Goal: Transaction & Acquisition: Purchase product/service

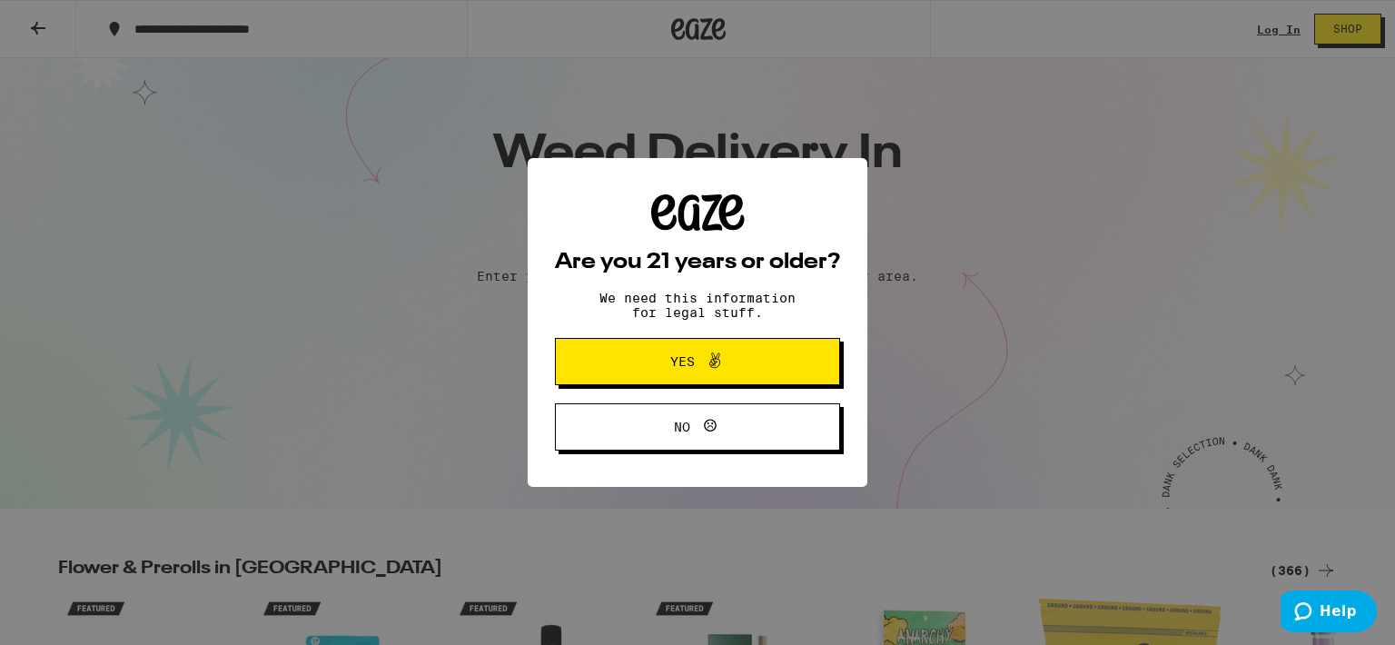
click at [562, 371] on button "Yes" at bounding box center [697, 361] width 285 height 47
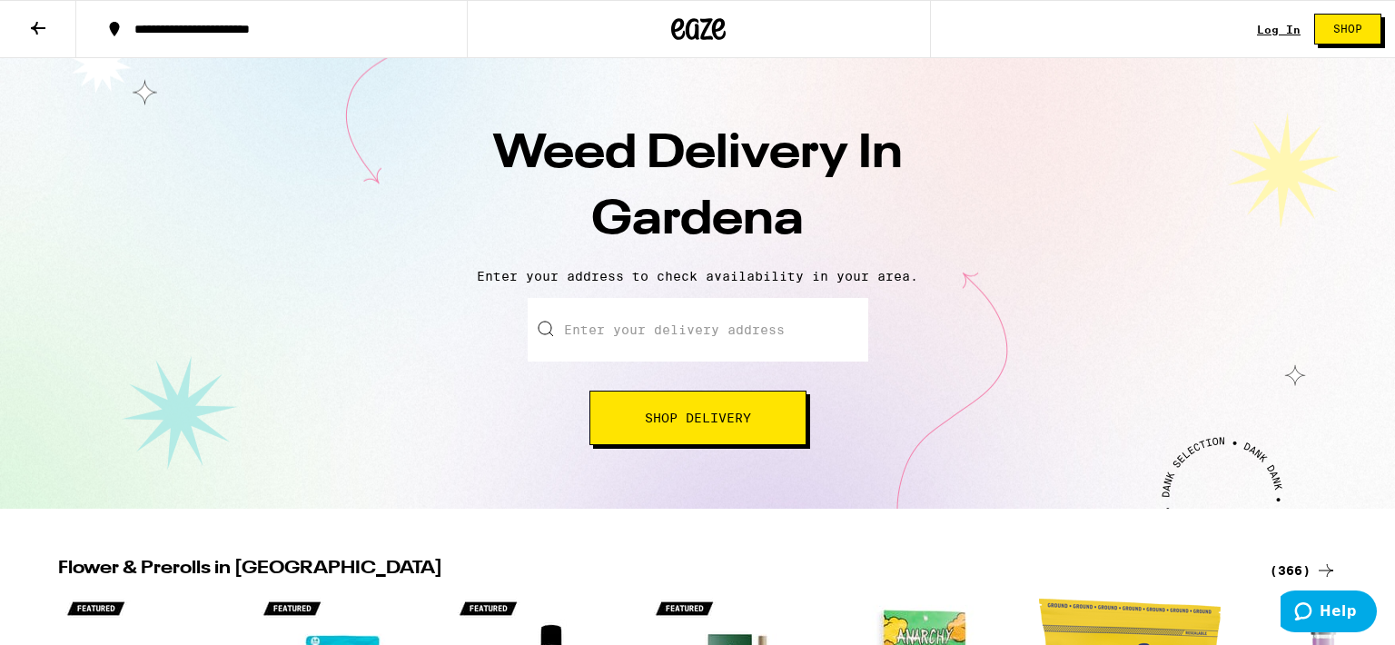
click at [575, 345] on input "Enter your delivery address" at bounding box center [698, 330] width 341 height 64
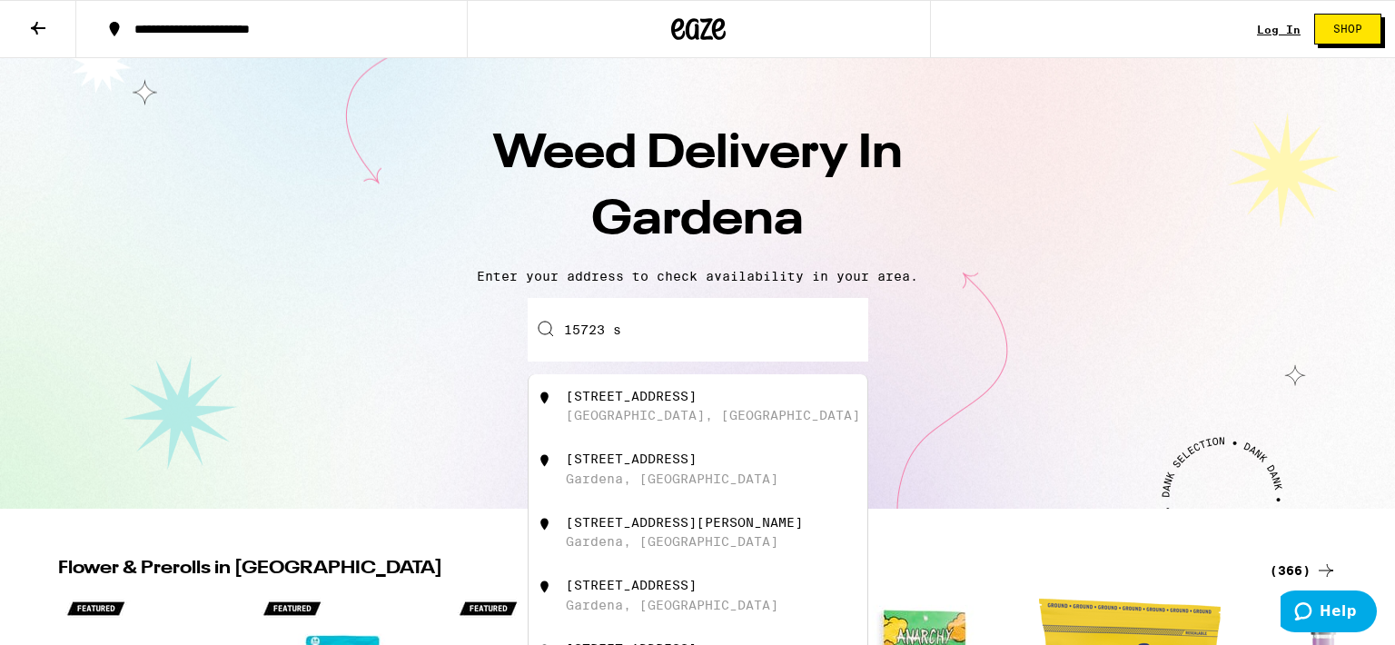
click at [663, 463] on div "[STREET_ADDRESS]" at bounding box center [631, 458] width 131 height 15
type input "[STREET_ADDRESS]"
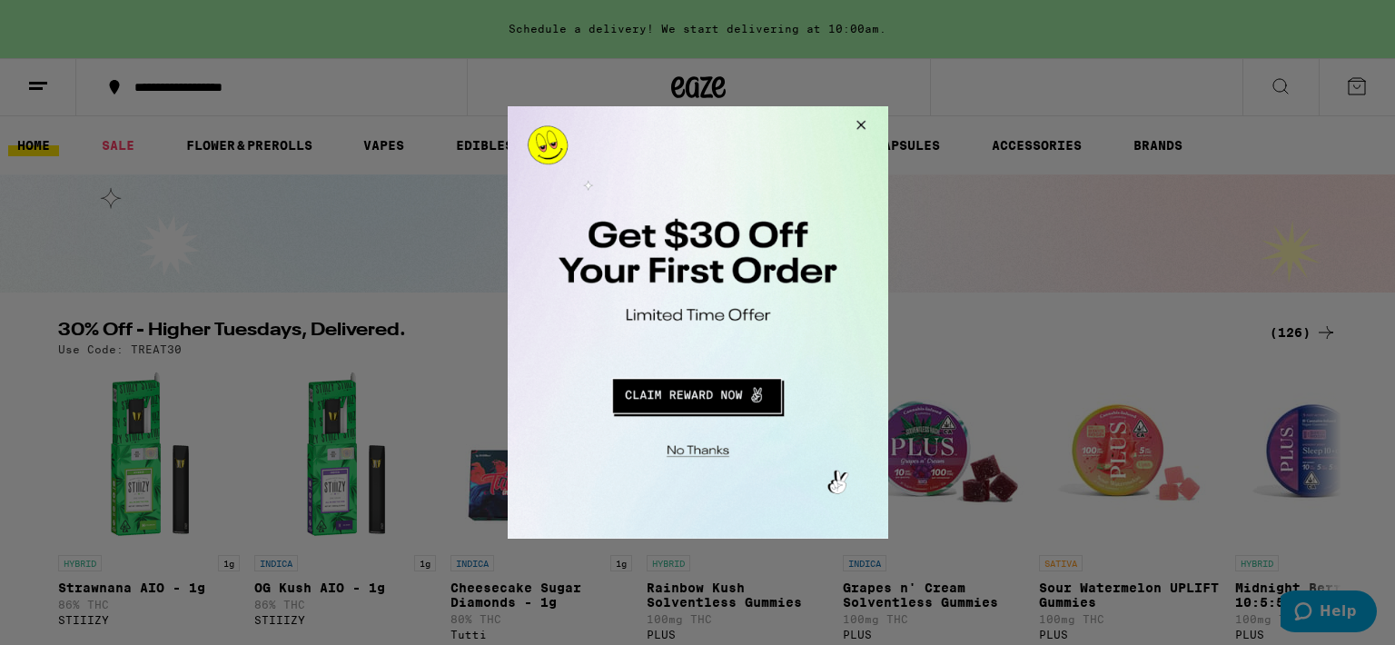
click at [856, 116] on button "Close Modal" at bounding box center [857, 128] width 49 height 44
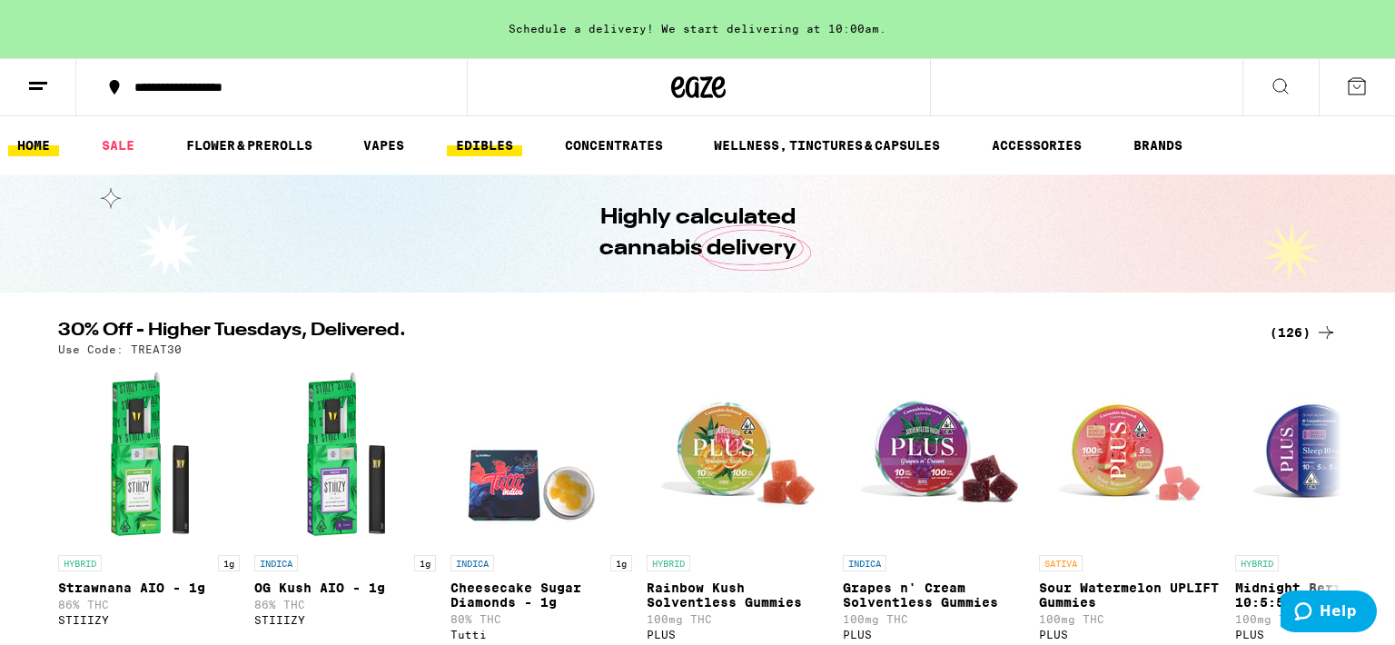
click at [482, 144] on link "EDIBLES" at bounding box center [484, 145] width 75 height 22
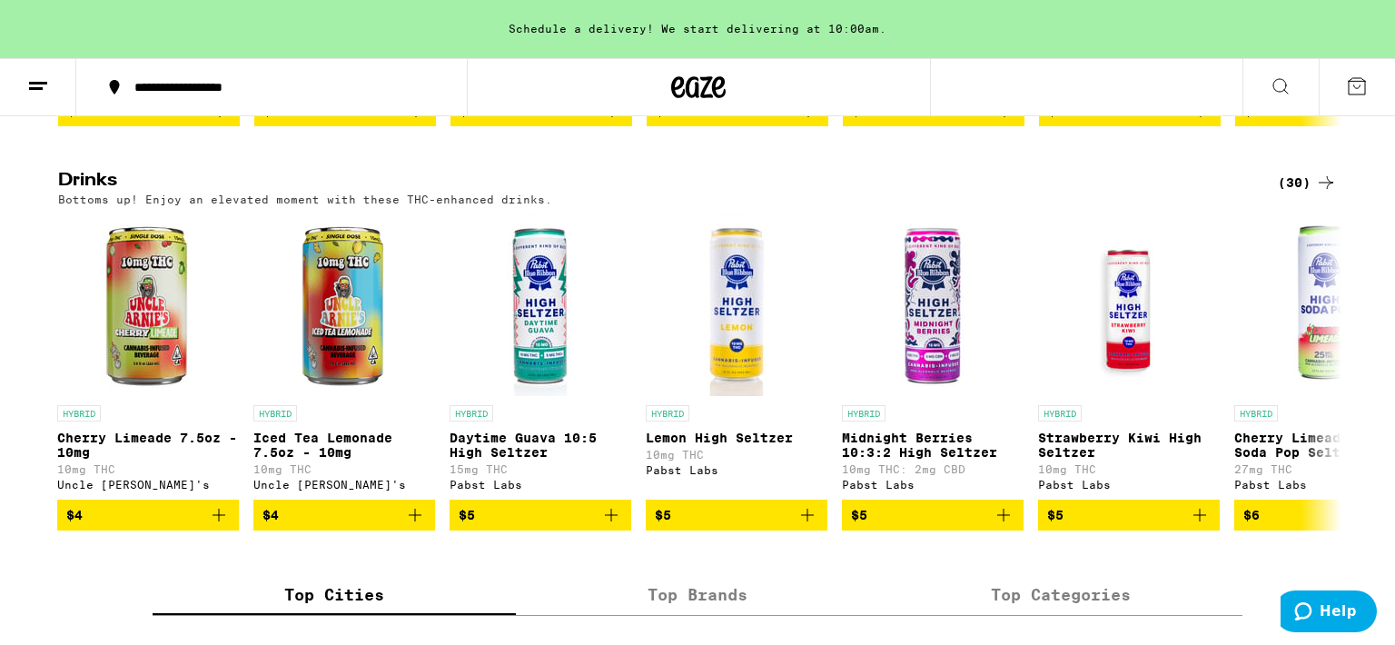
scroll to position [962, 0]
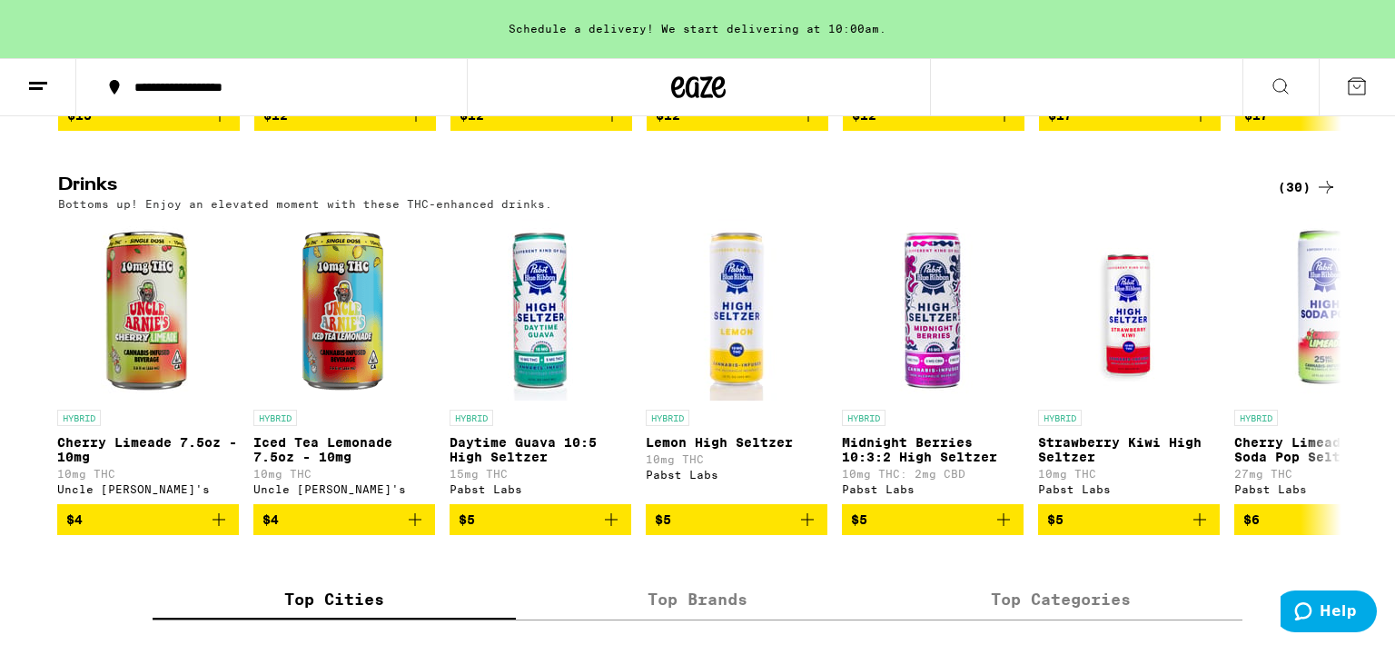
click at [1302, 198] on div "(30)" at bounding box center [1307, 187] width 59 height 22
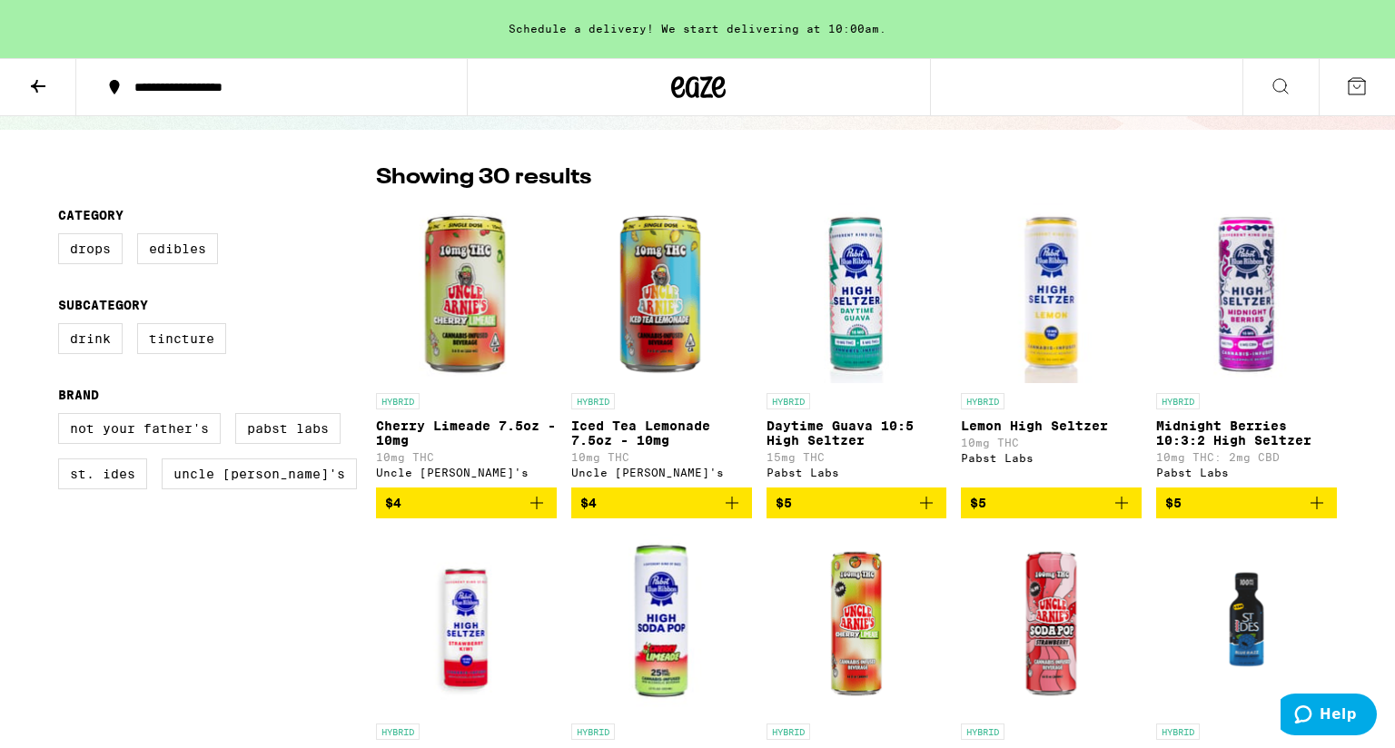
scroll to position [103, 0]
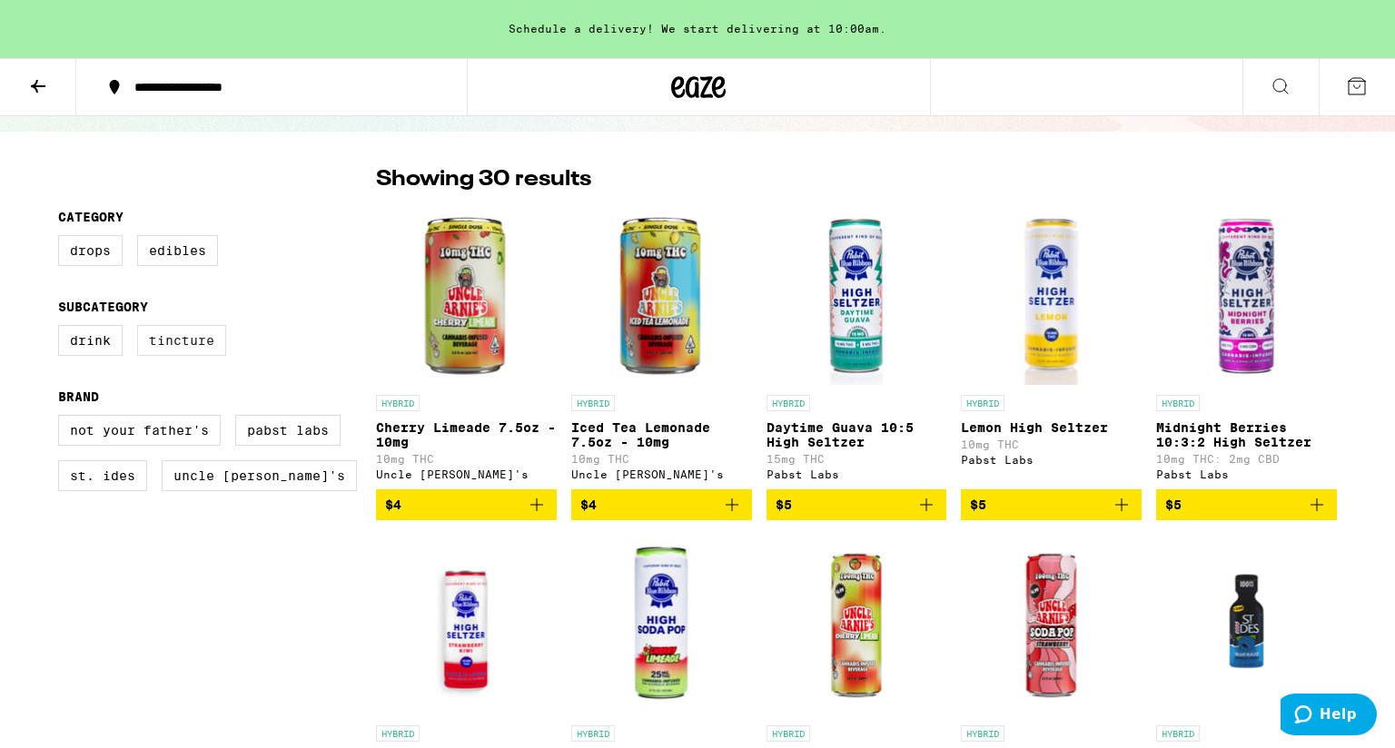
click at [193, 338] on label "Tincture" at bounding box center [181, 340] width 89 height 31
click at [63, 329] on input "Tincture" at bounding box center [62, 328] width 1 height 1
checkbox input "true"
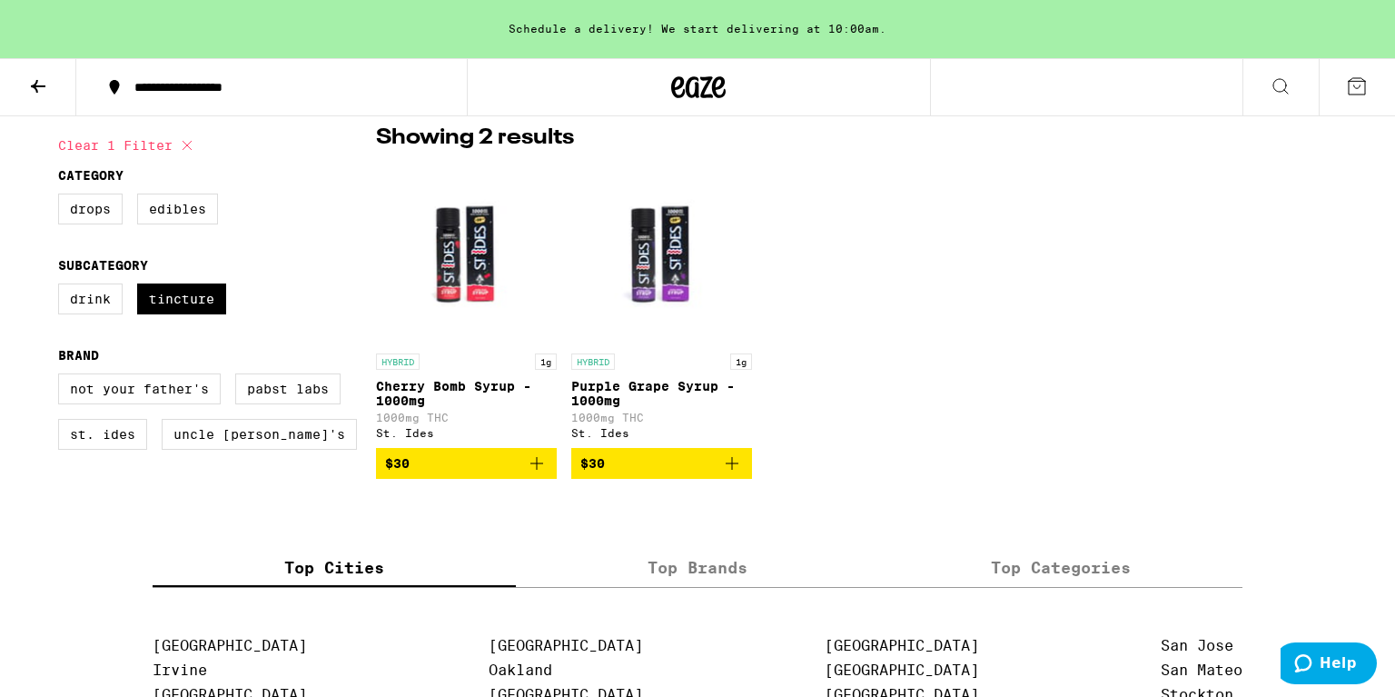
click at [735, 474] on icon "Add to bag" at bounding box center [732, 463] width 22 height 22
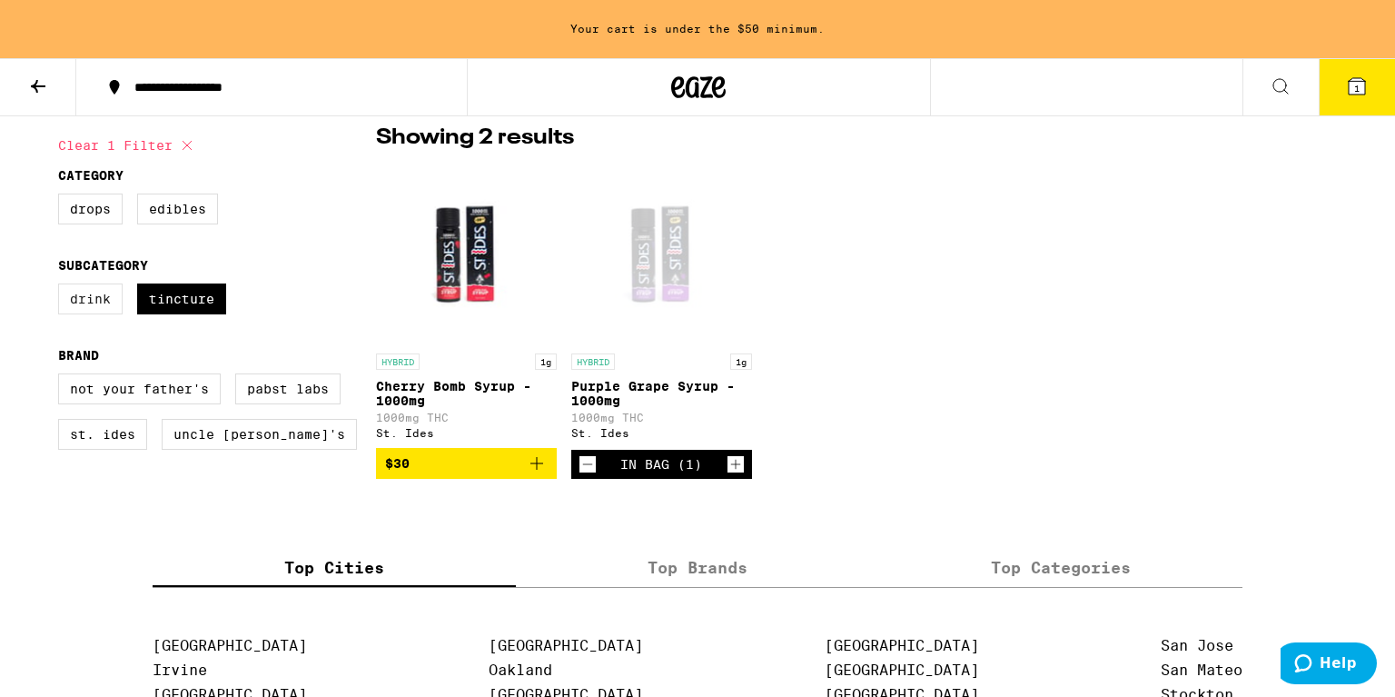
click at [83, 308] on label "Drink" at bounding box center [90, 298] width 64 height 31
click at [63, 287] on input "Drink" at bounding box center [62, 286] width 1 height 1
checkbox input "true"
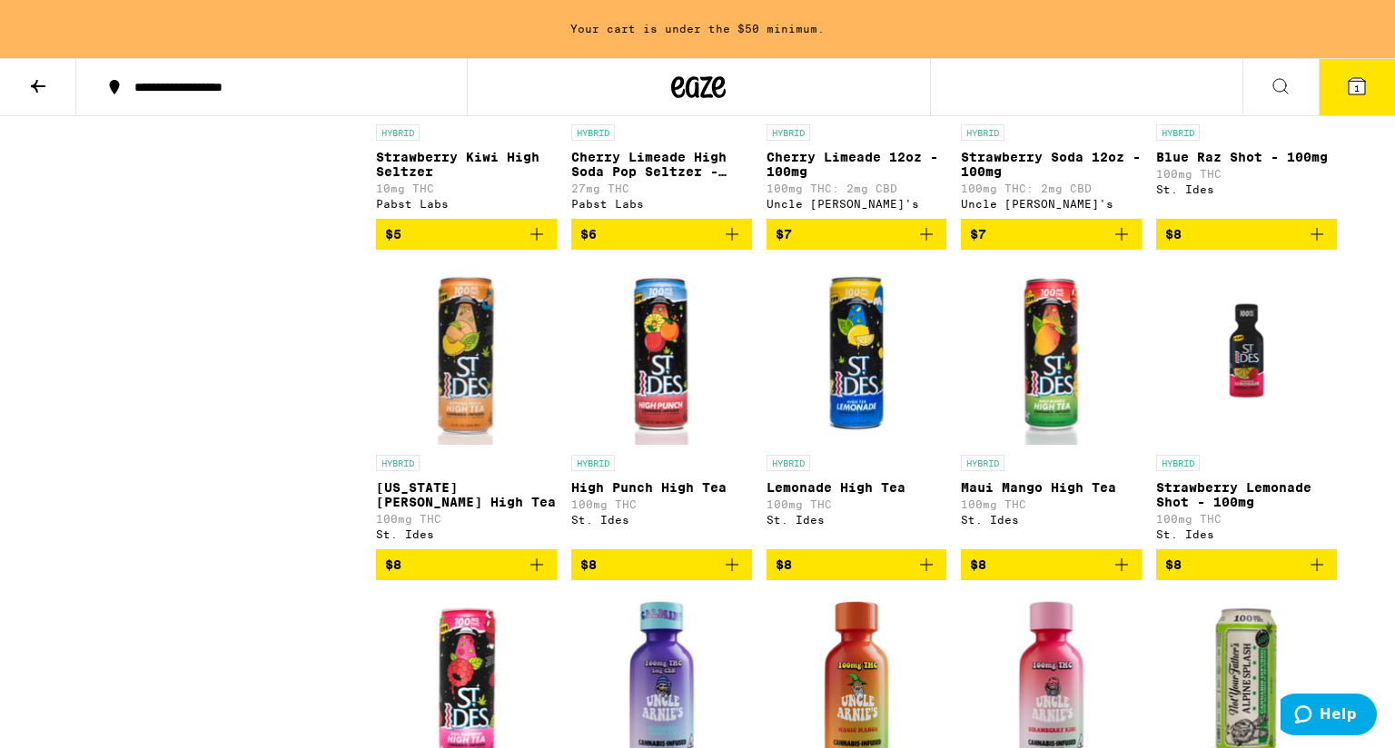
scroll to position [717, 0]
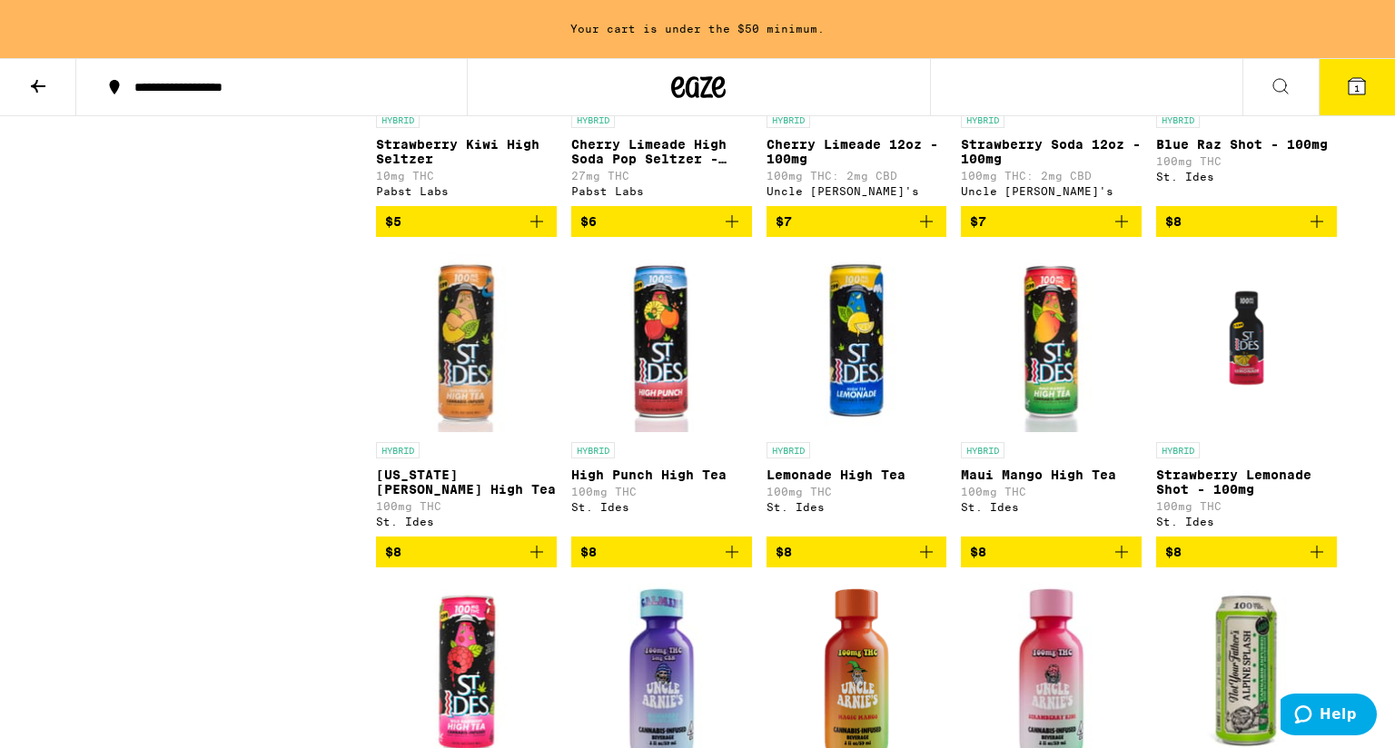
click at [1255, 365] on img "Open page for Strawberry Lemonade Shot - 100mg from St. Ides" at bounding box center [1246, 343] width 181 height 182
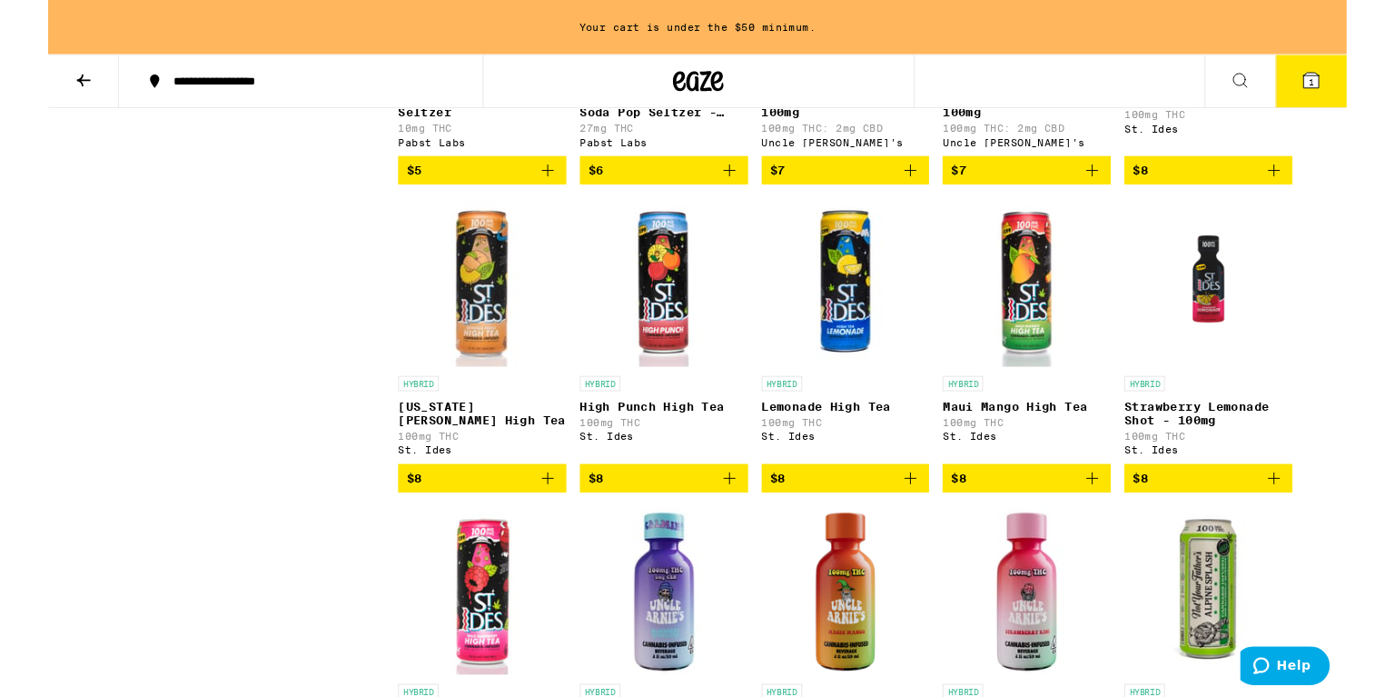
scroll to position [758, 0]
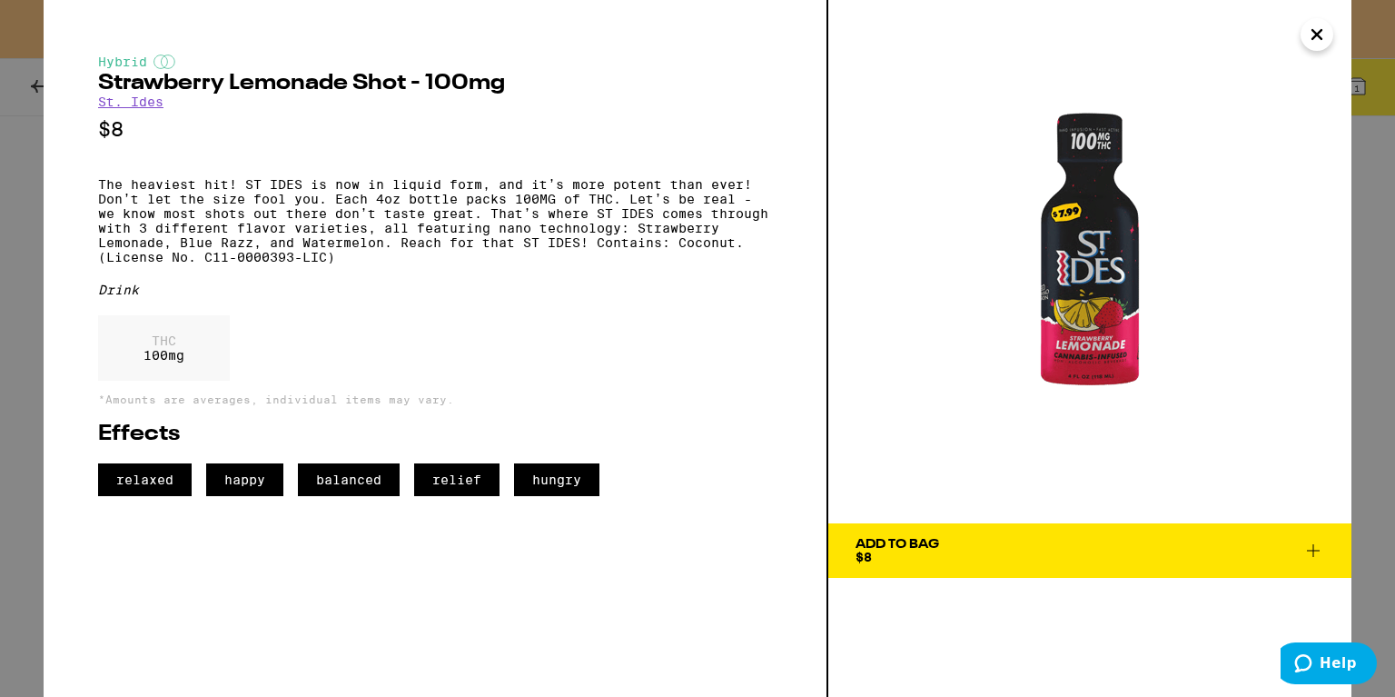
click at [1323, 541] on icon at bounding box center [1313, 551] width 22 height 22
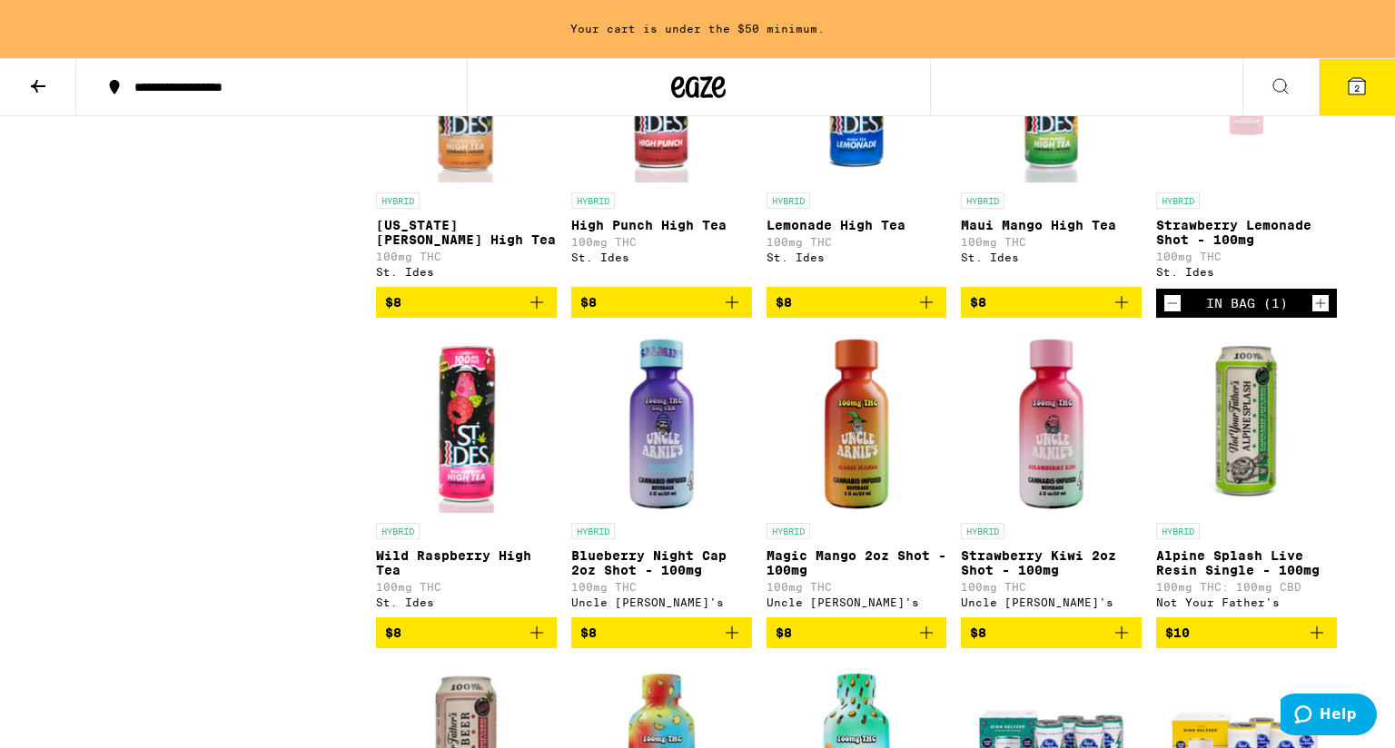
scroll to position [967, 0]
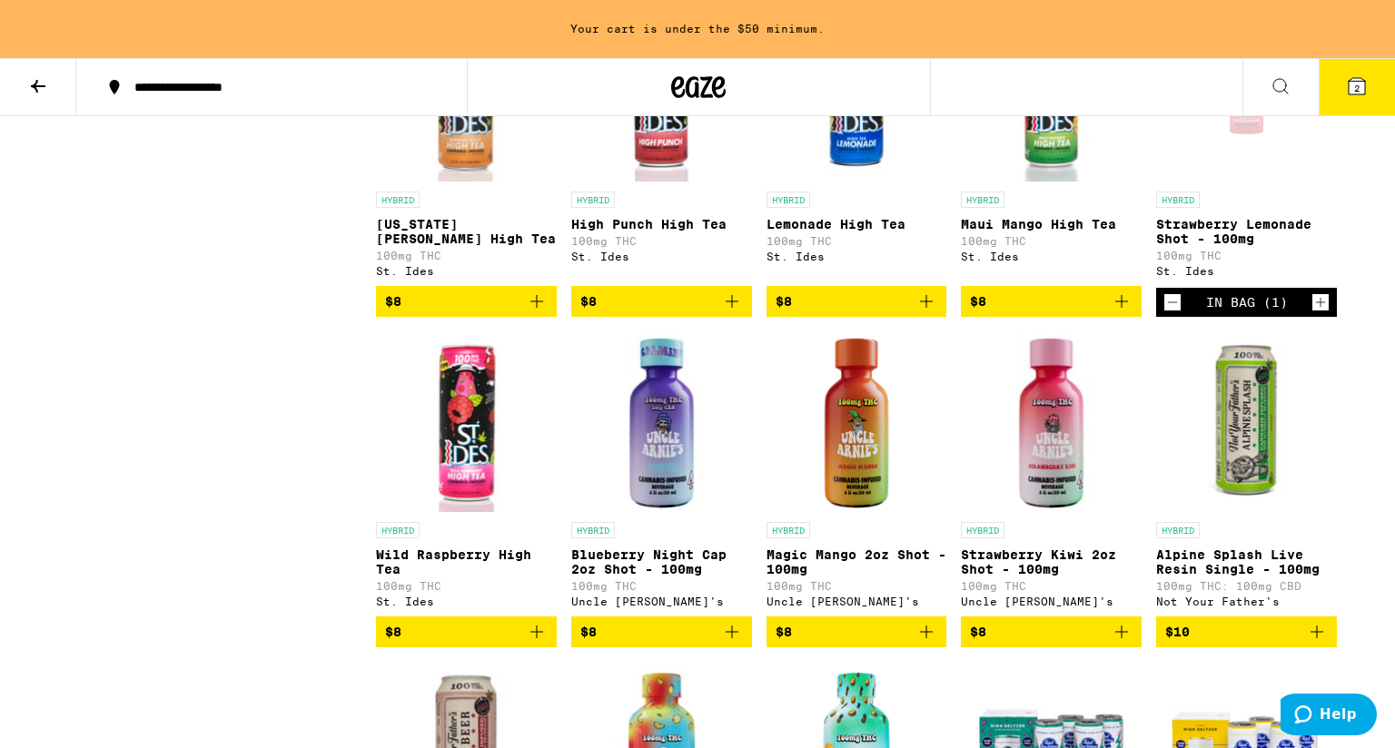
click at [929, 643] on icon "Add to bag" at bounding box center [927, 632] width 22 height 22
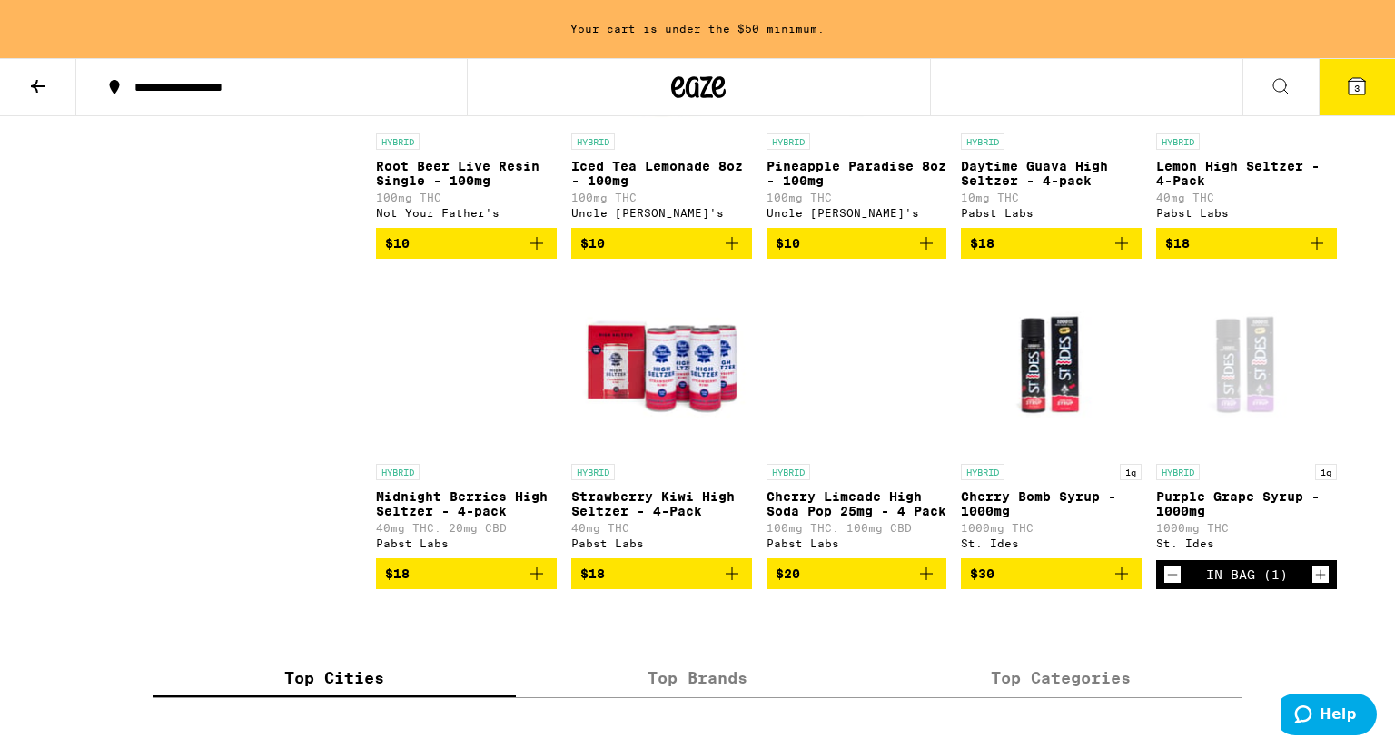
scroll to position [1706, 0]
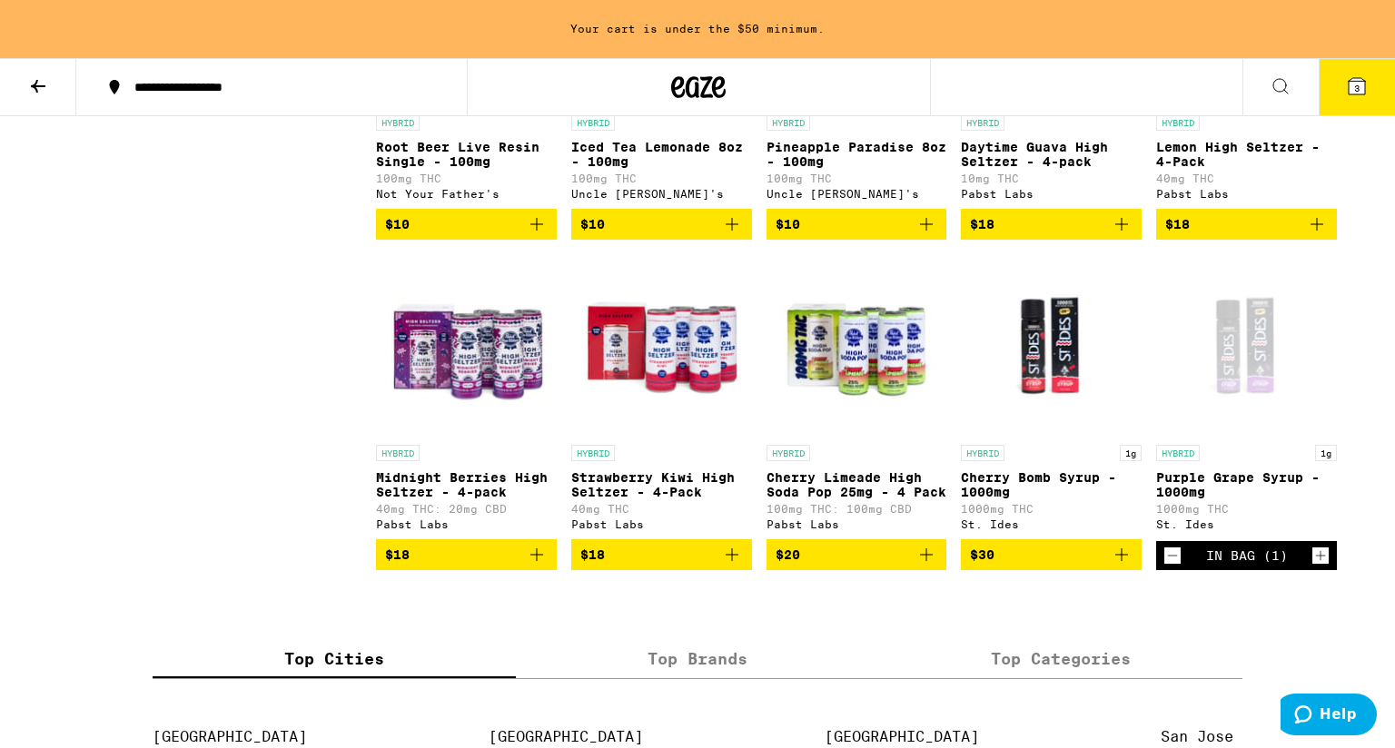
click at [1119, 566] on icon "Add to bag" at bounding box center [1122, 555] width 22 height 22
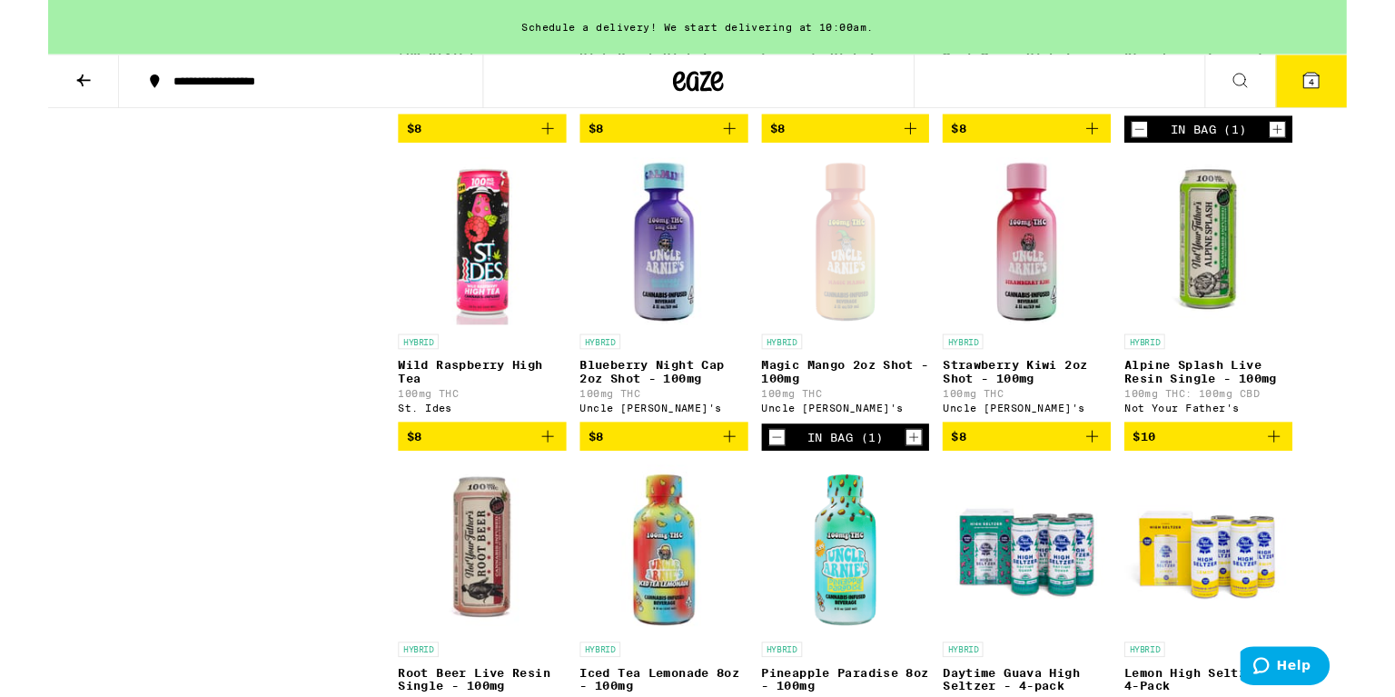
scroll to position [1133, 0]
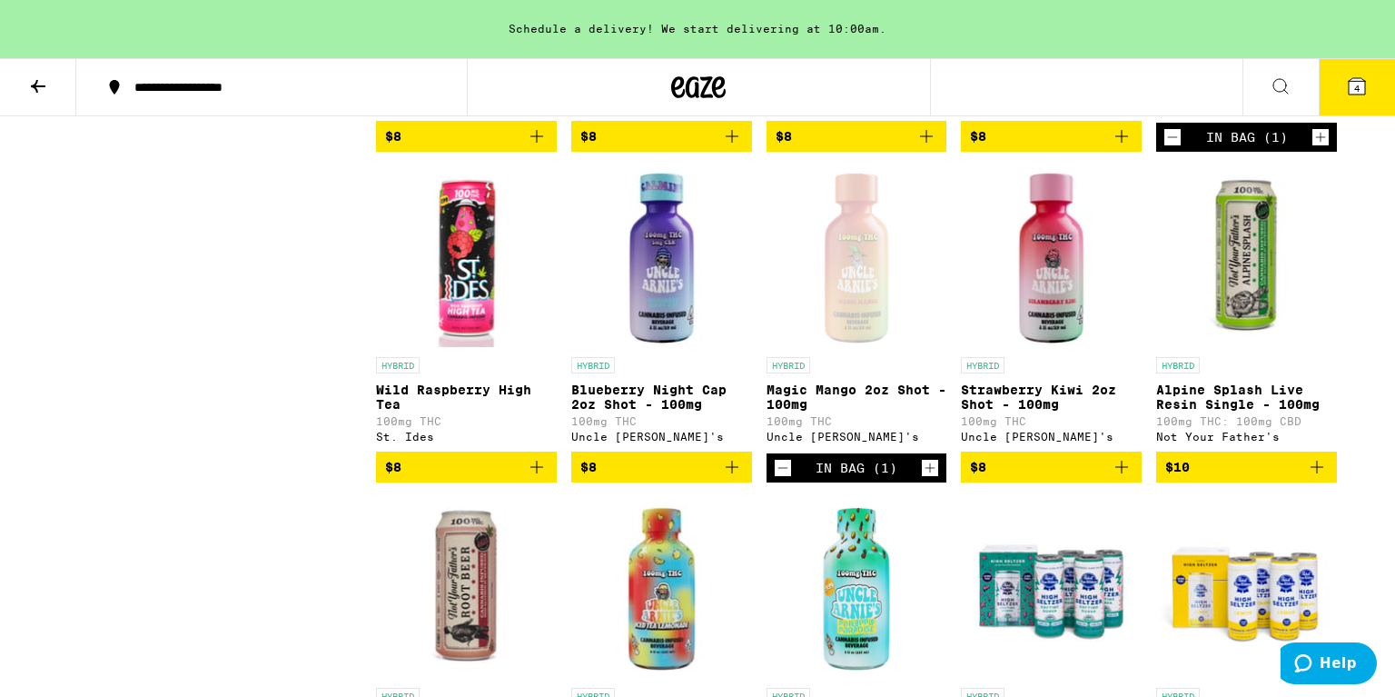
click at [1123, 478] on icon "Add to bag" at bounding box center [1122, 467] width 22 height 22
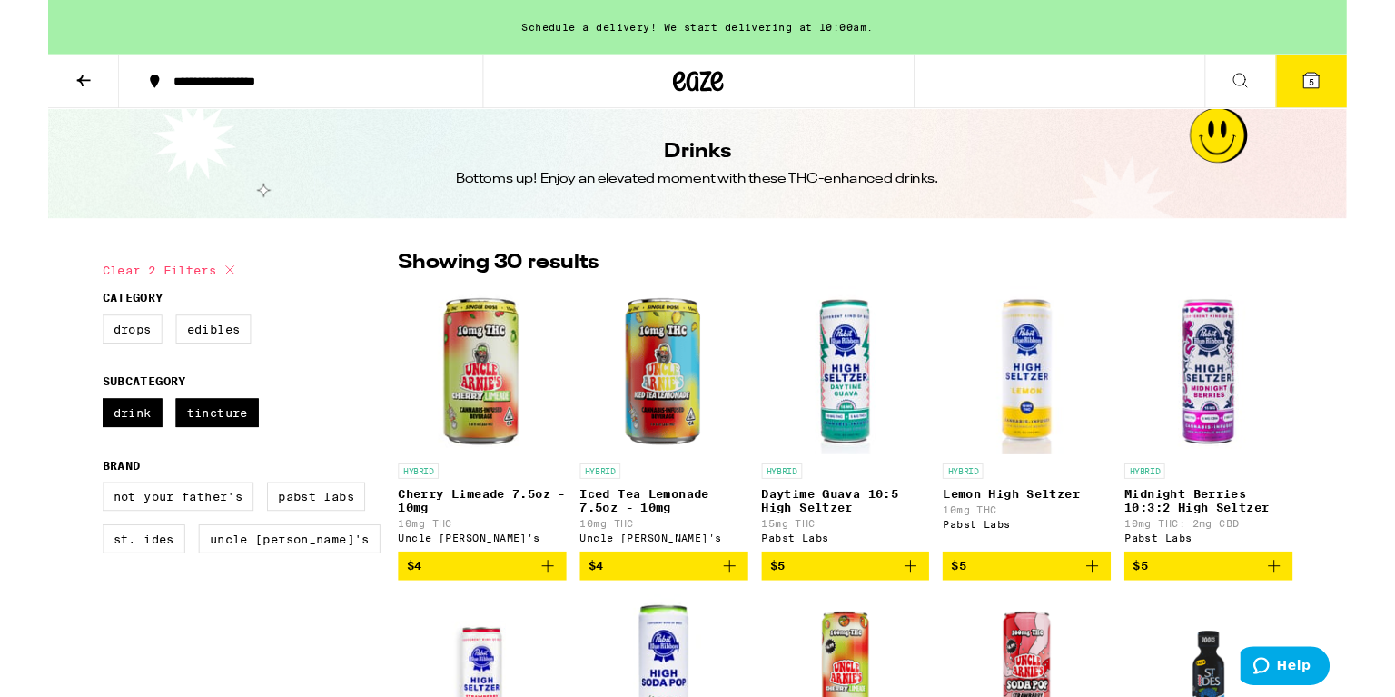
scroll to position [11, 0]
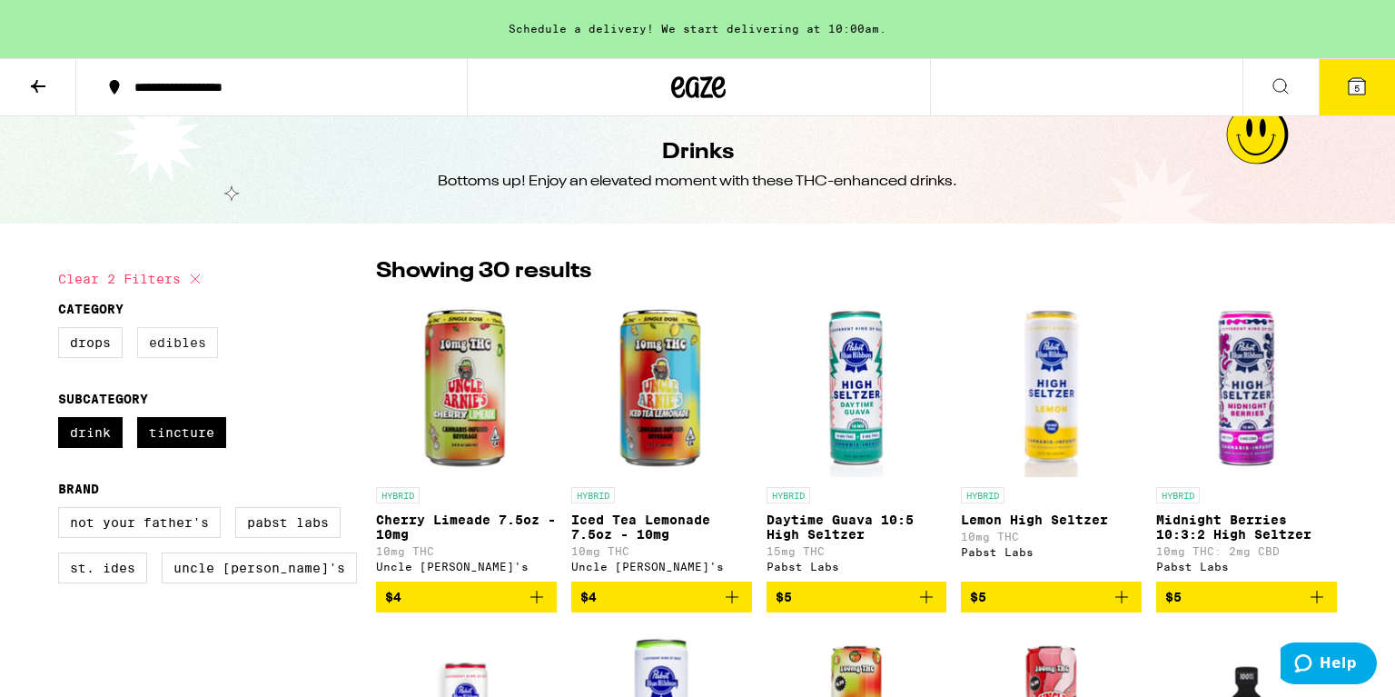
click at [193, 356] on label "Edibles" at bounding box center [177, 342] width 81 height 31
click at [63, 331] on input "Edibles" at bounding box center [62, 330] width 1 height 1
click at [156, 282] on button "Clear 3 filters" at bounding box center [132, 278] width 148 height 45
checkbox input "false"
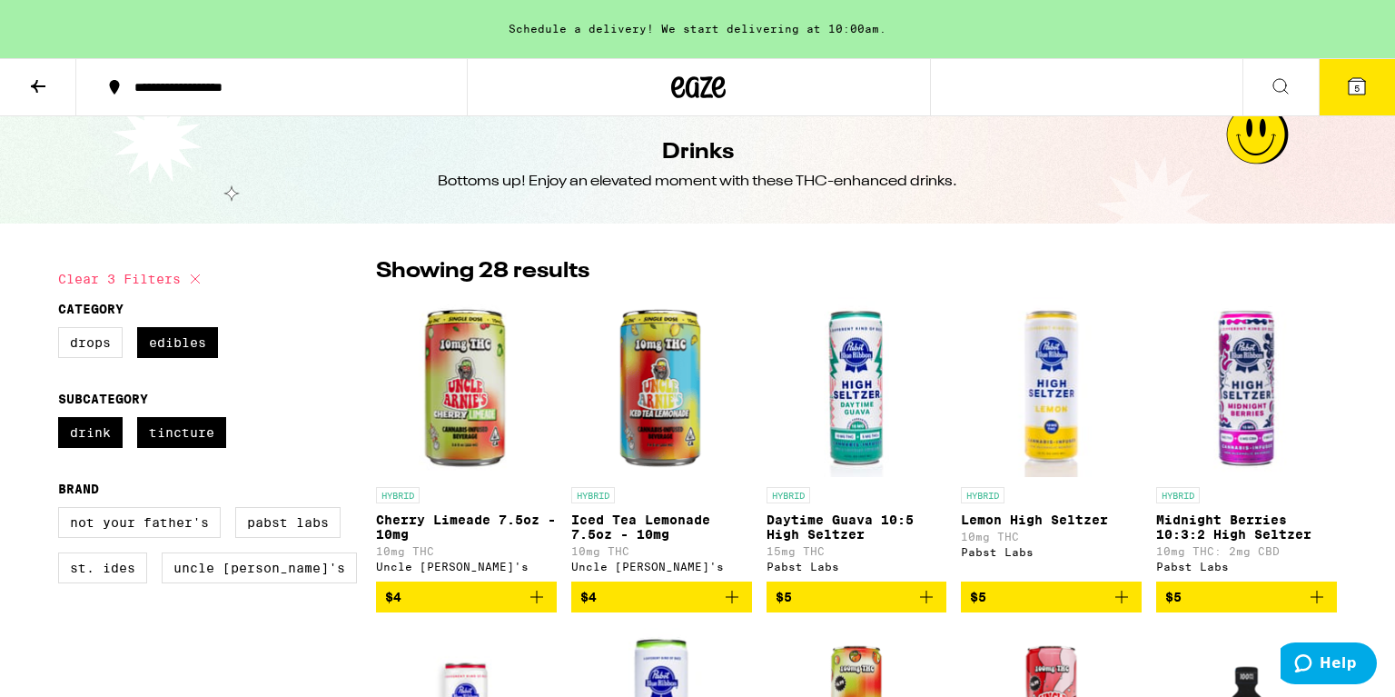
checkbox input "false"
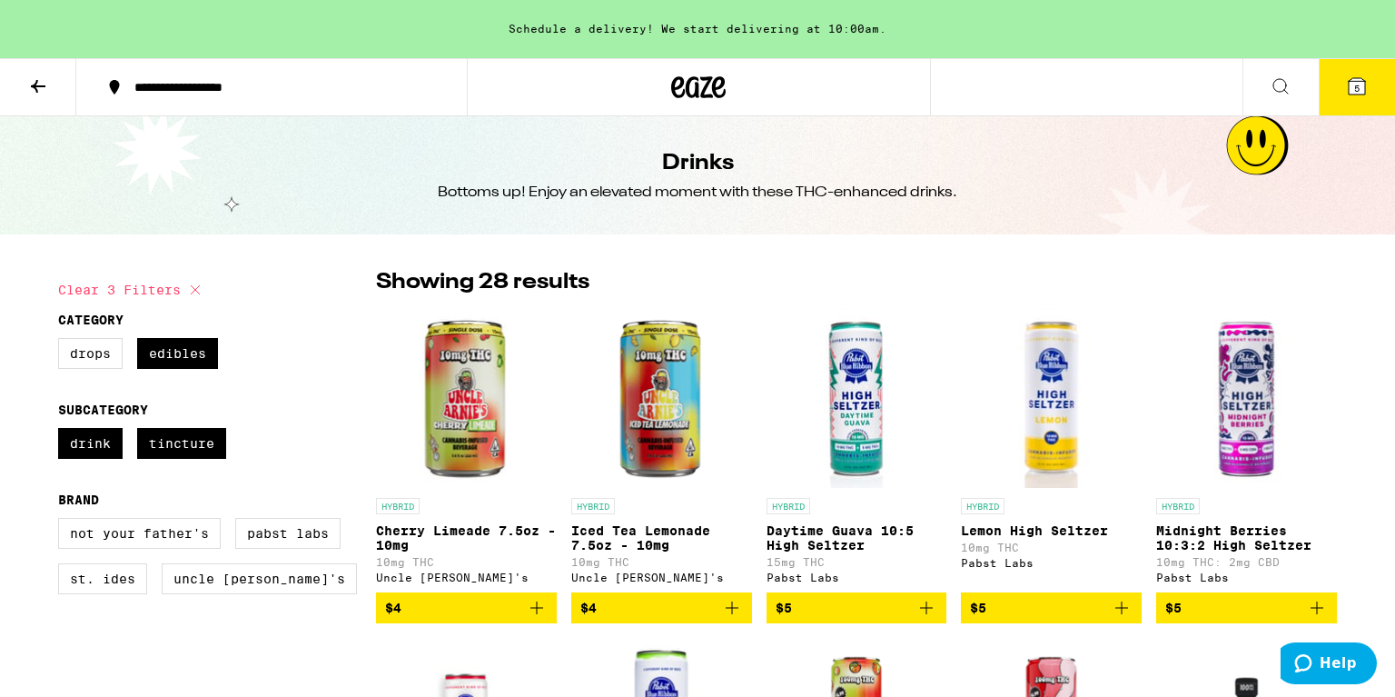
checkbox input "true"
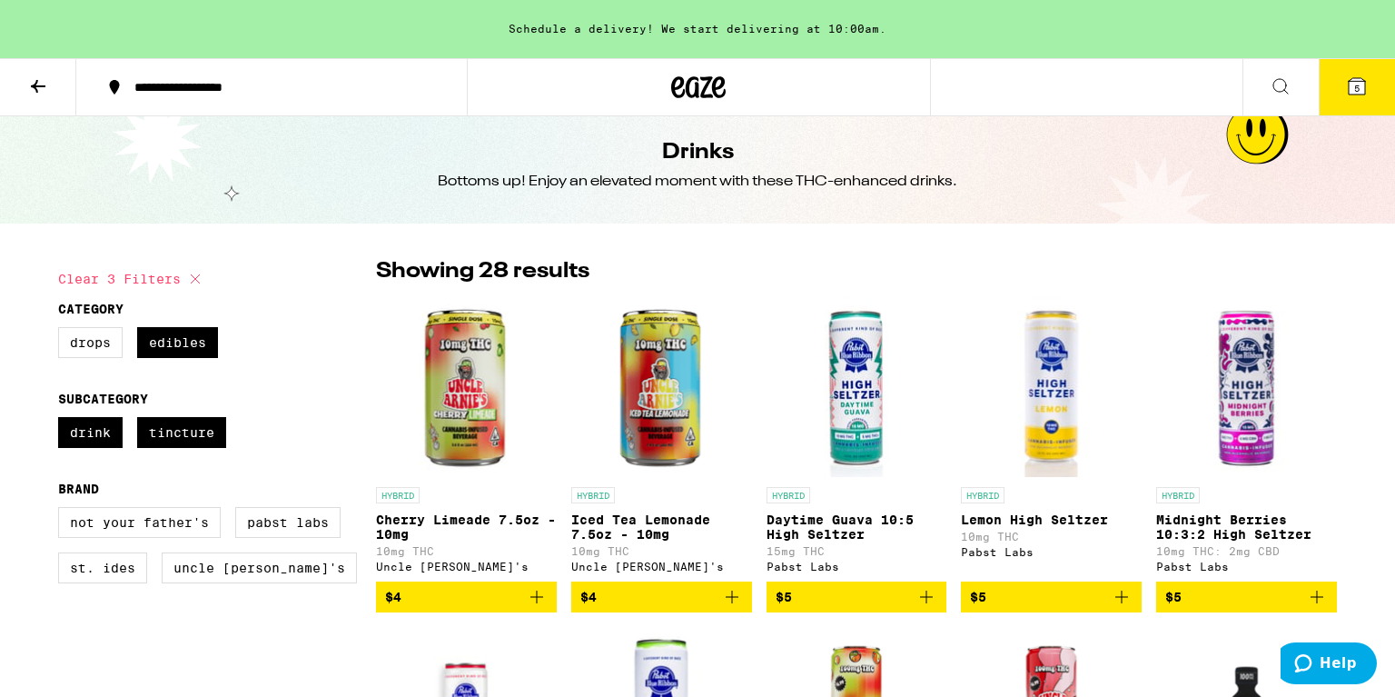
checkbox input "false"
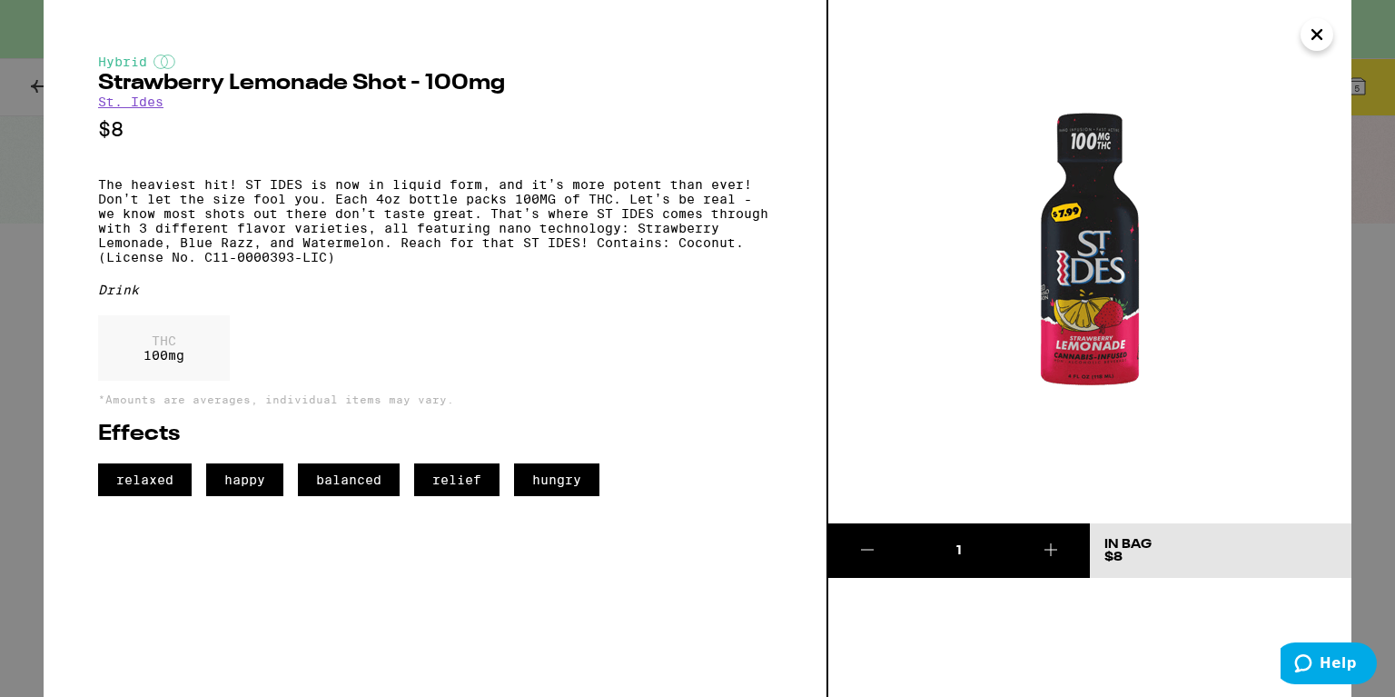
scroll to position [758, 0]
click at [1301, 35] on button "Close" at bounding box center [1317, 34] width 33 height 33
click at [1321, 35] on icon "Close" at bounding box center [1317, 34] width 22 height 27
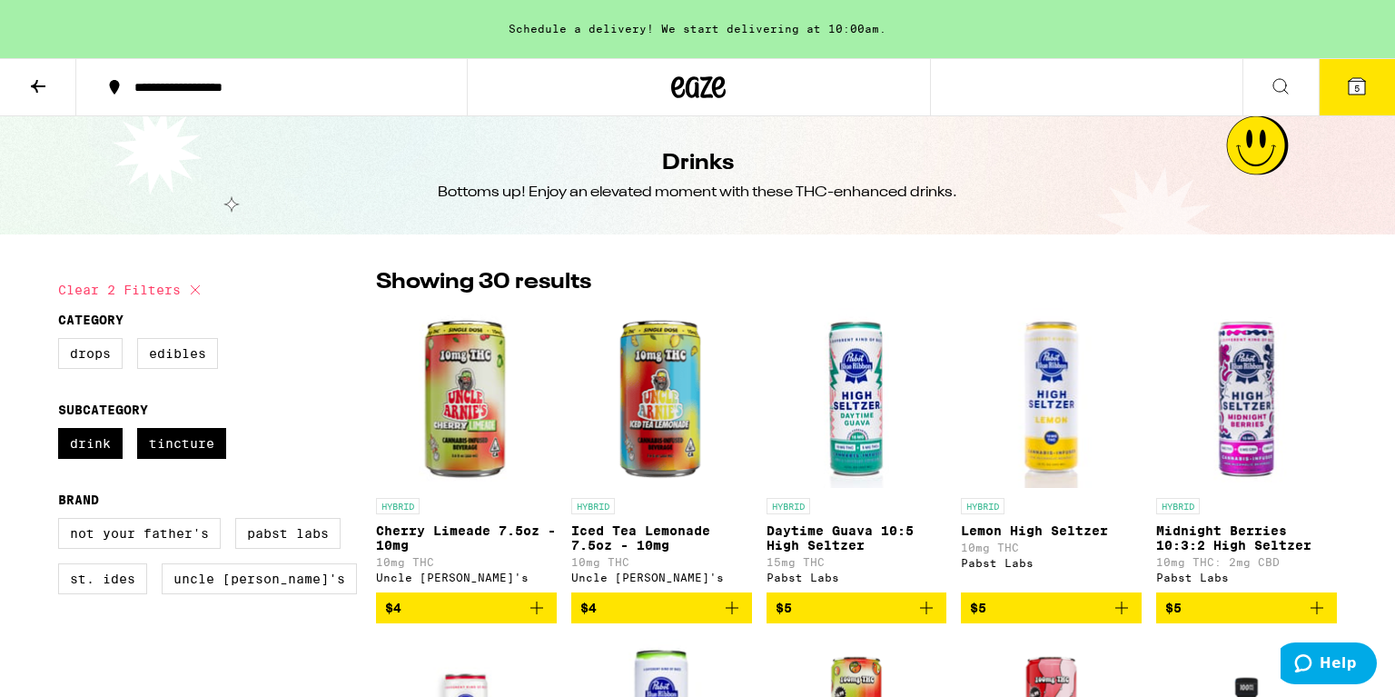
click at [185, 287] on icon at bounding box center [195, 290] width 22 height 22
checkbox input "false"
checkbox input "true"
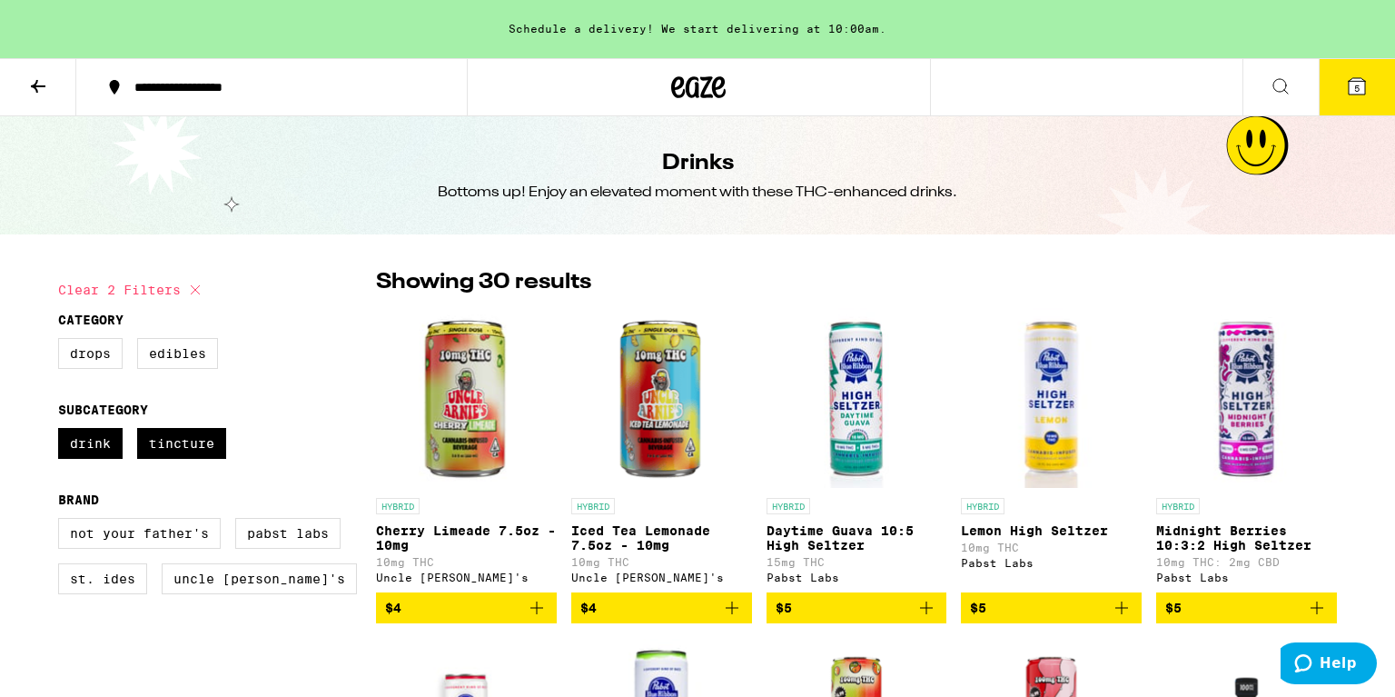
checkbox input "false"
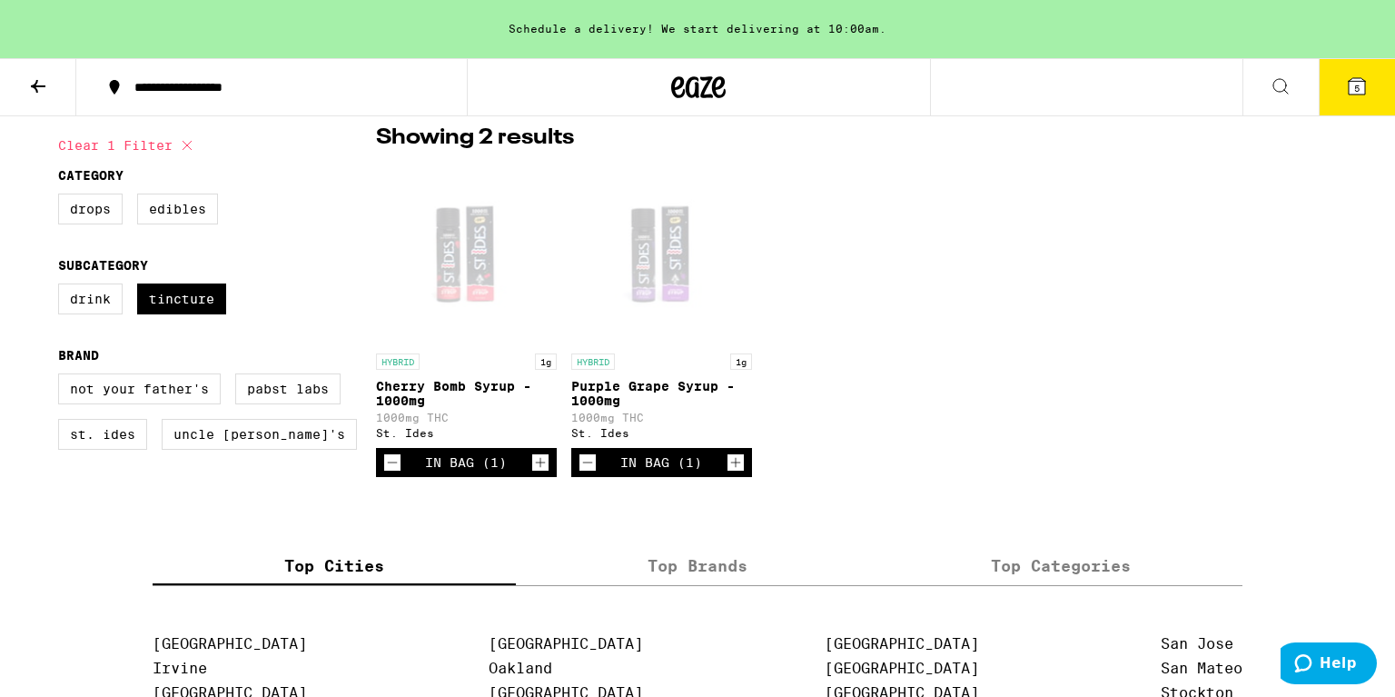
scroll to position [103, 0]
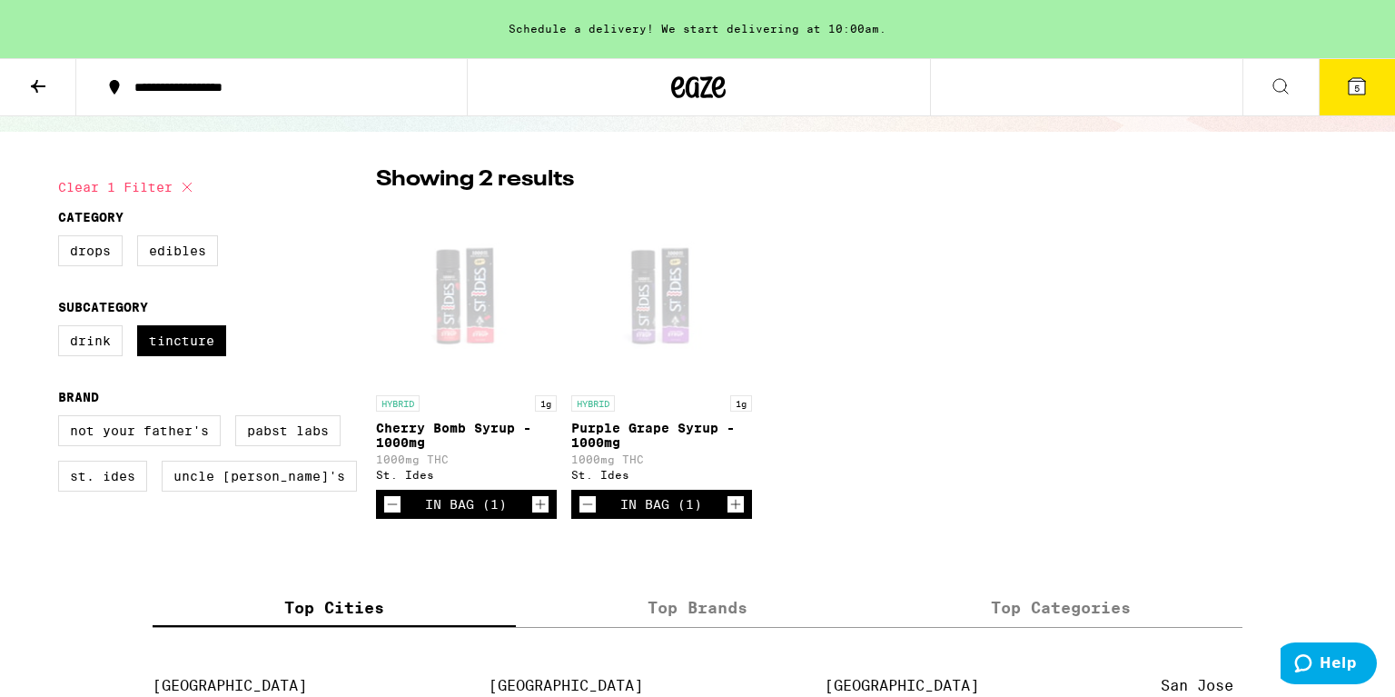
checkbox input "false"
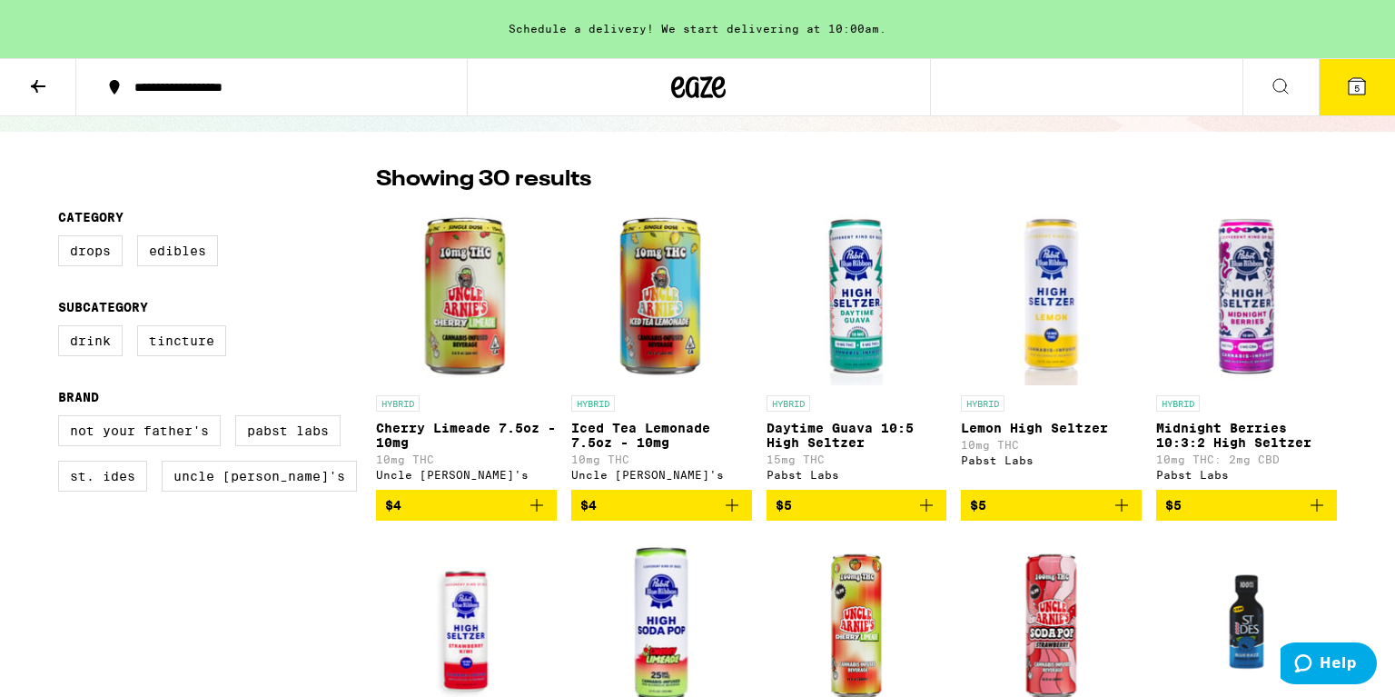
scroll to position [0, 0]
click at [22, 84] on button at bounding box center [38, 87] width 76 height 57
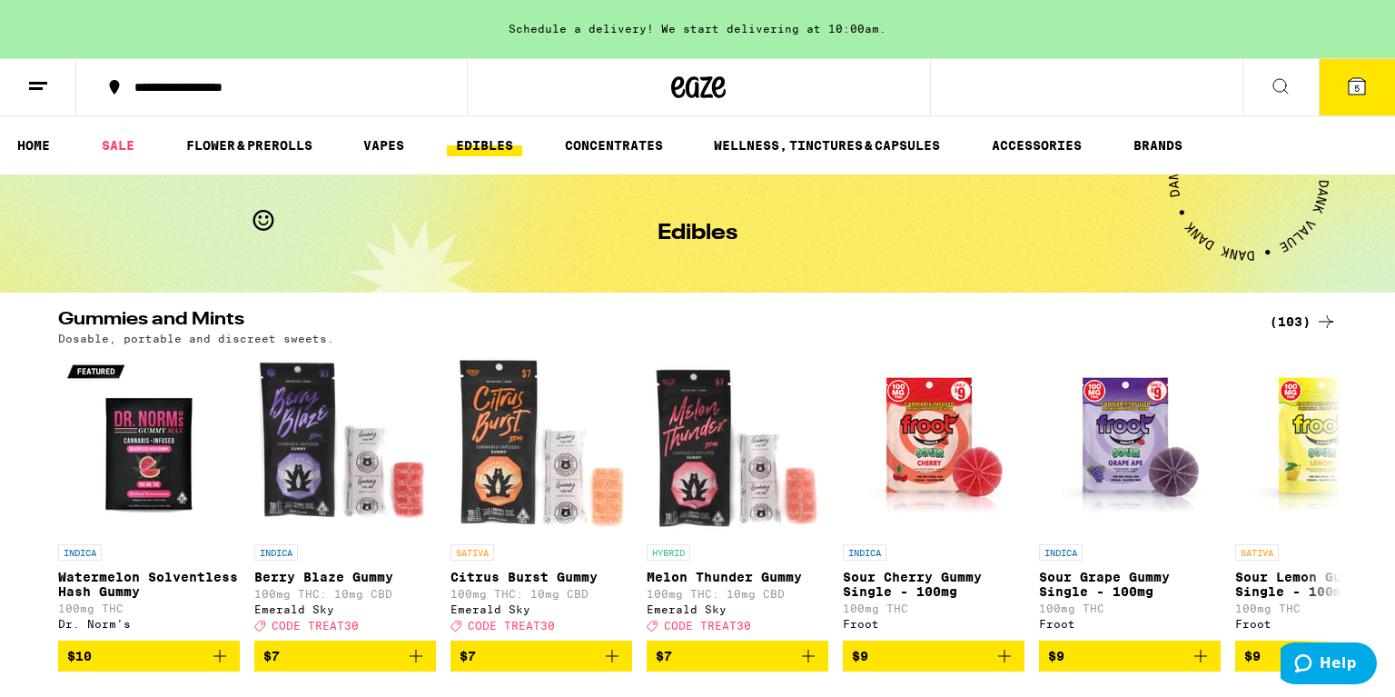
click at [1362, 74] on button "5" at bounding box center [1357, 87] width 76 height 56
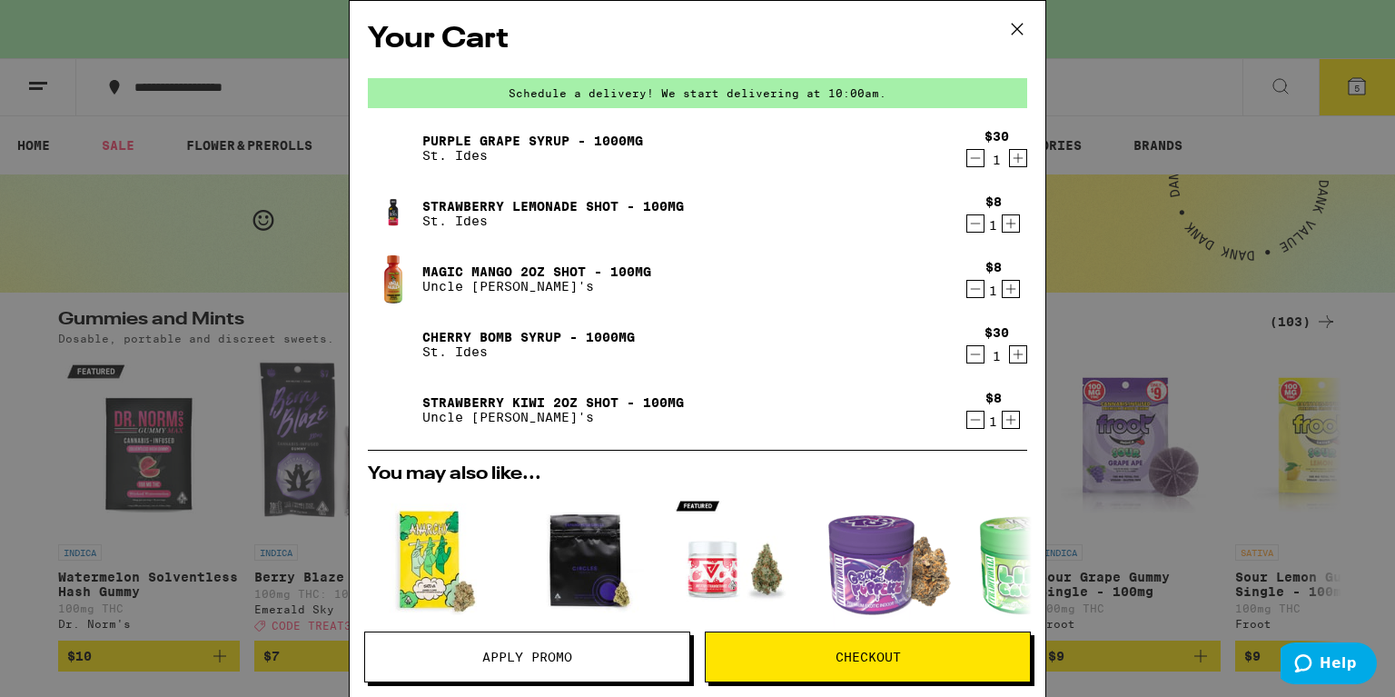
click at [1015, 26] on icon at bounding box center [1017, 29] width 11 height 11
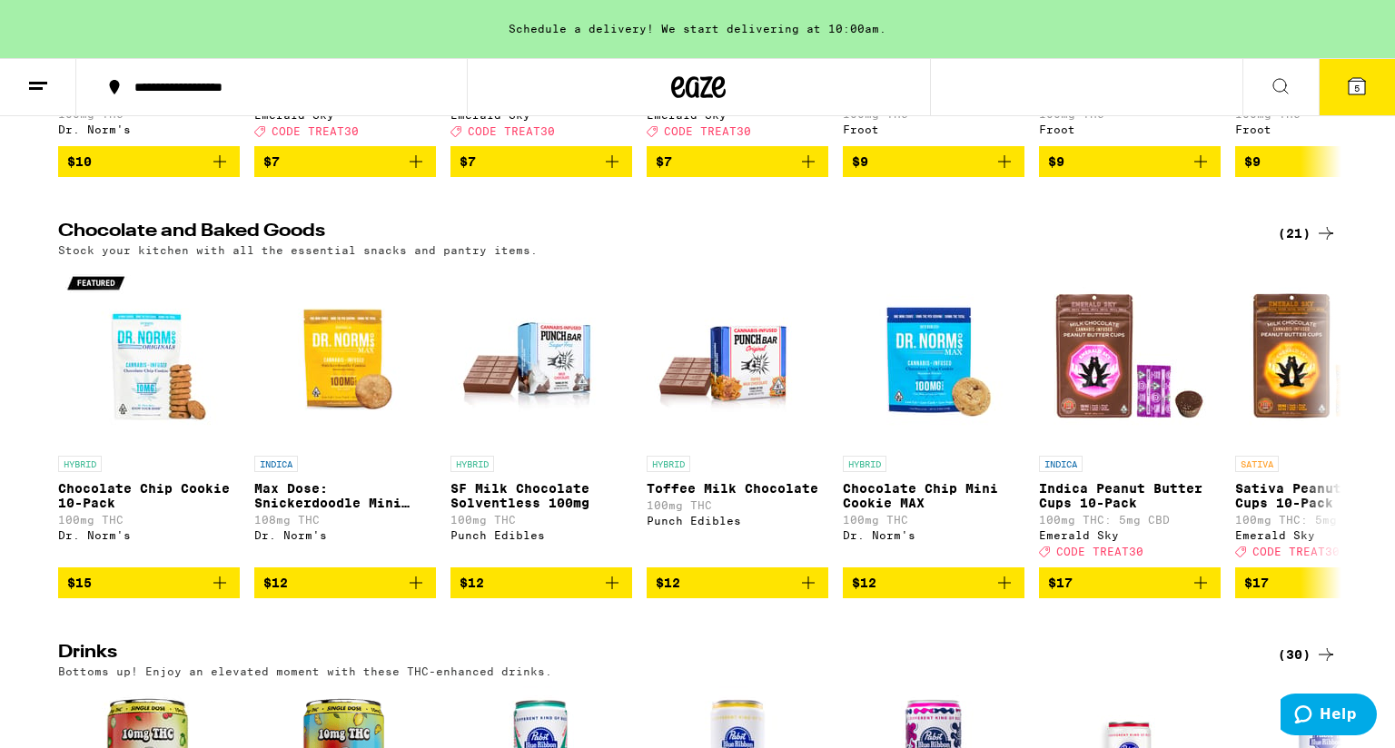
scroll to position [498, 0]
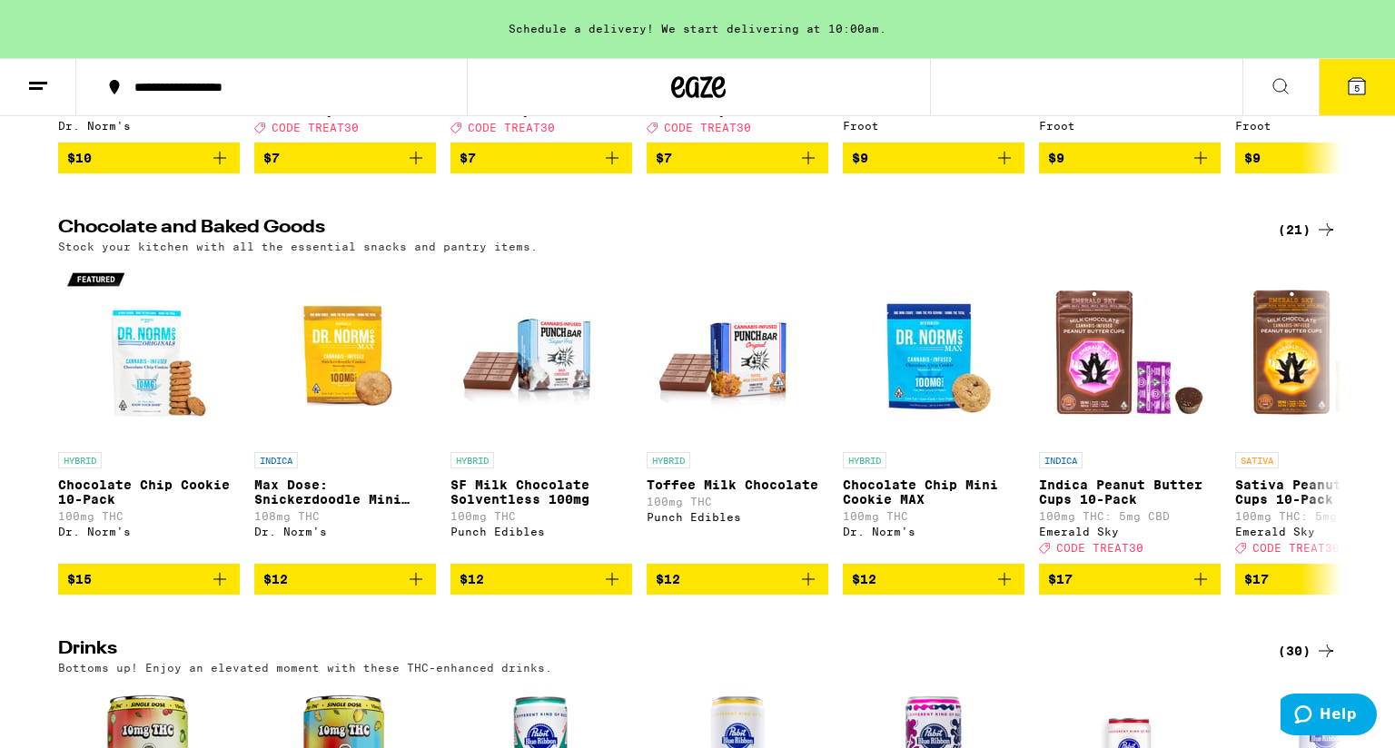
click at [618, 590] on icon "Add to bag" at bounding box center [612, 580] width 22 height 22
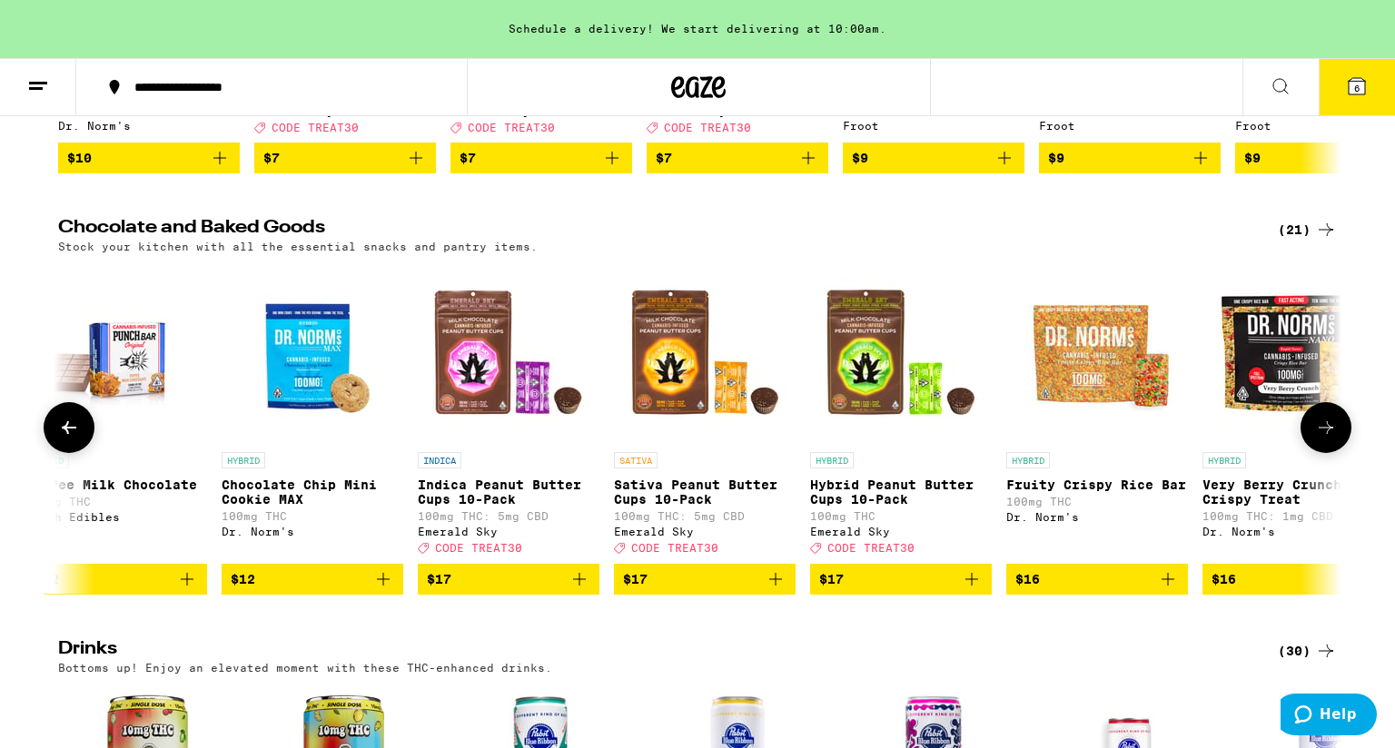
scroll to position [0, 620]
click at [975, 590] on icon "Add to bag" at bounding box center [973, 580] width 22 height 22
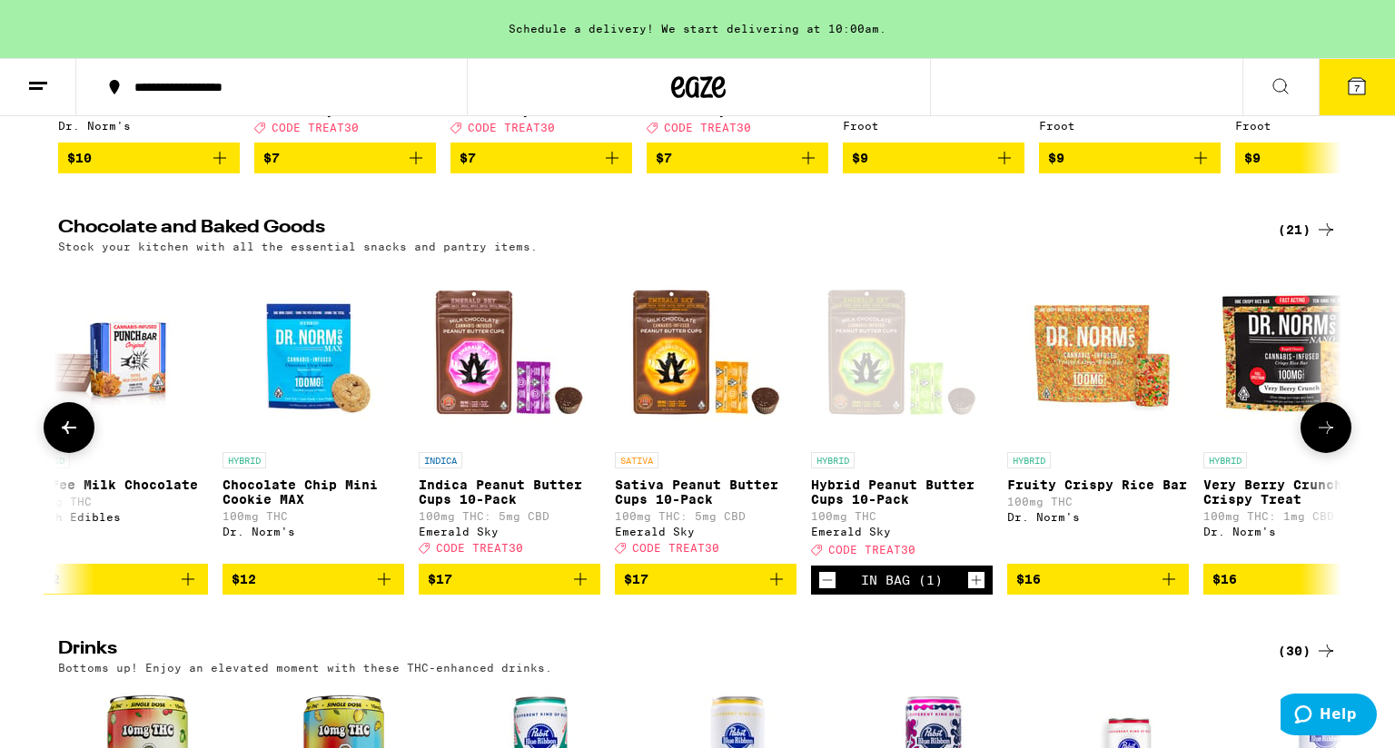
click at [770, 590] on icon "Add to bag" at bounding box center [777, 580] width 22 height 22
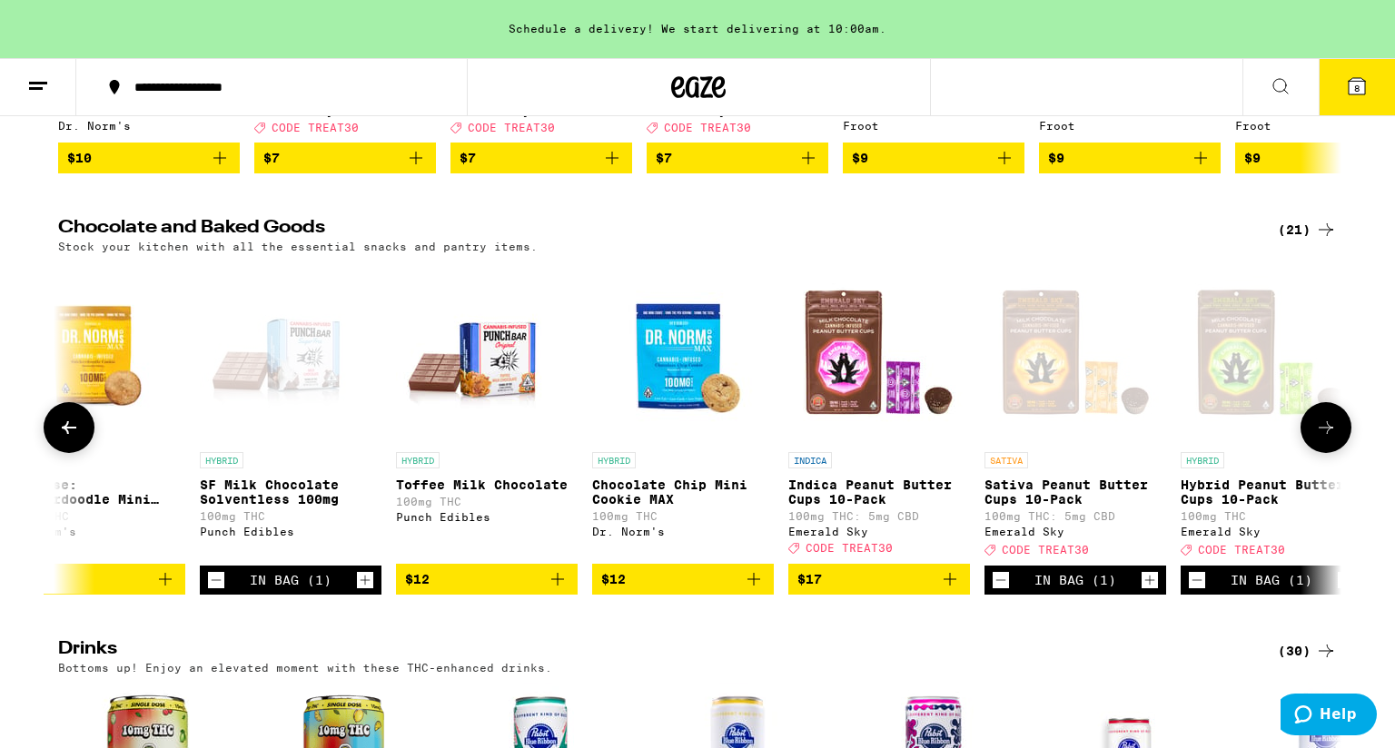
scroll to position [0, 245]
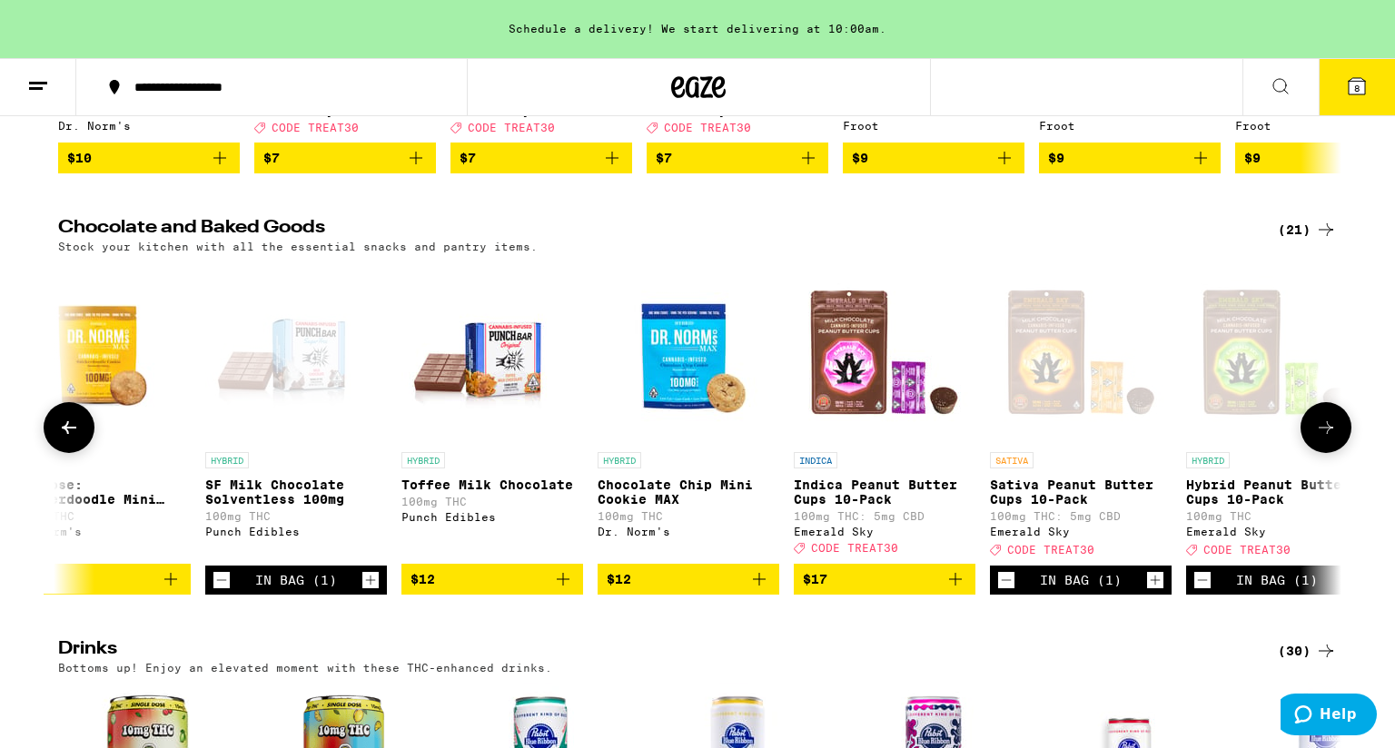
click at [562, 586] on icon "Add to bag" at bounding box center [563, 579] width 13 height 13
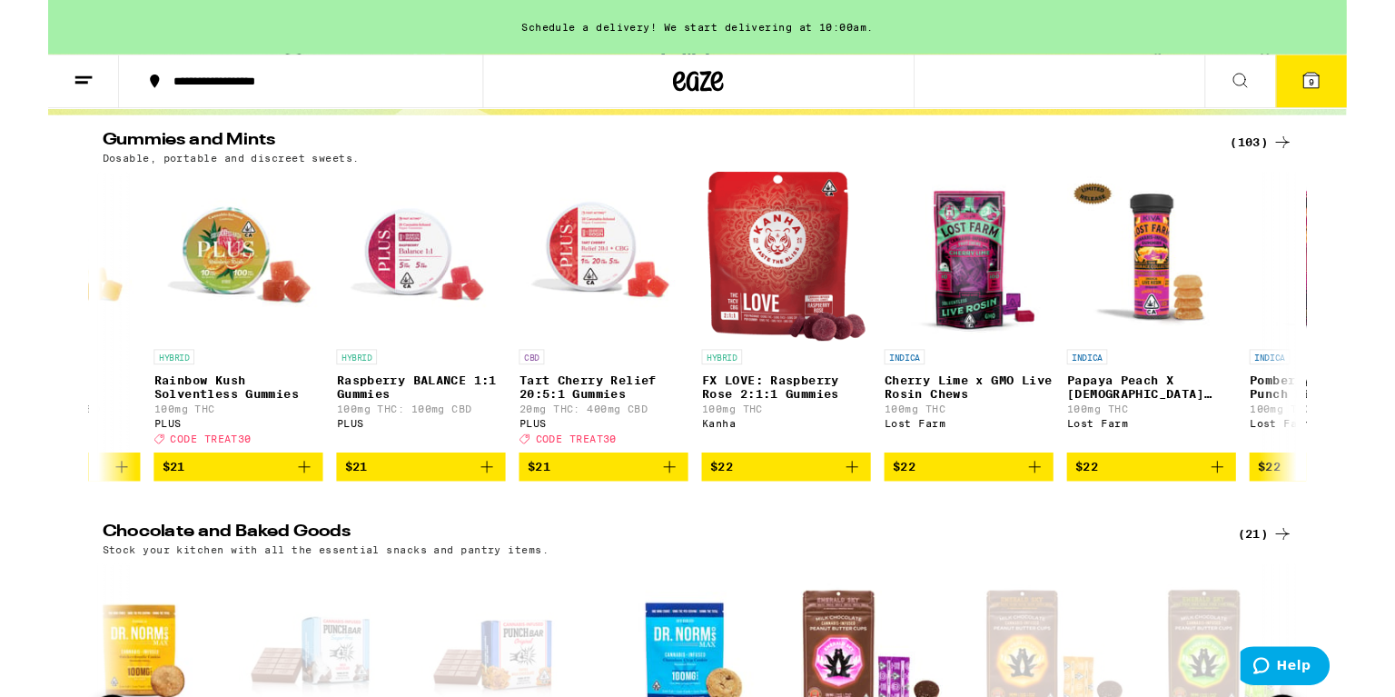
scroll to position [0, 0]
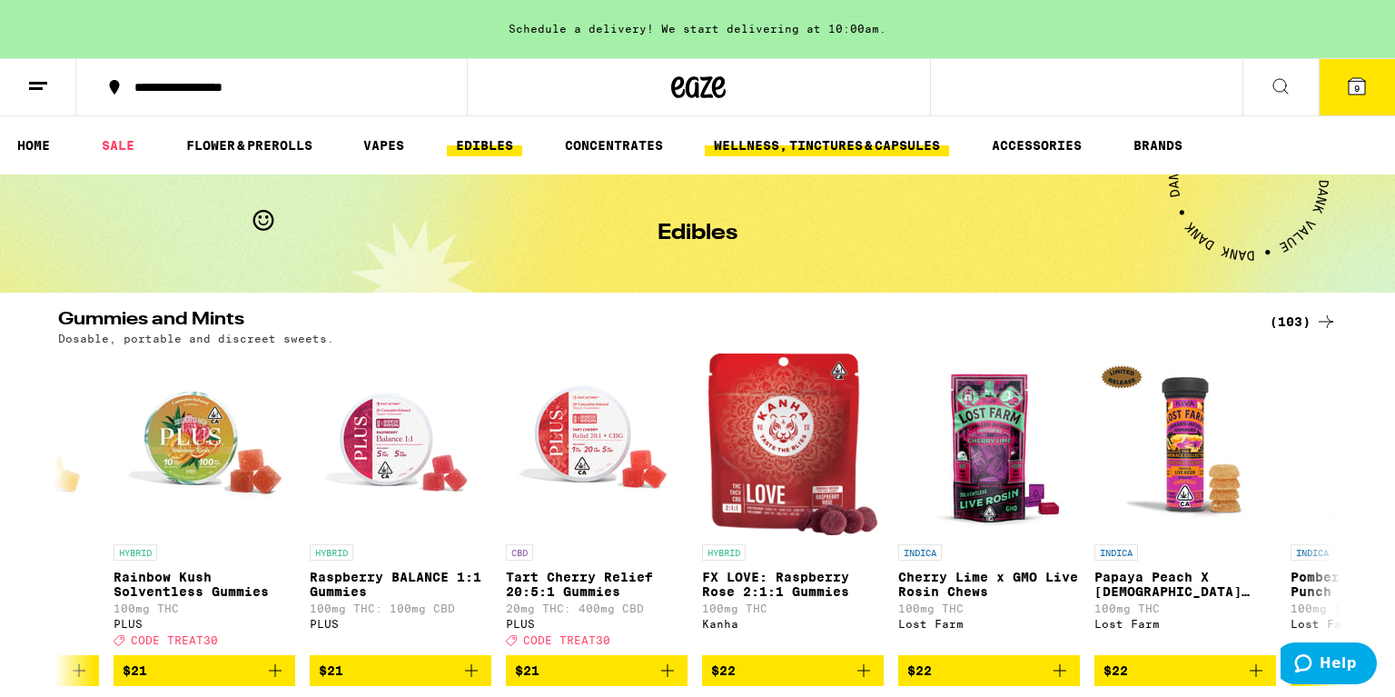
click at [855, 142] on link "WELLNESS, TINCTURES & CAPSULES" at bounding box center [827, 145] width 244 height 22
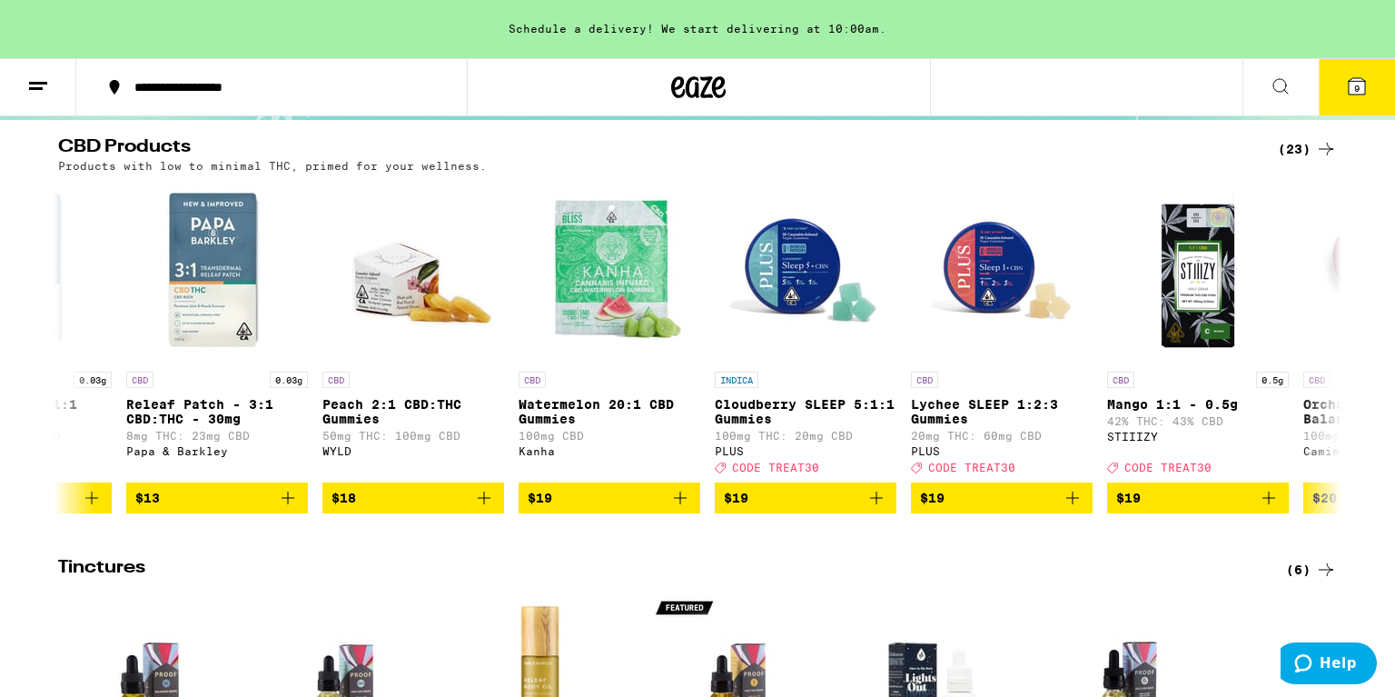
scroll to position [0, 332]
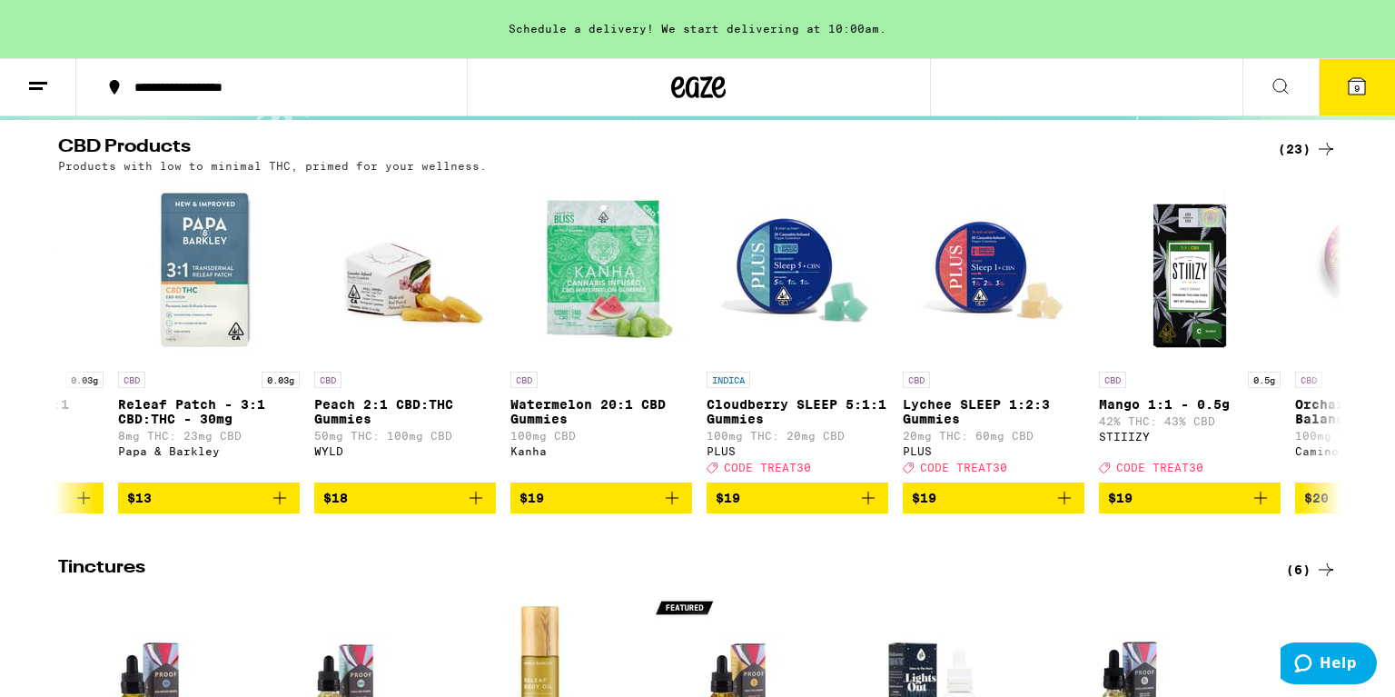
click at [480, 505] on icon "Add to bag" at bounding box center [476, 498] width 22 height 22
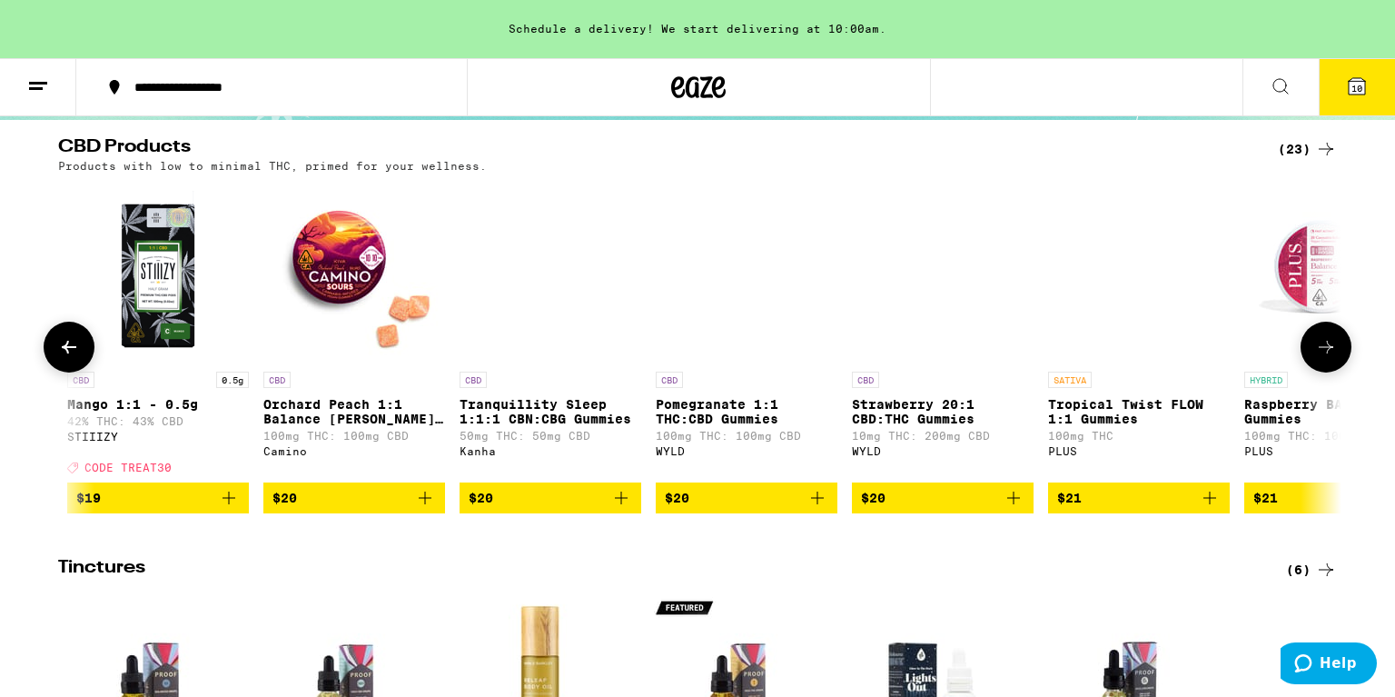
scroll to position [0, 1365]
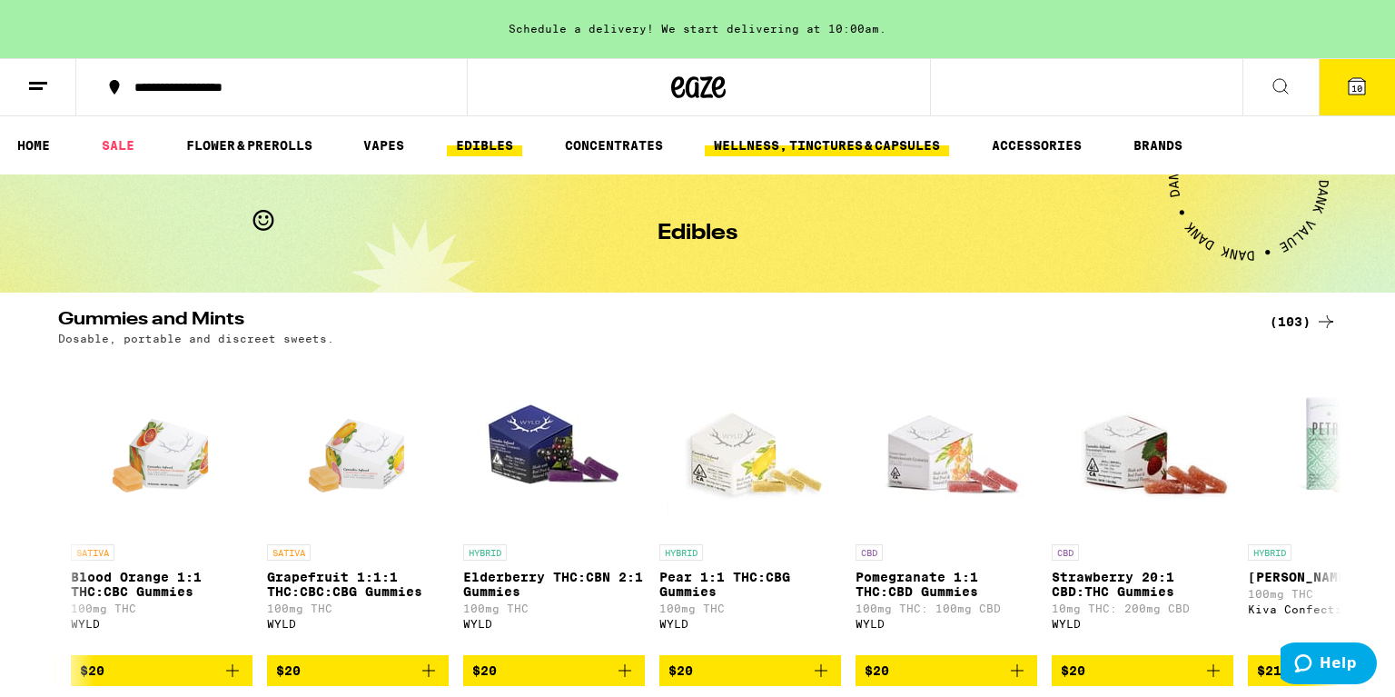
click at [828, 143] on link "WELLNESS, TINCTURES & CAPSULES" at bounding box center [827, 145] width 244 height 22
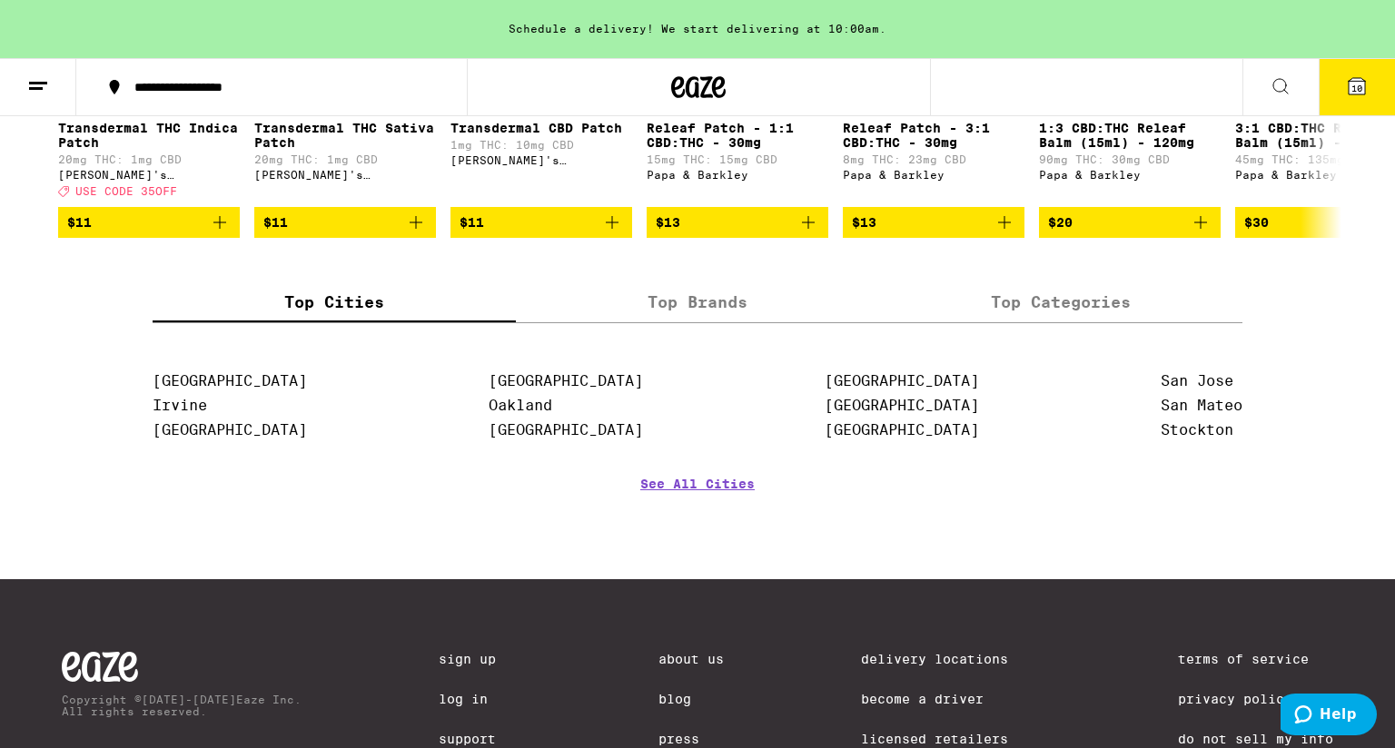
scroll to position [1664, 0]
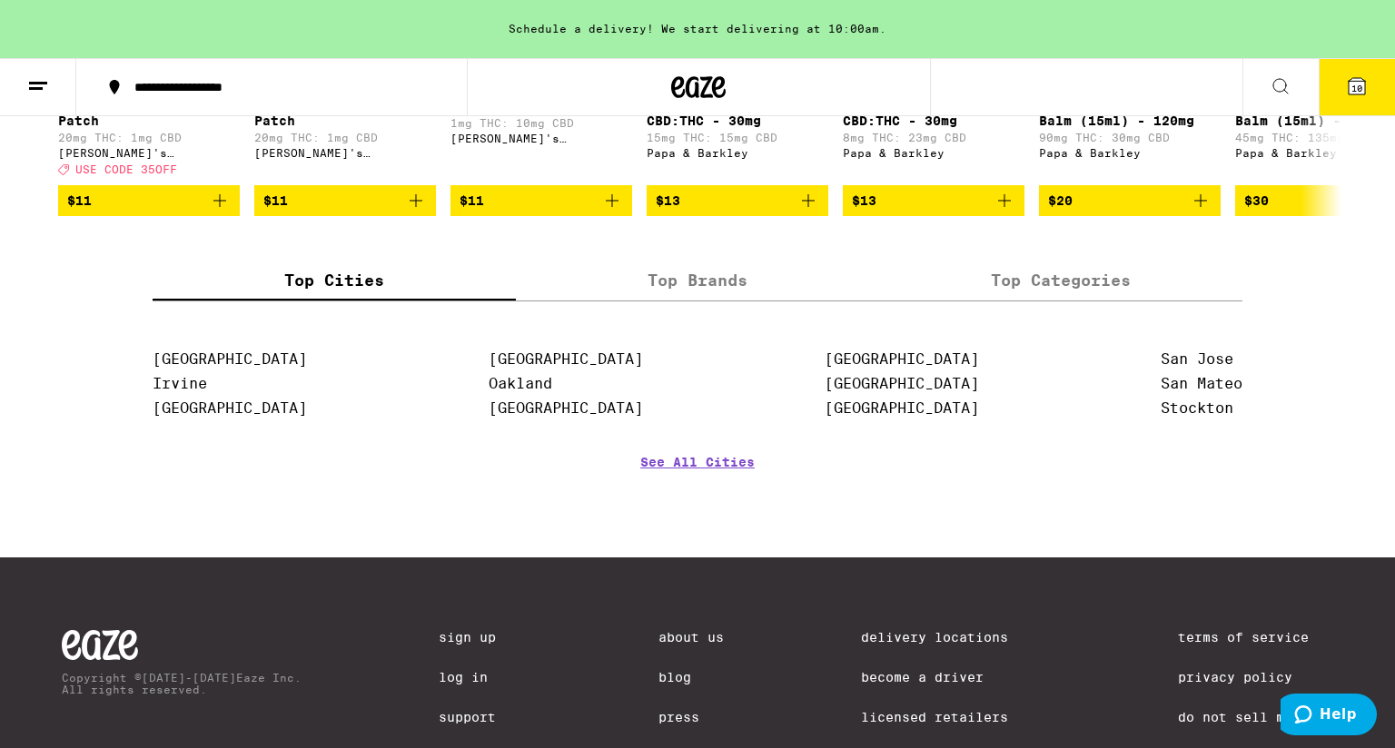
click at [1364, 73] on button "10" at bounding box center [1357, 87] width 76 height 56
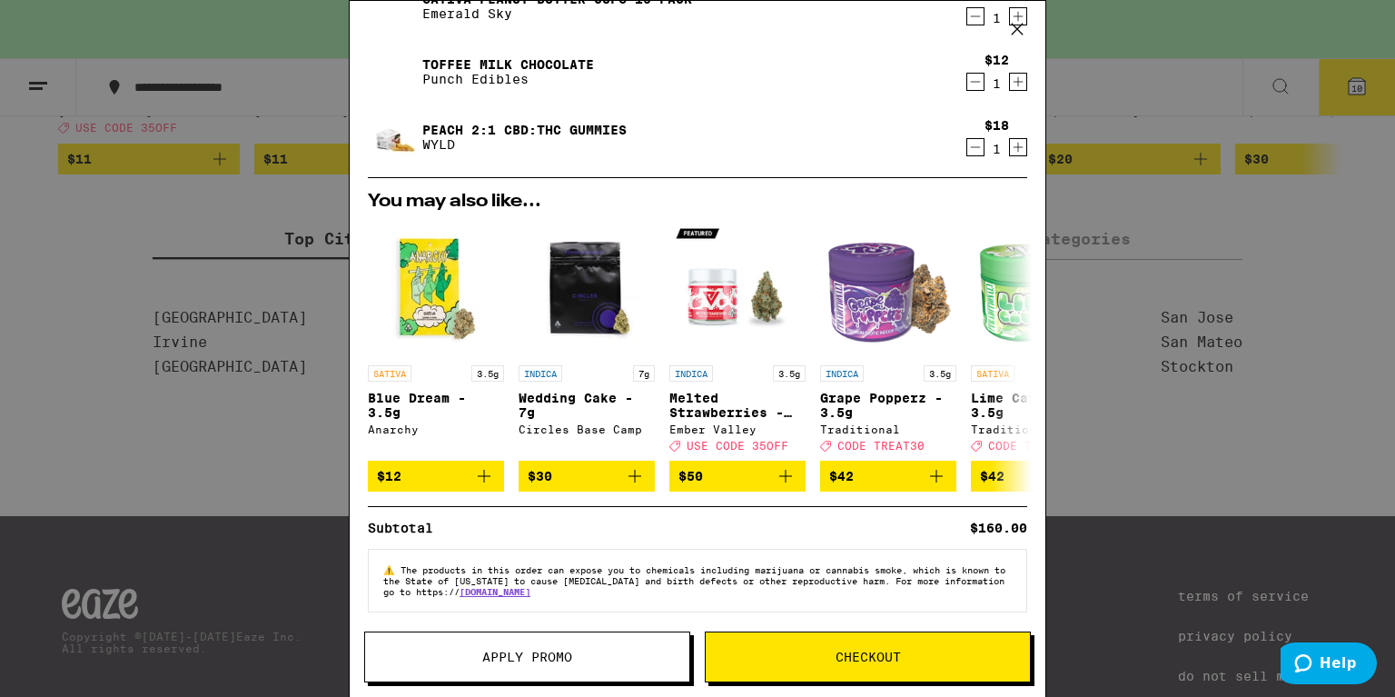
scroll to position [611, 0]
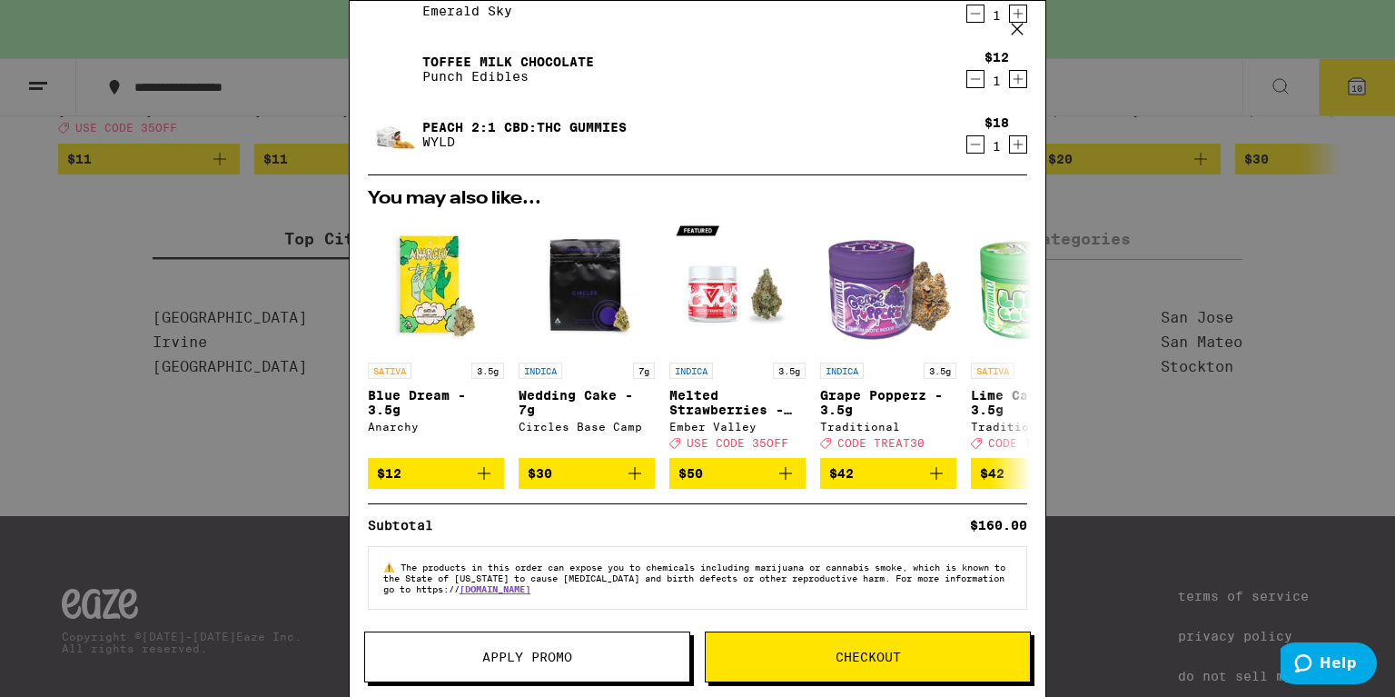
click at [857, 644] on button "Checkout" at bounding box center [868, 656] width 326 height 51
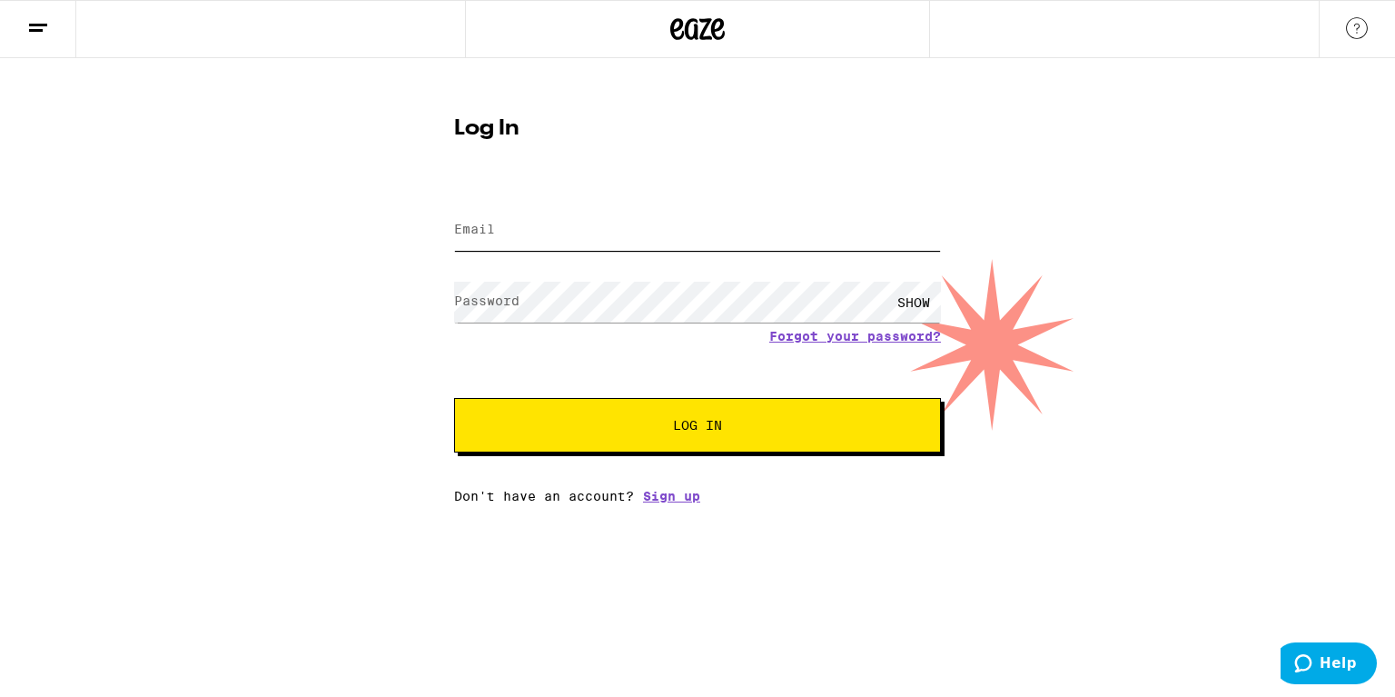
click at [599, 225] on input "Email" at bounding box center [697, 230] width 487 height 41
type input "[EMAIL_ADDRESS][DOMAIN_NAME]"
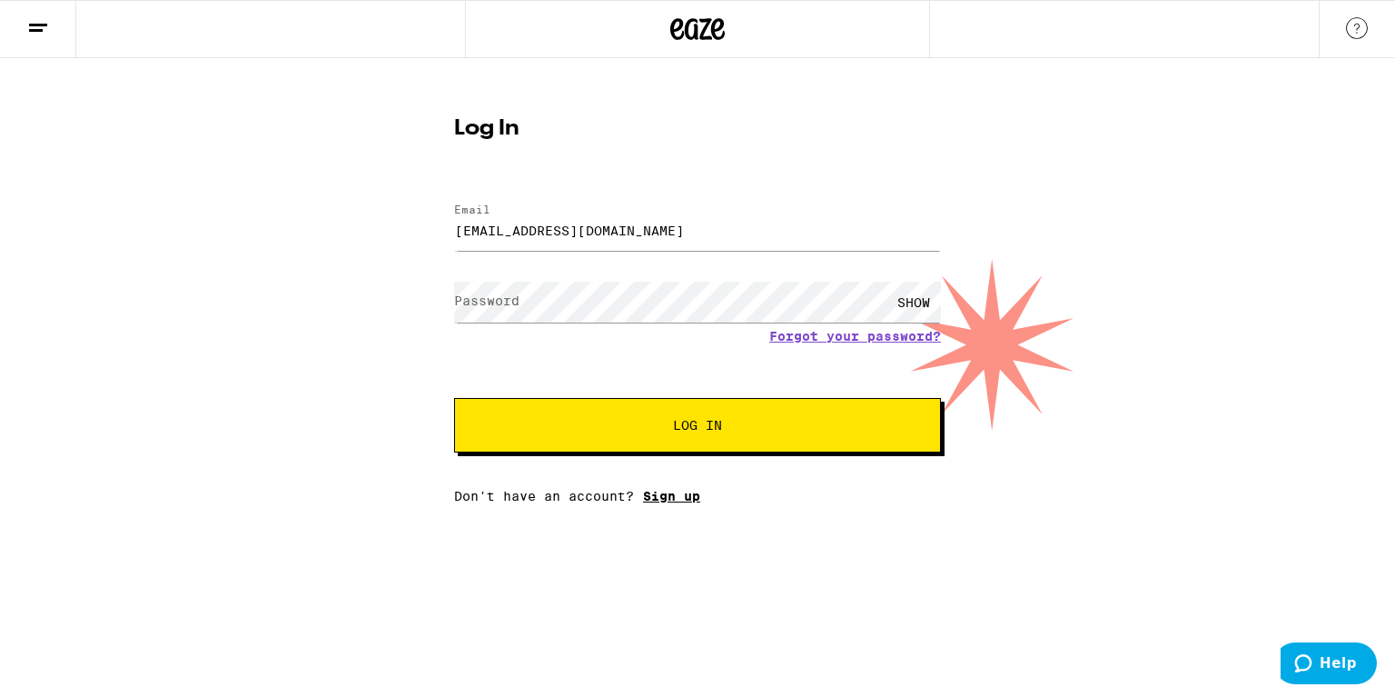
click at [665, 490] on link "Sign up" at bounding box center [671, 496] width 57 height 15
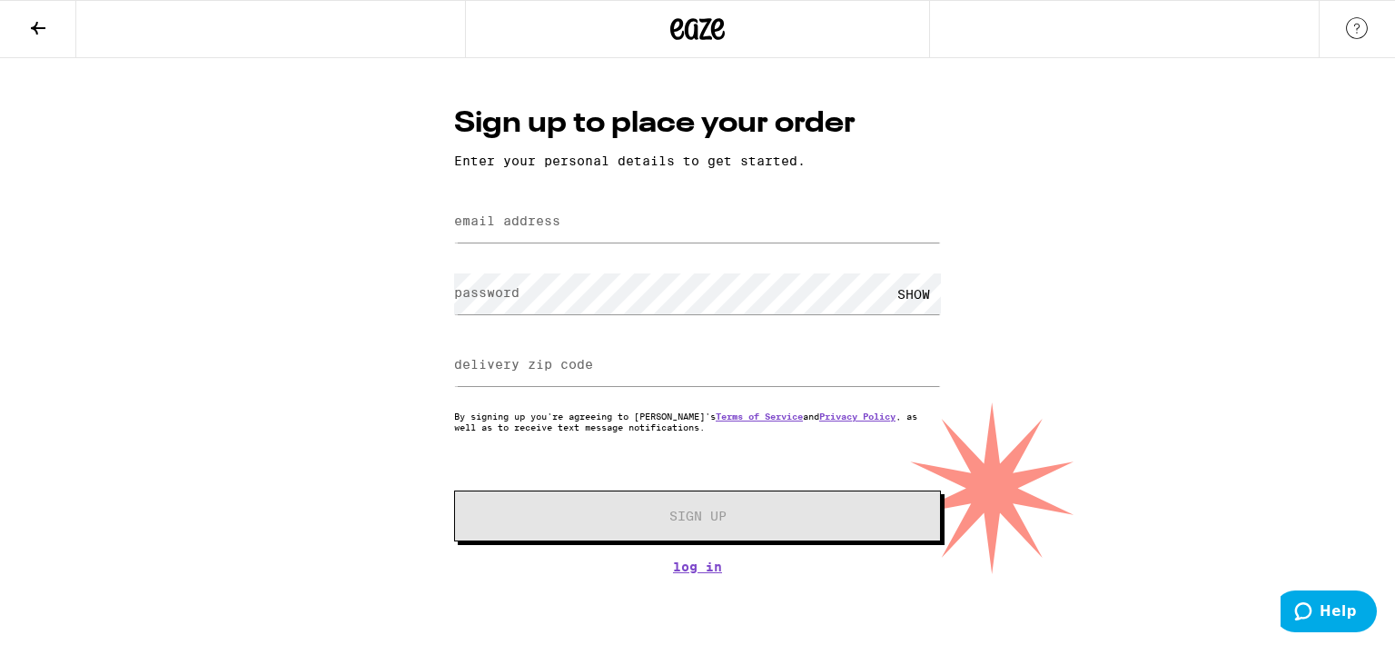
click at [529, 214] on label "email address" at bounding box center [507, 220] width 106 height 15
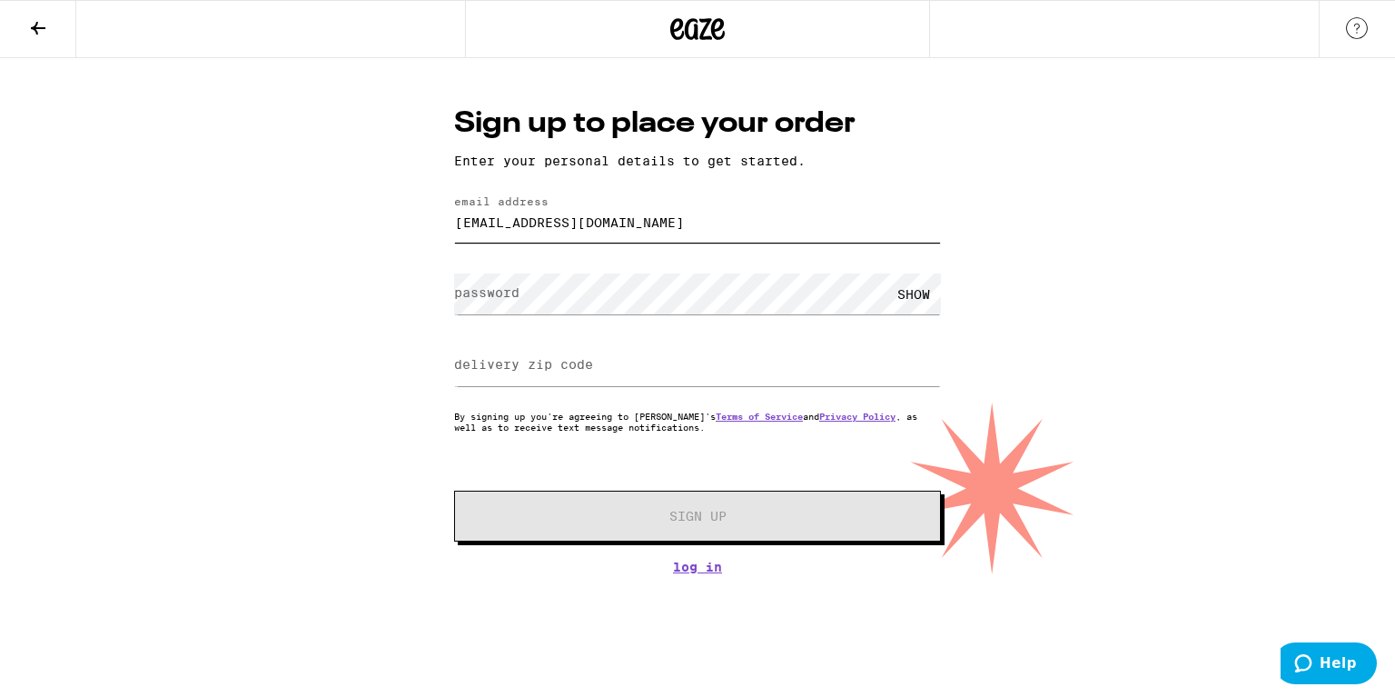
type input "[EMAIL_ADDRESS][DOMAIN_NAME]"
click at [498, 288] on label "password" at bounding box center [486, 292] width 65 height 15
click at [1089, 320] on div "Sign up to place your order Enter your personal details to get started. email a…" at bounding box center [697, 316] width 1395 height 516
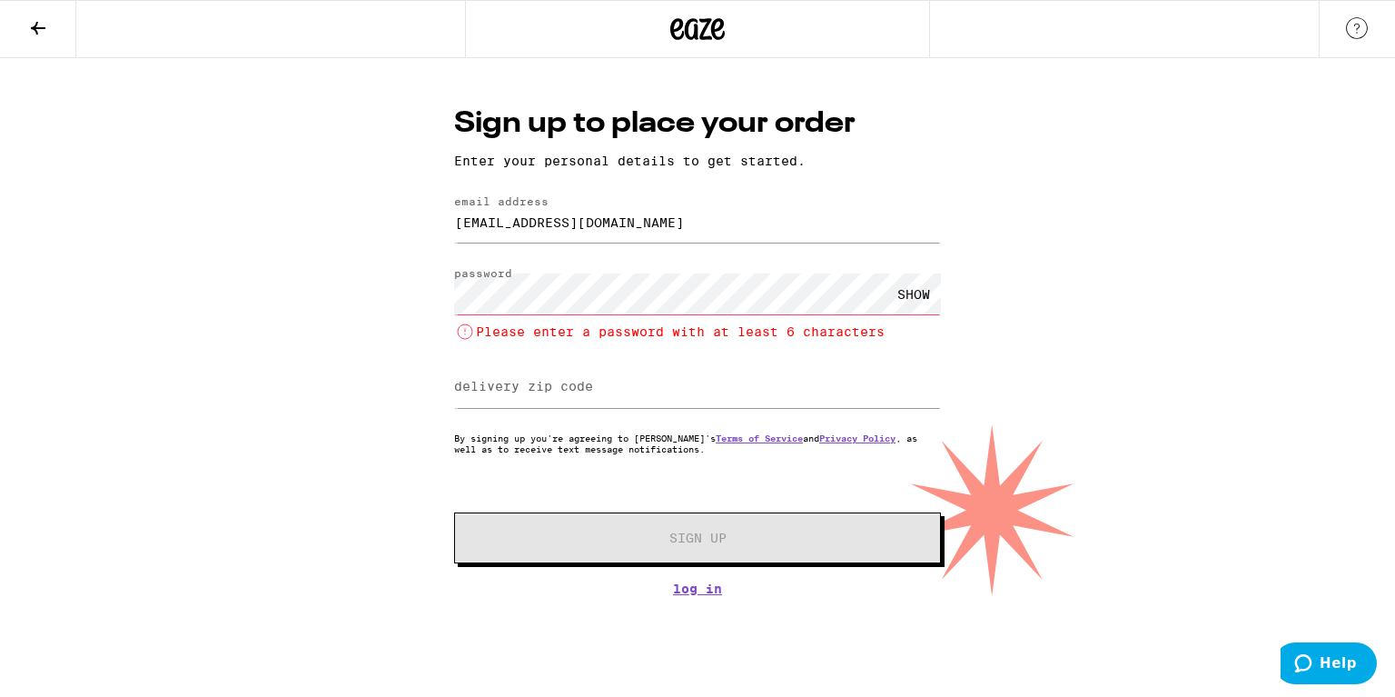
click at [924, 294] on div "SHOW" at bounding box center [913, 293] width 54 height 41
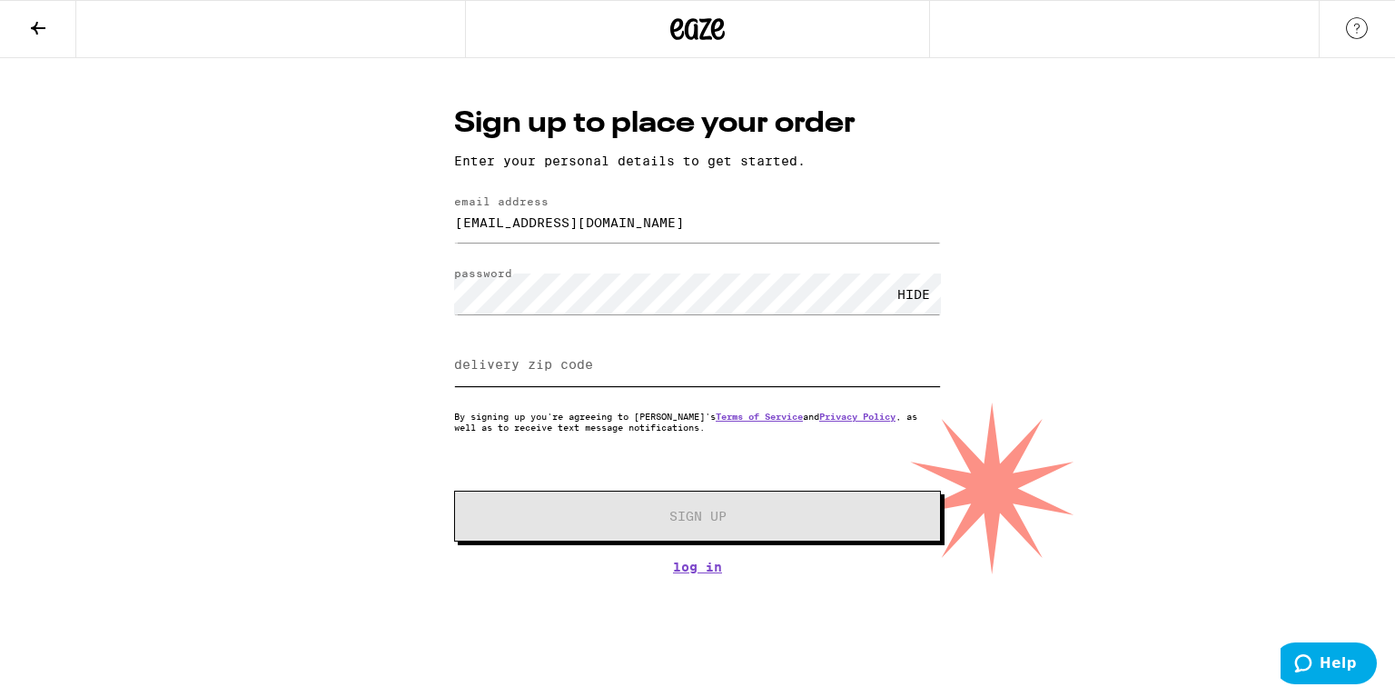
click at [768, 369] on input "delivery zip code" at bounding box center [697, 365] width 487 height 41
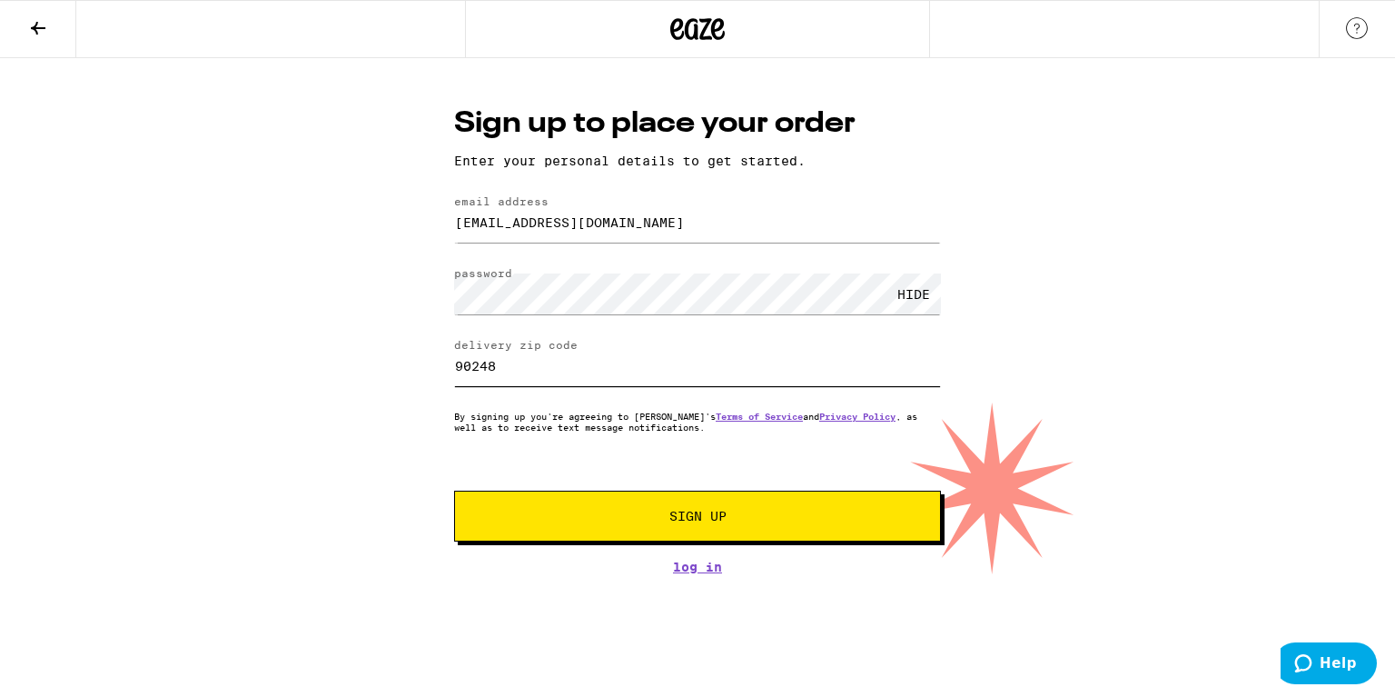
type input "90248"
click at [703, 512] on span "Sign Up" at bounding box center [697, 516] width 57 height 13
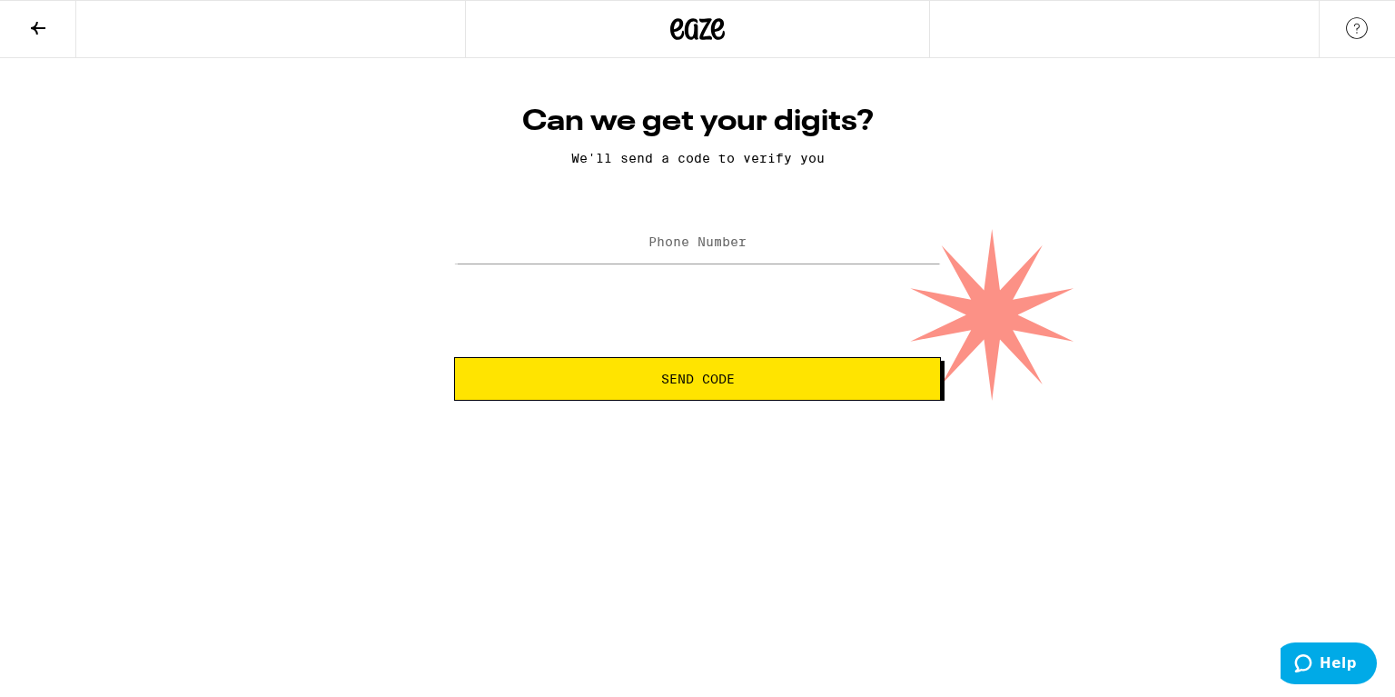
click at [738, 242] on label "Phone Number" at bounding box center [698, 241] width 98 height 15
type input "[PHONE_NUMBER]"
click at [712, 376] on span "Send Code" at bounding box center [698, 378] width 74 height 13
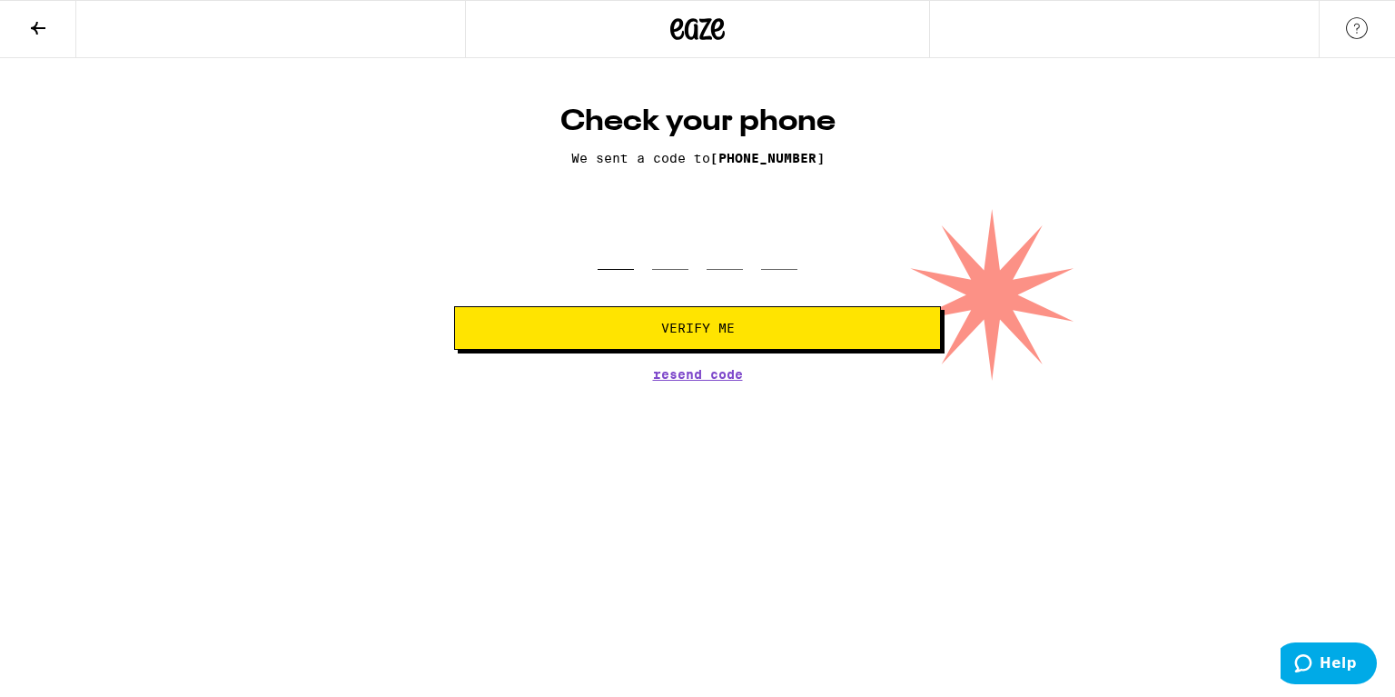
click at [614, 233] on input "tel" at bounding box center [616, 243] width 36 height 54
type input "2"
type input "7"
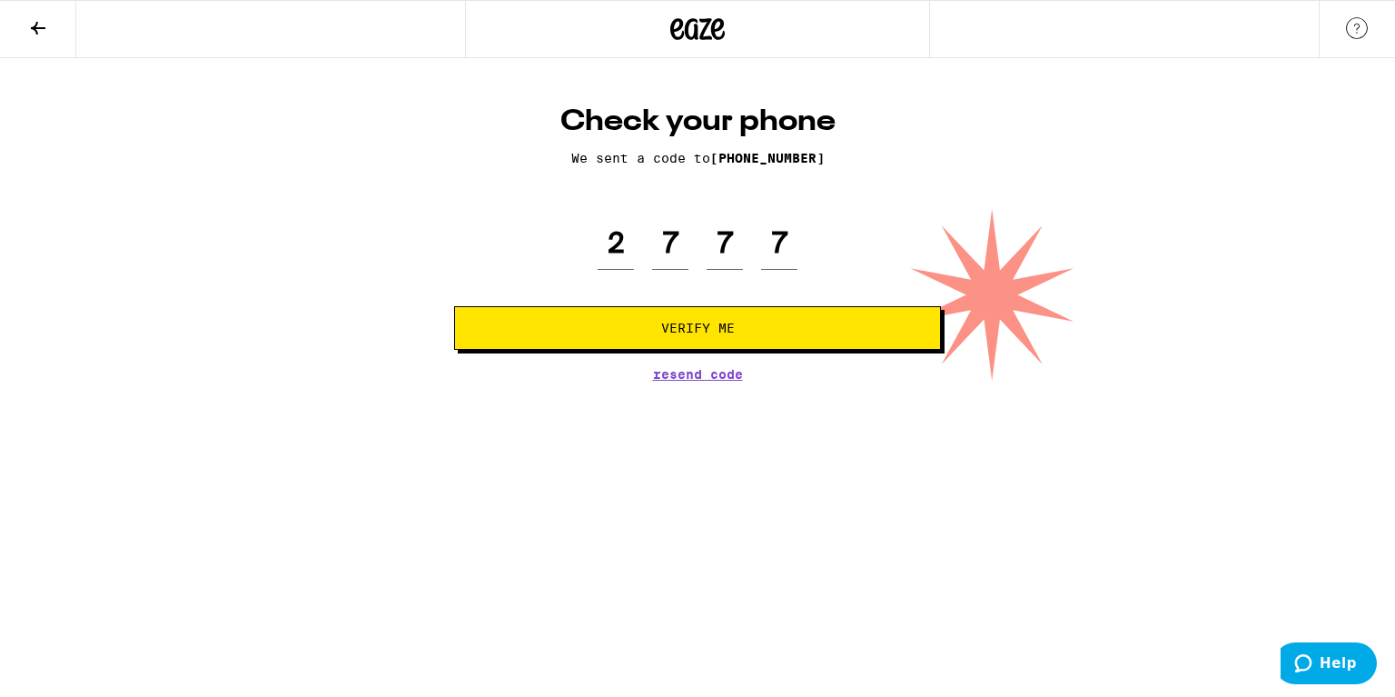
click at [677, 329] on span "Verify Me" at bounding box center [698, 328] width 74 height 13
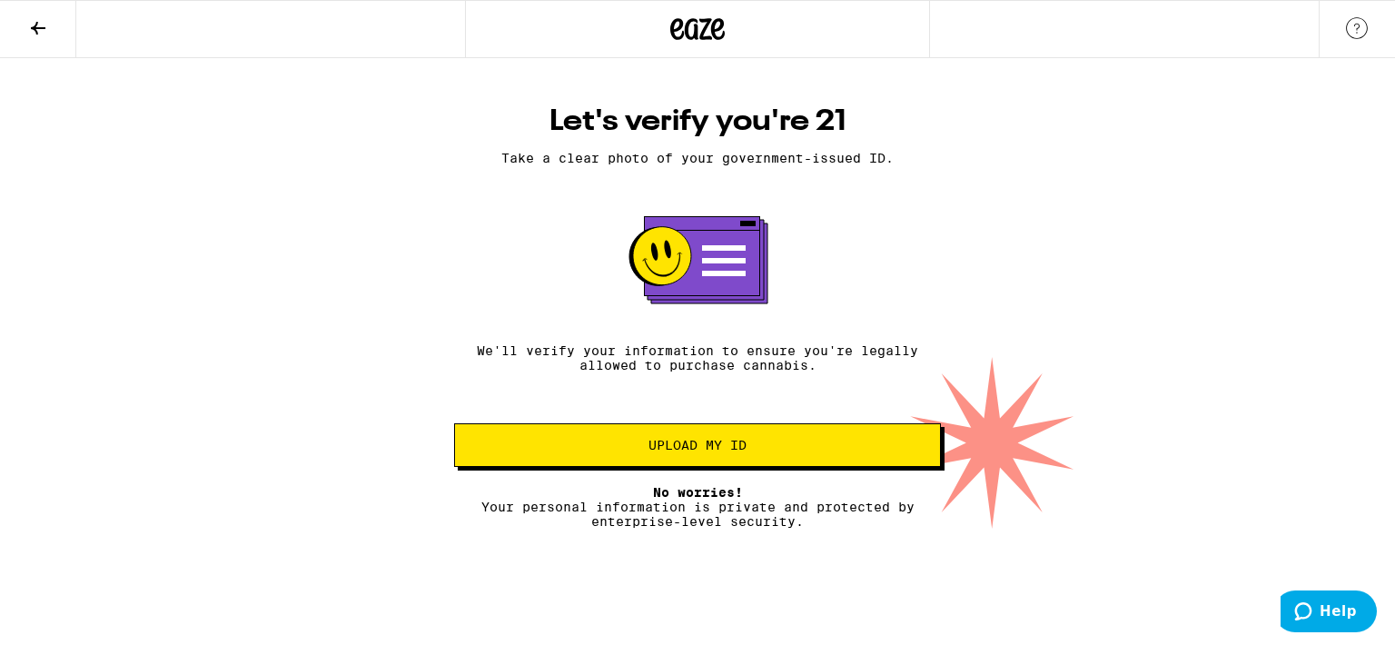
click at [708, 450] on span "Upload my ID" at bounding box center [698, 445] width 98 height 13
click at [692, 460] on button "Upload my ID" at bounding box center [697, 445] width 487 height 44
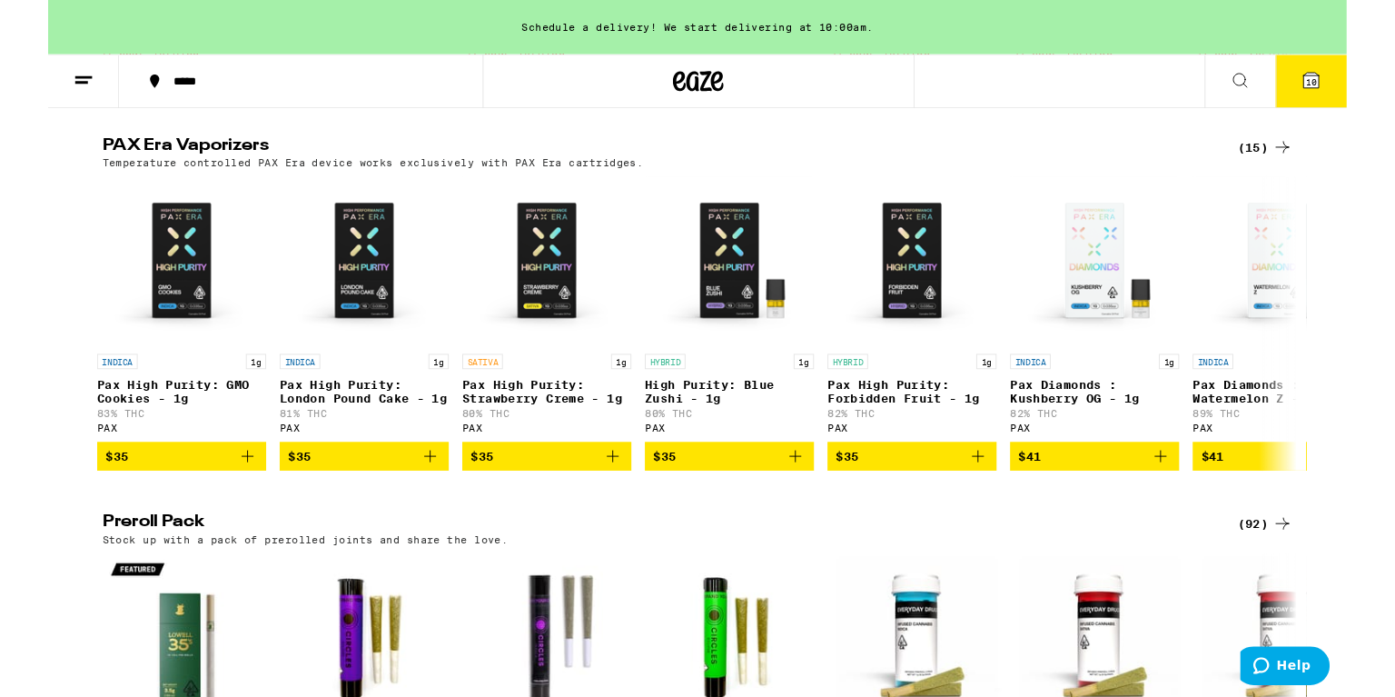
scroll to position [3466, 0]
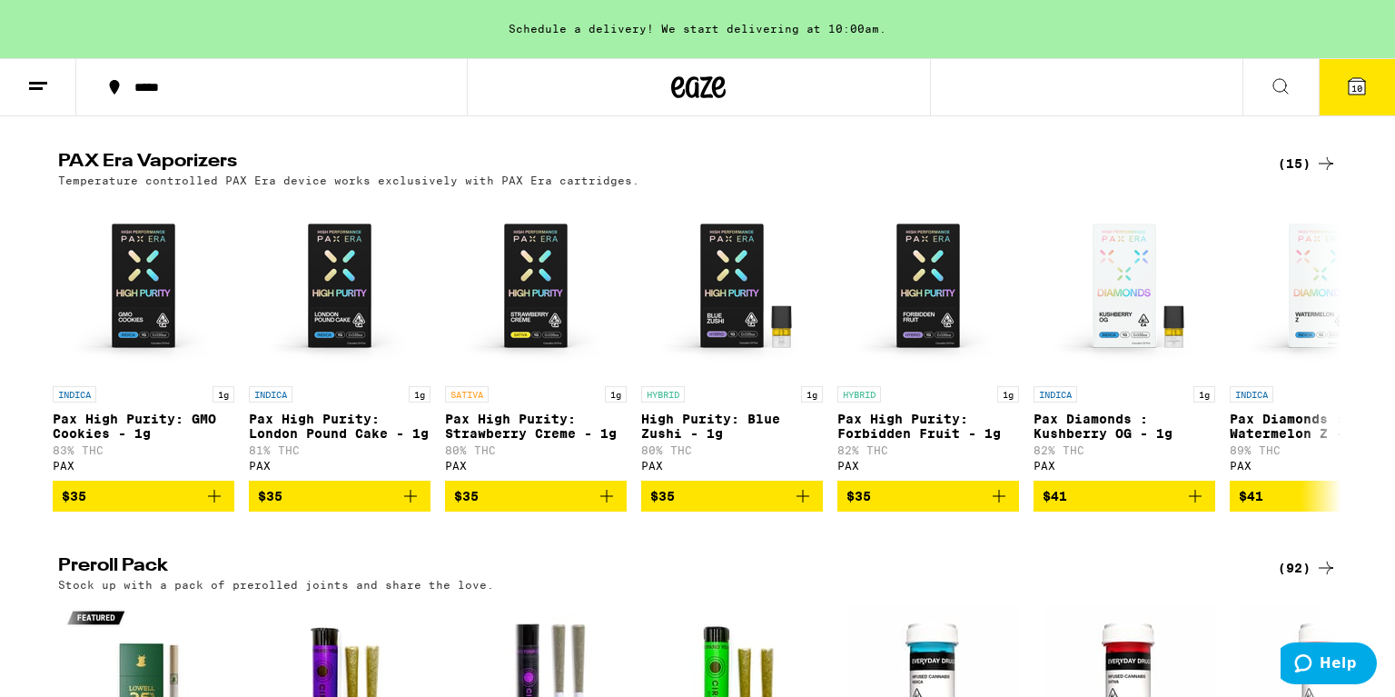
click at [146, 377] on img "Open page for Pax High Purity: GMO Cookies - 1g from PAX" at bounding box center [144, 286] width 182 height 182
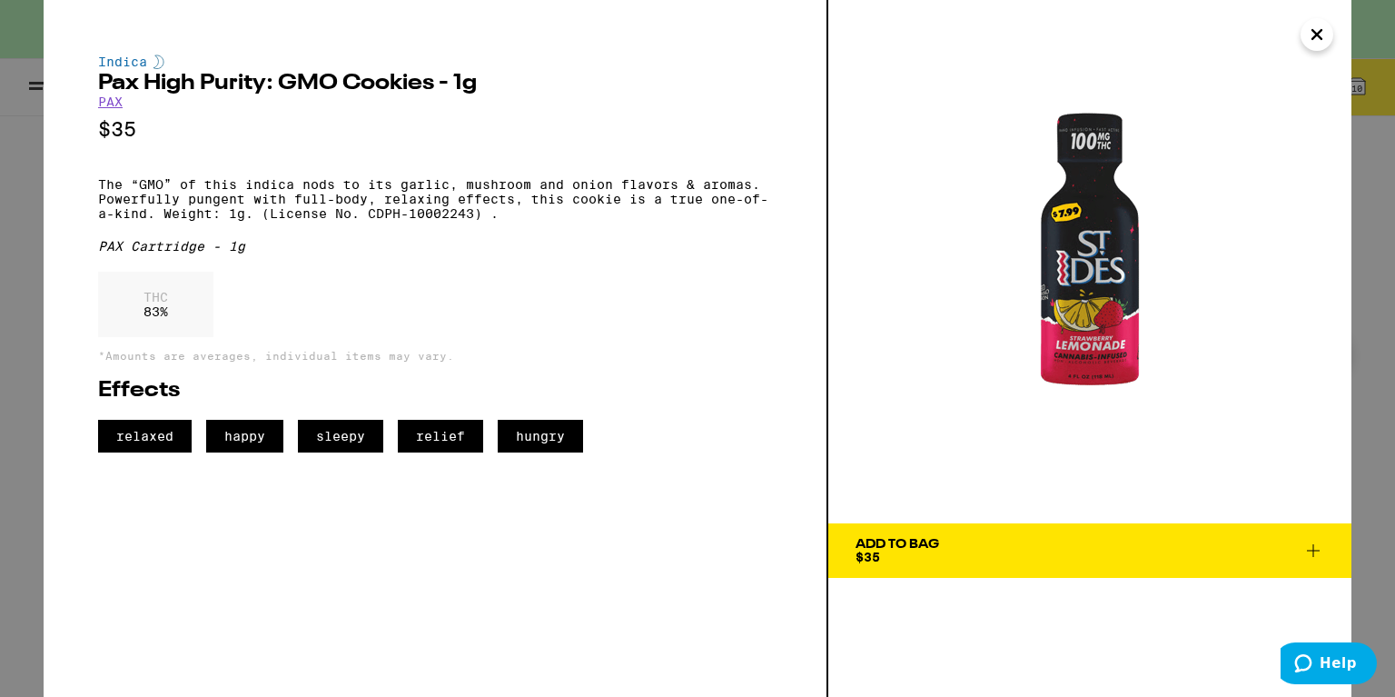
click at [1317, 30] on icon "Close" at bounding box center [1317, 34] width 22 height 27
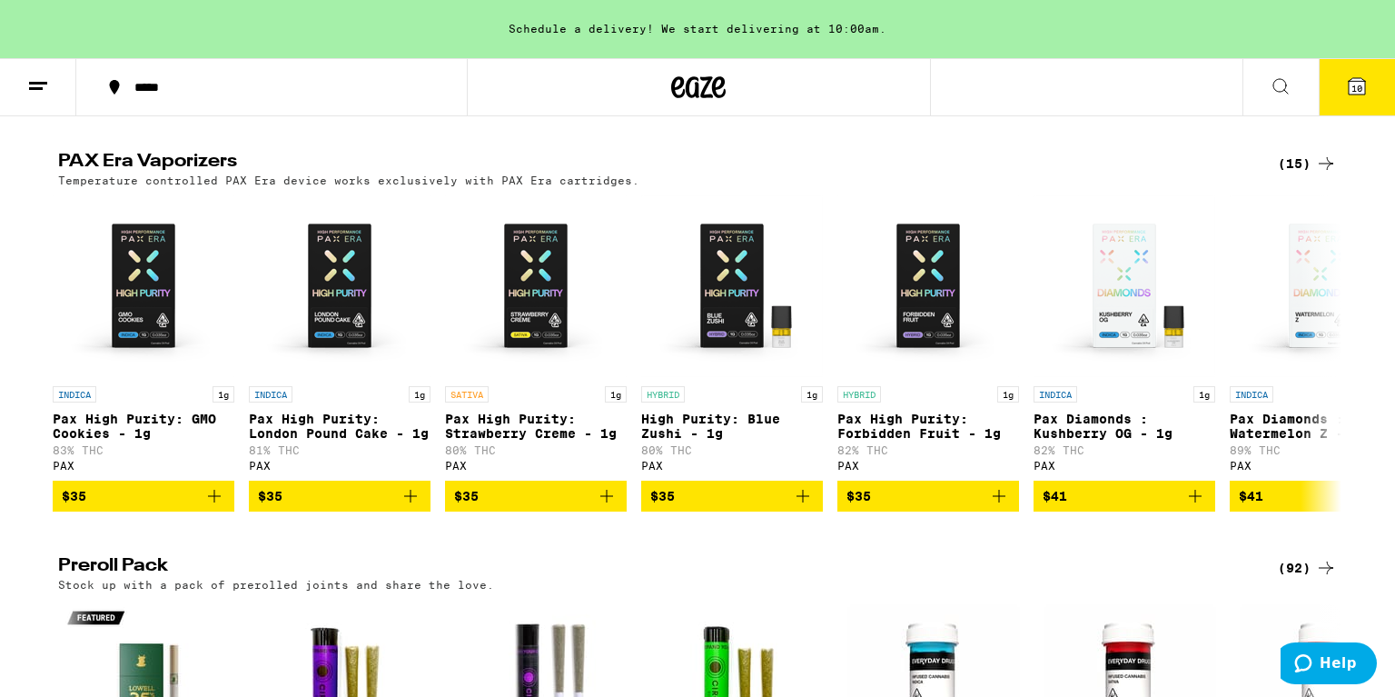
click at [149, 377] on img "Open page for Pax High Purity: GMO Cookies - 1g from PAX" at bounding box center [144, 286] width 182 height 182
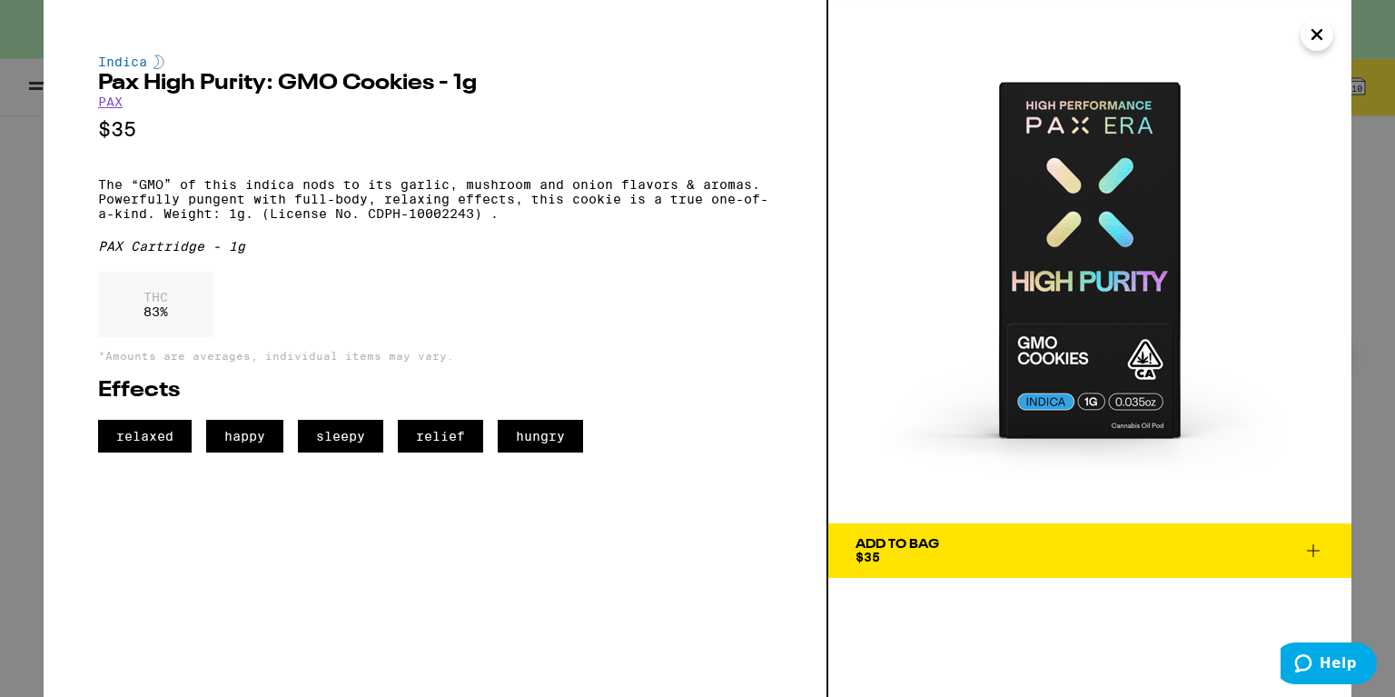
click at [1313, 35] on icon "Close" at bounding box center [1317, 34] width 22 height 27
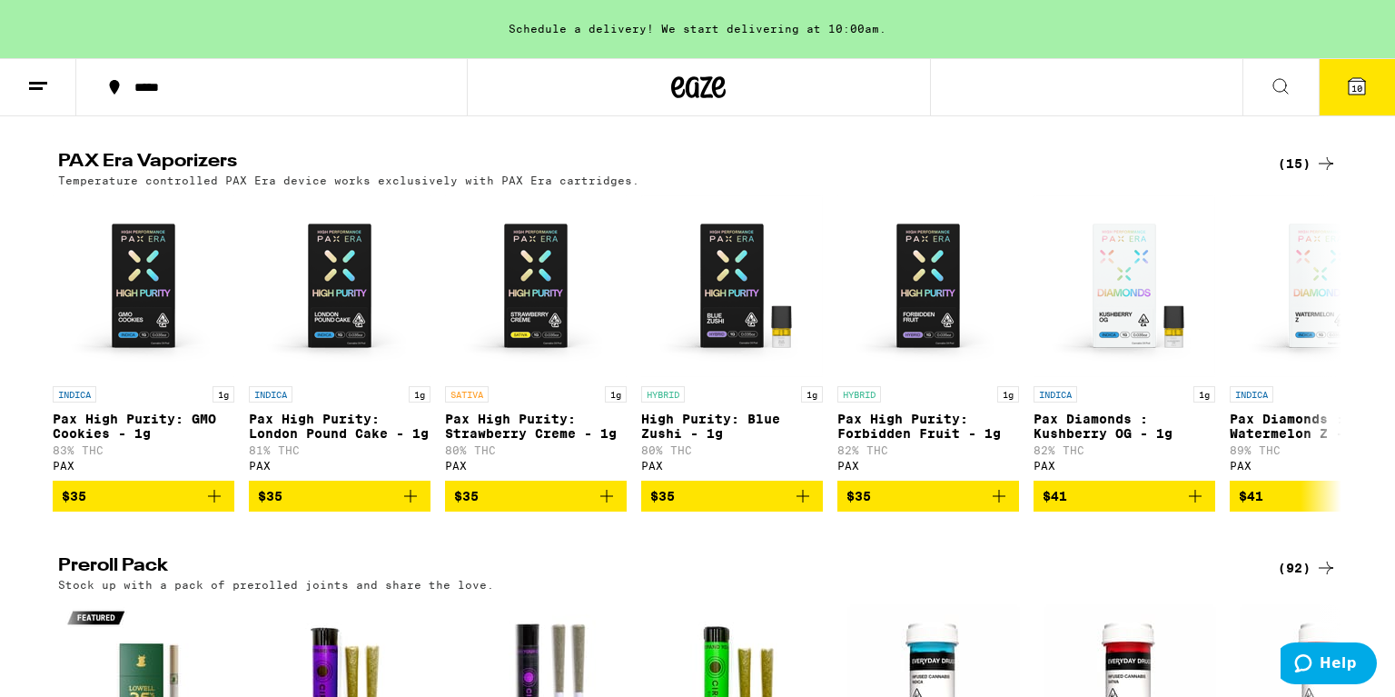
click at [358, 377] on img "Open page for Pax High Purity: London Pound Cake - 1g from PAX" at bounding box center [340, 286] width 182 height 182
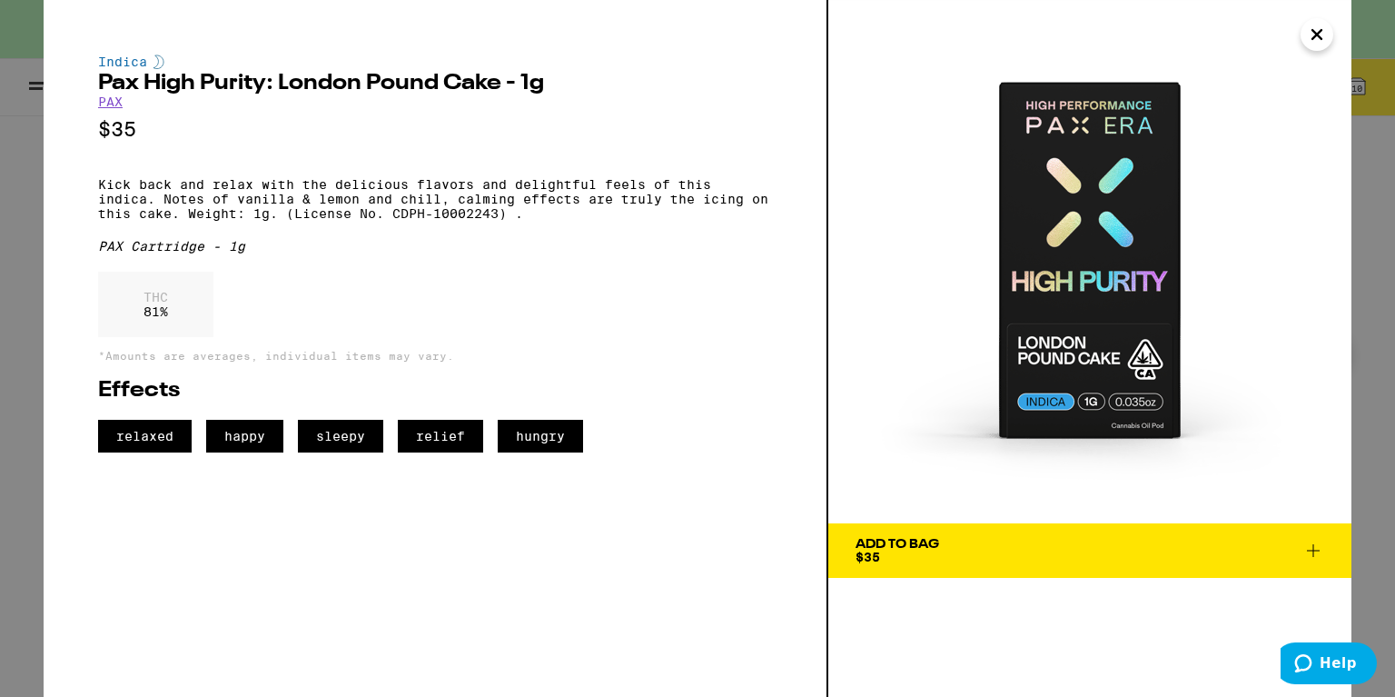
click at [1322, 33] on icon "Close" at bounding box center [1317, 34] width 22 height 27
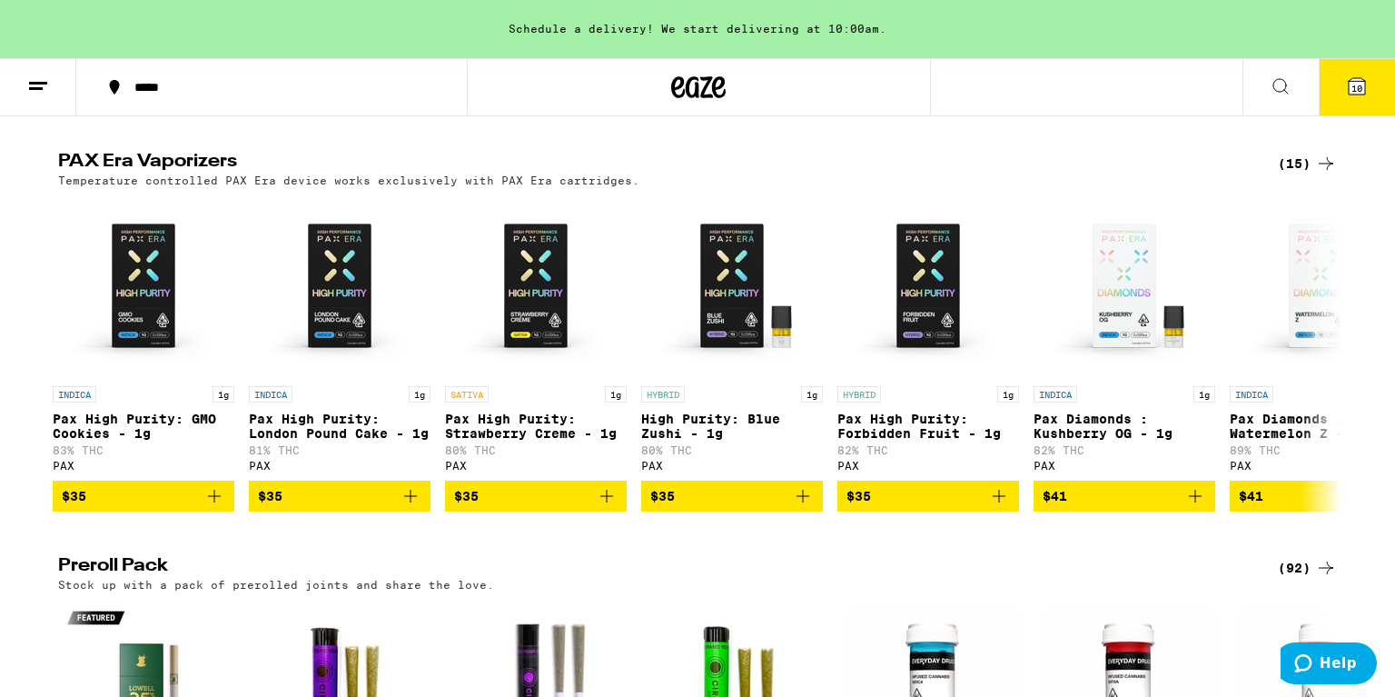
click at [153, 377] on img "Open page for Pax High Purity: GMO Cookies - 1g from PAX" at bounding box center [144, 286] width 182 height 182
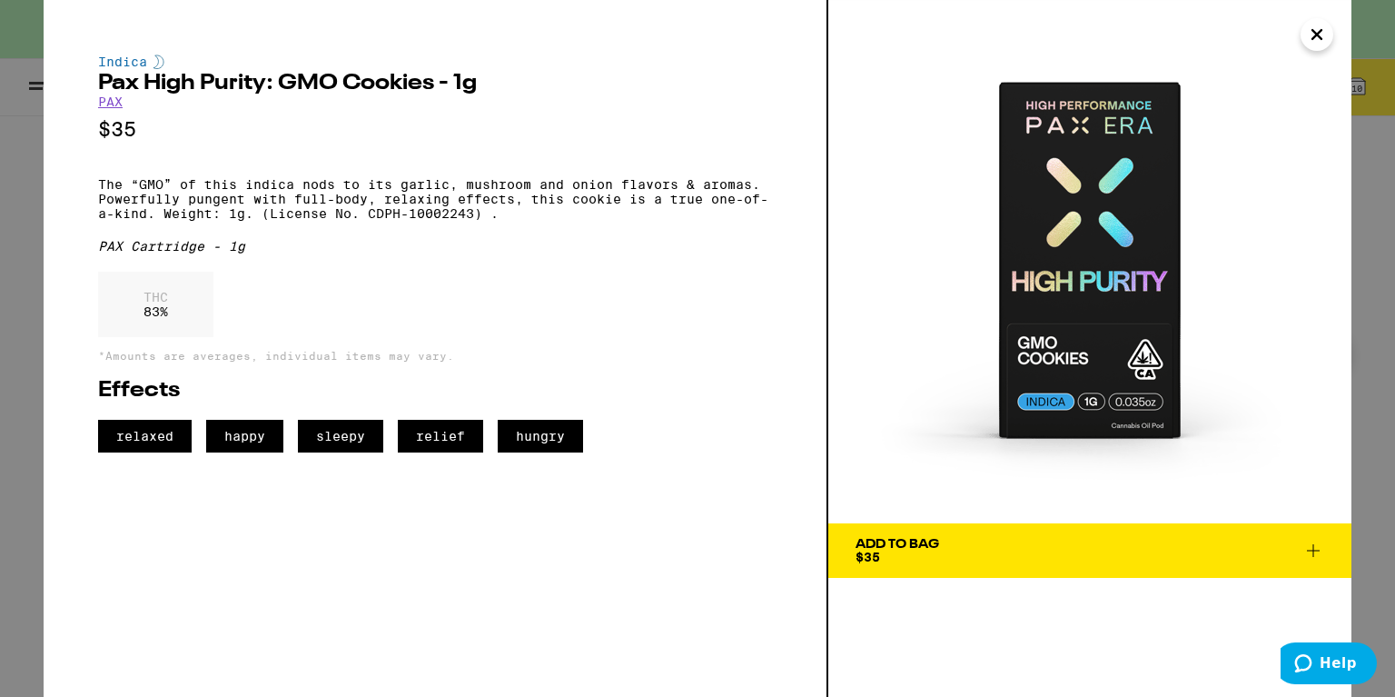
click at [1316, 546] on icon at bounding box center [1313, 551] width 22 height 22
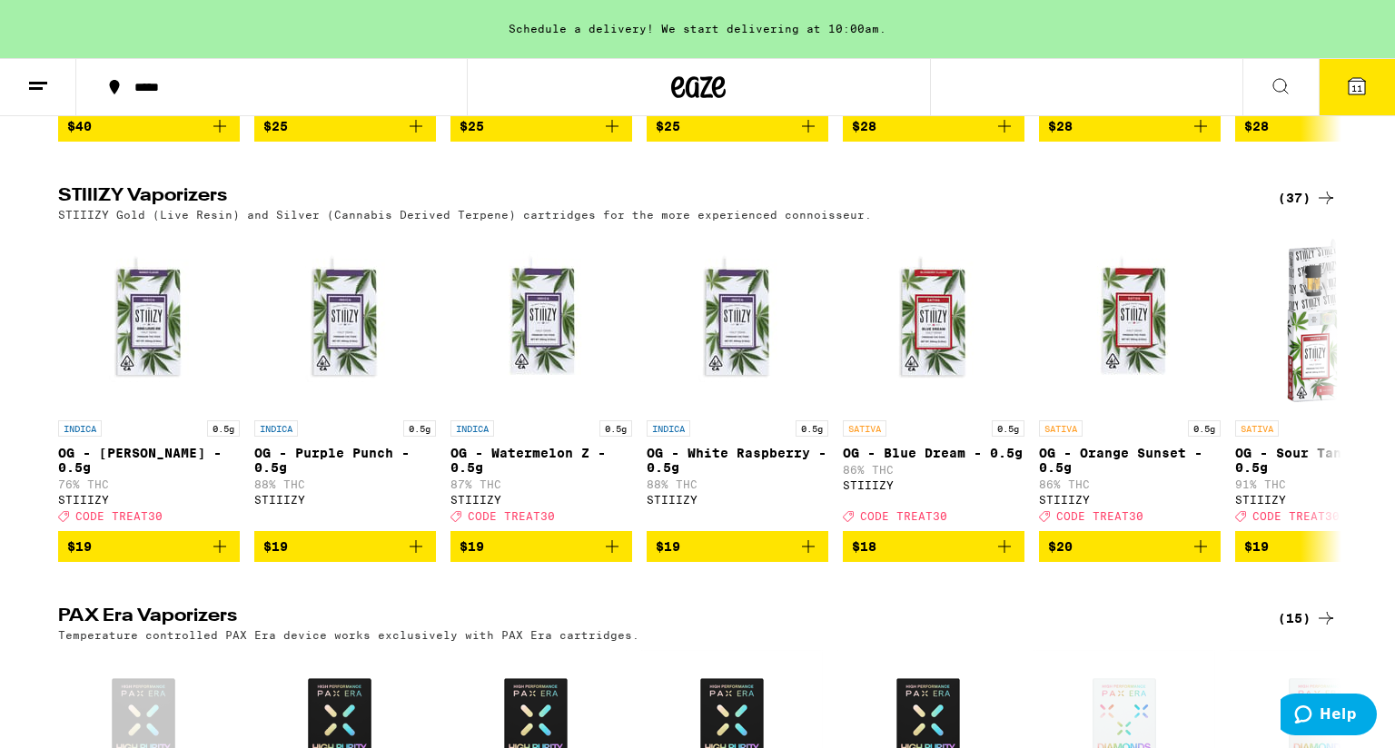
scroll to position [3014, 0]
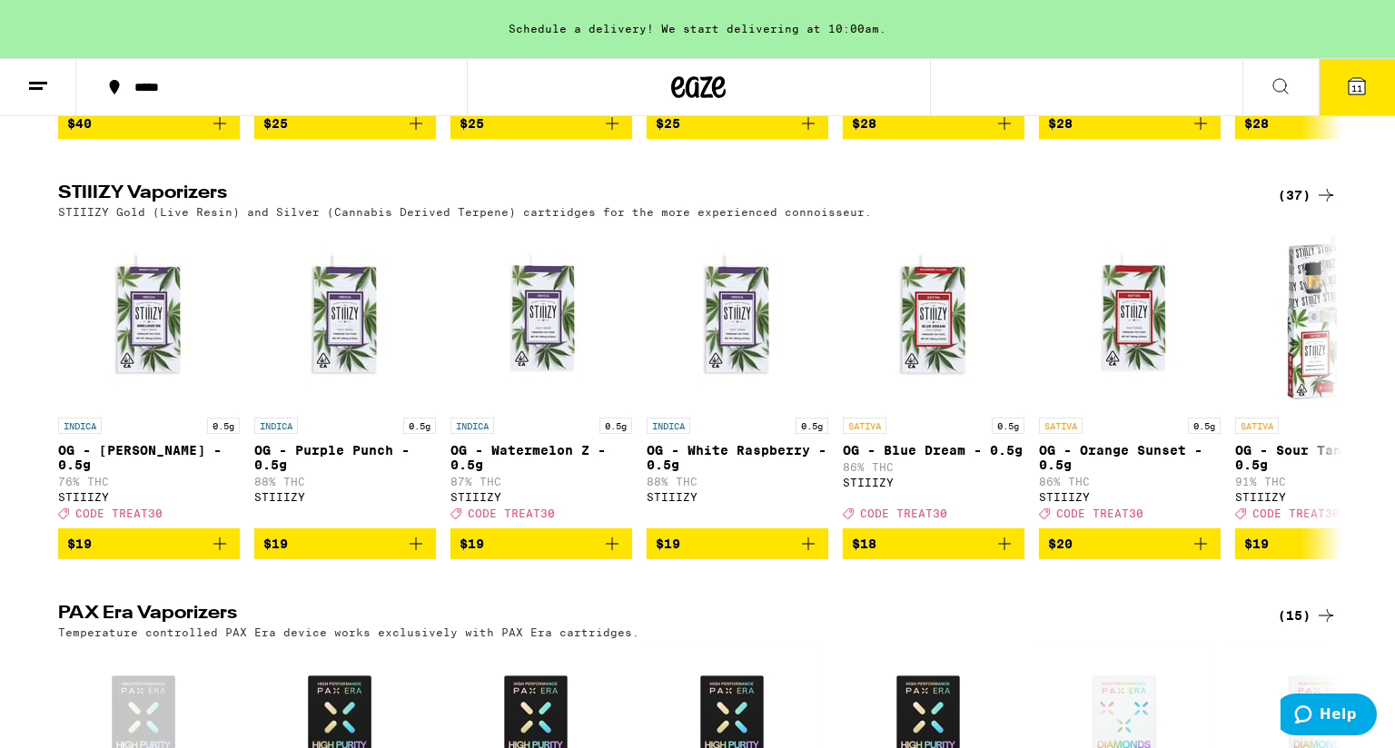
click at [767, 403] on img "Open page for OG - White Raspberry - 0.5g from STIIIZY" at bounding box center [738, 318] width 182 height 182
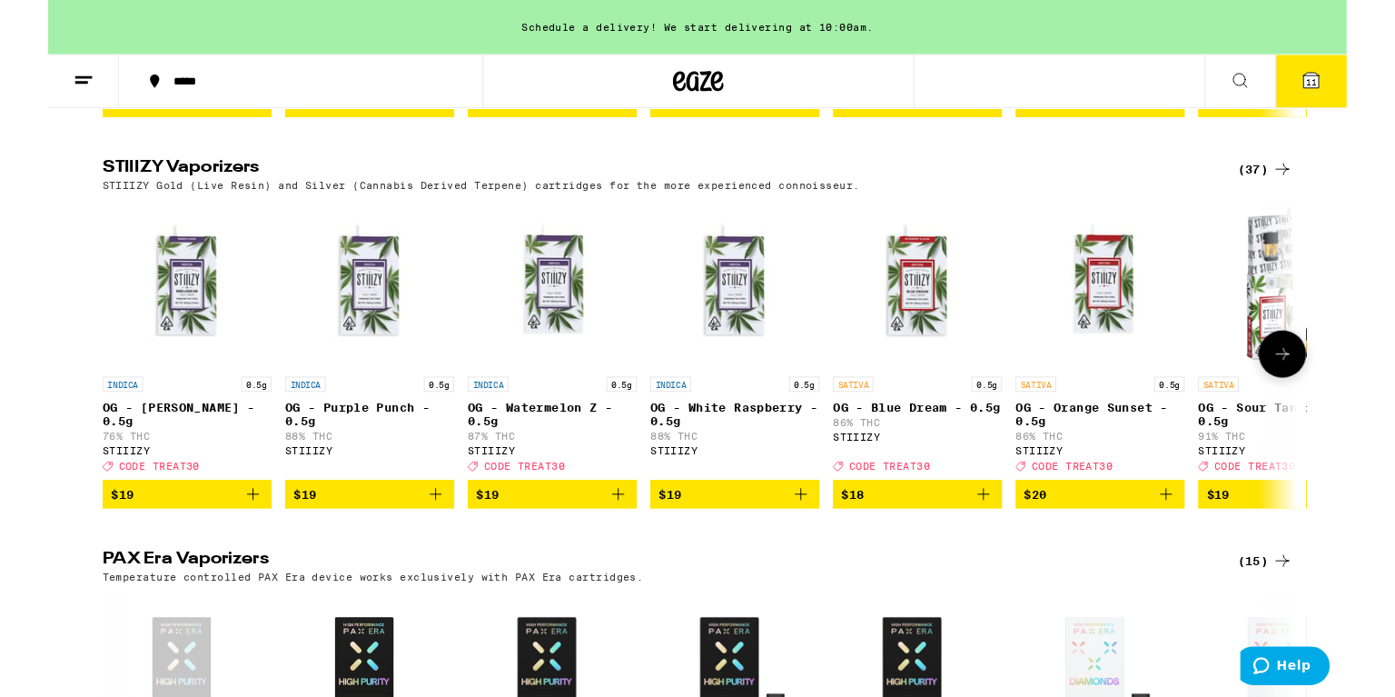
scroll to position [3055, 0]
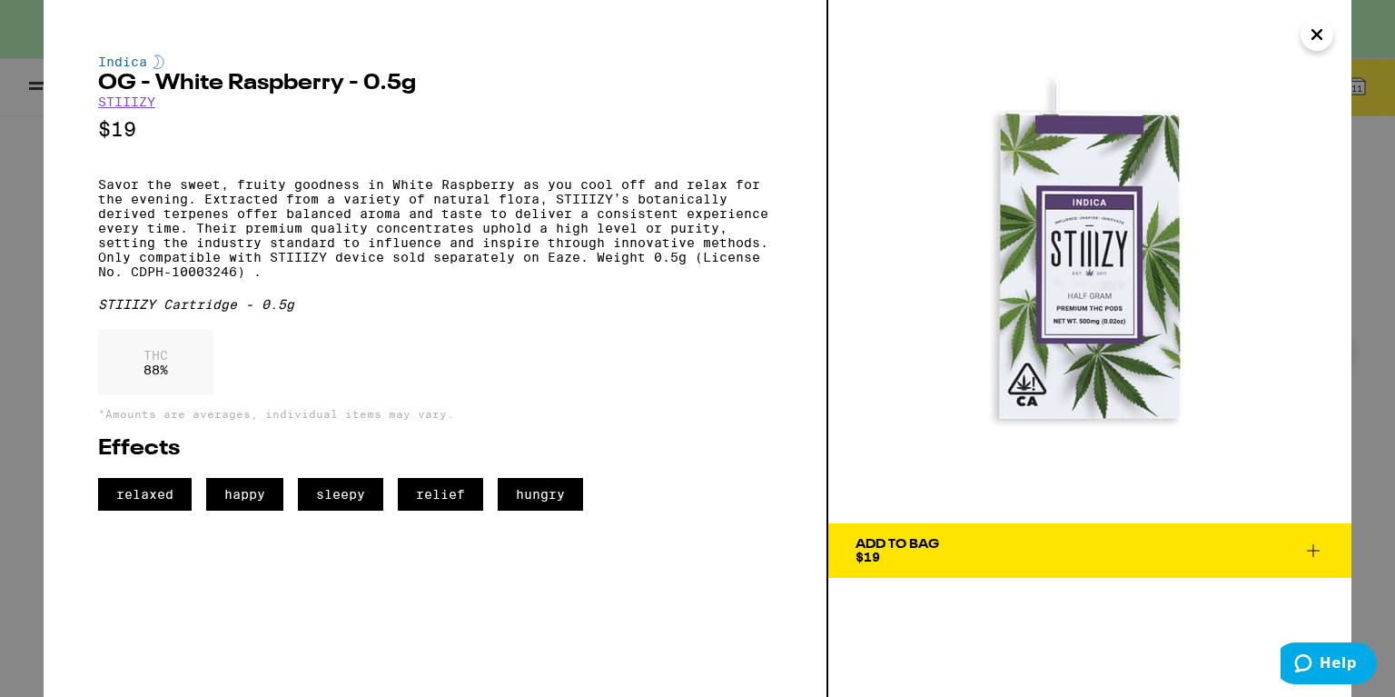
click at [1323, 47] on icon "Close" at bounding box center [1317, 34] width 22 height 27
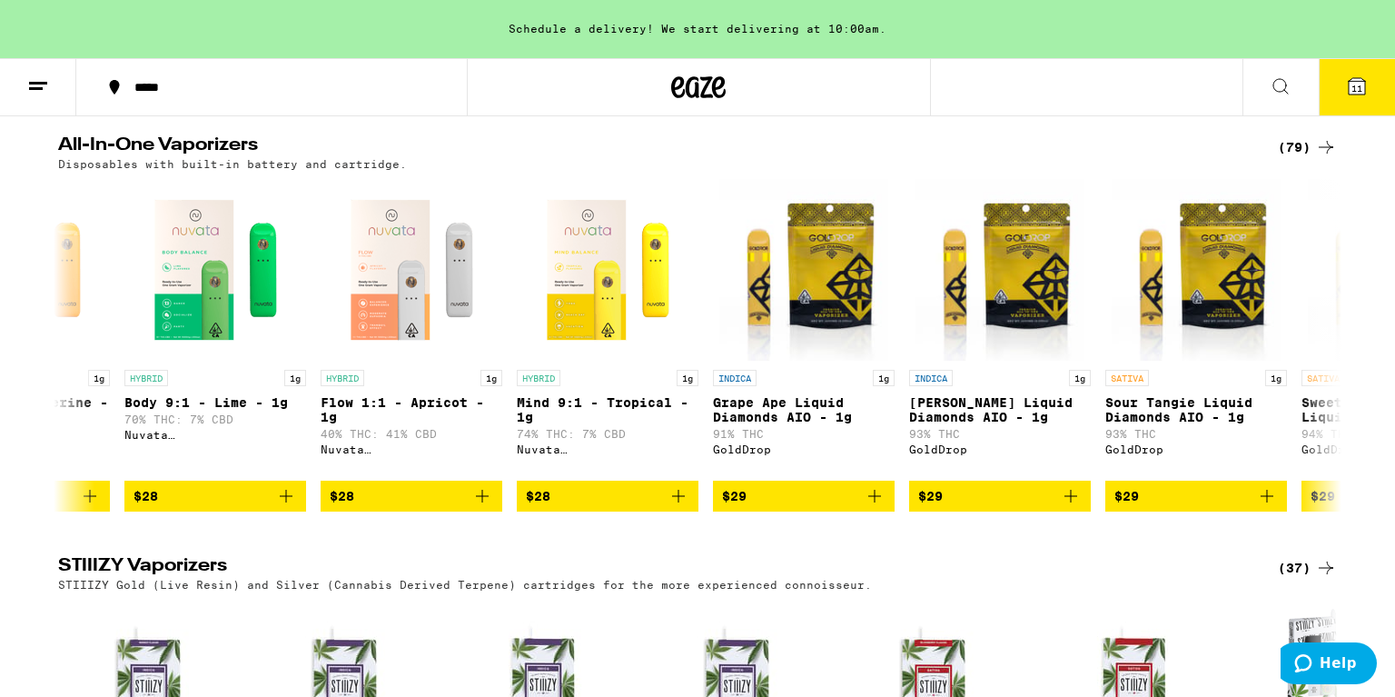
scroll to position [0, 1504]
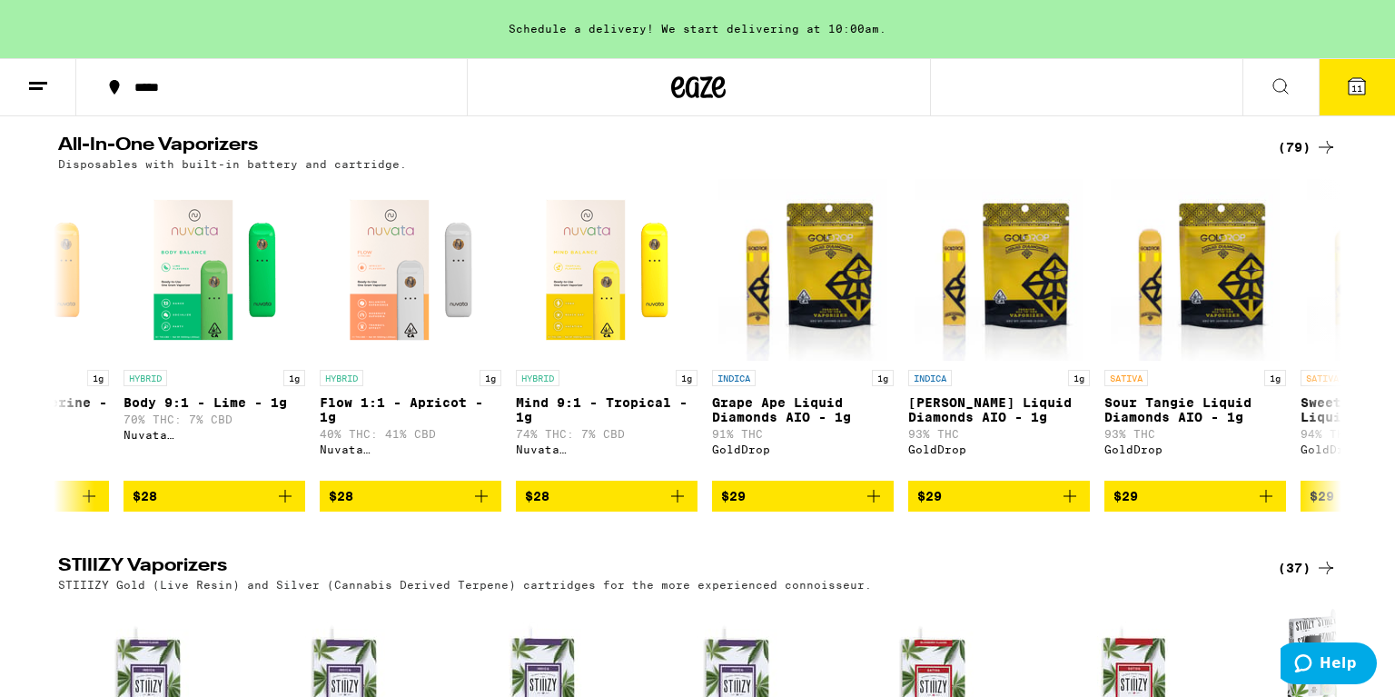
click at [876, 507] on icon "Add to bag" at bounding box center [874, 496] width 22 height 22
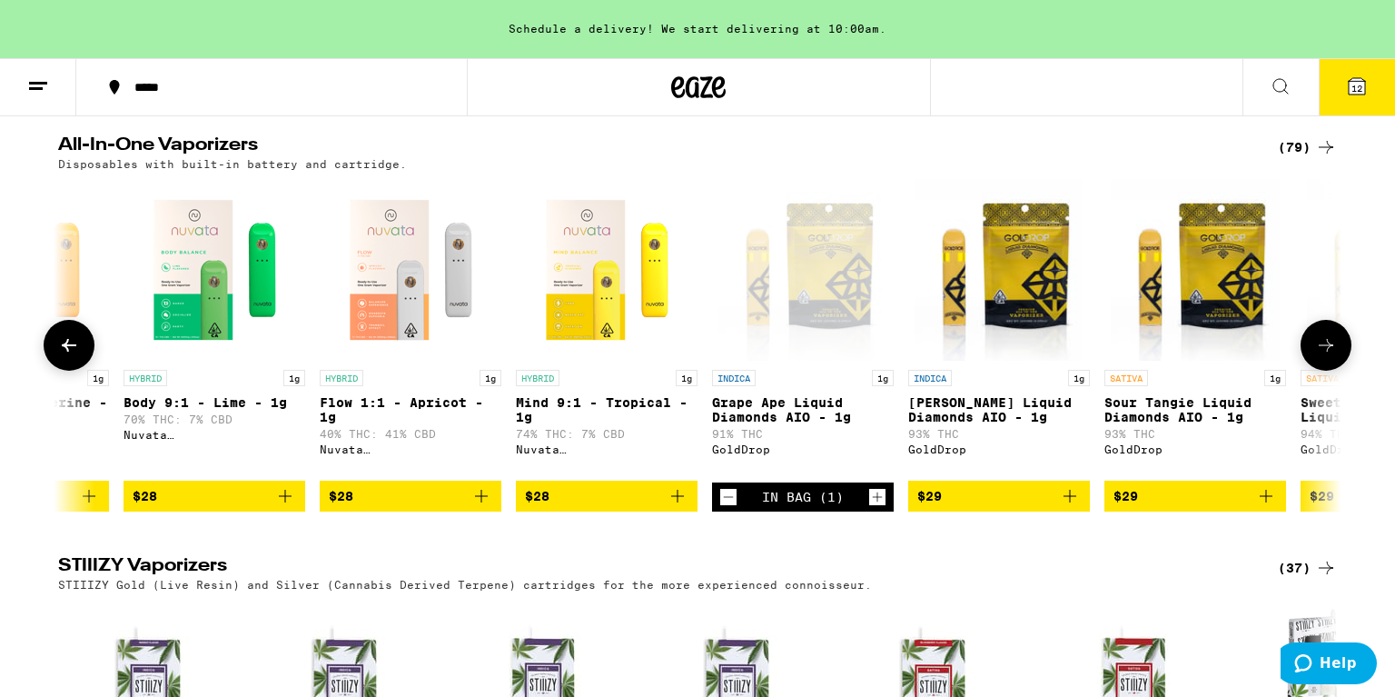
click at [1354, 83] on span "12" at bounding box center [1357, 88] width 11 height 11
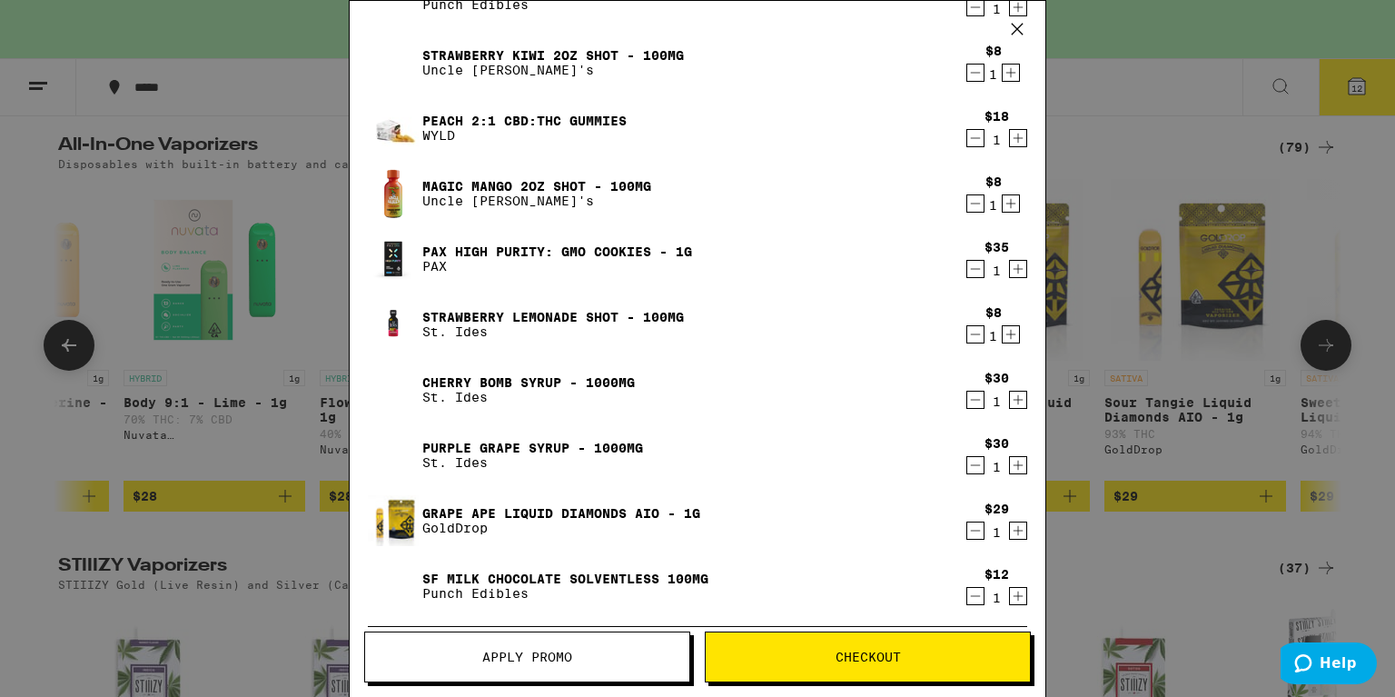
scroll to position [278, 0]
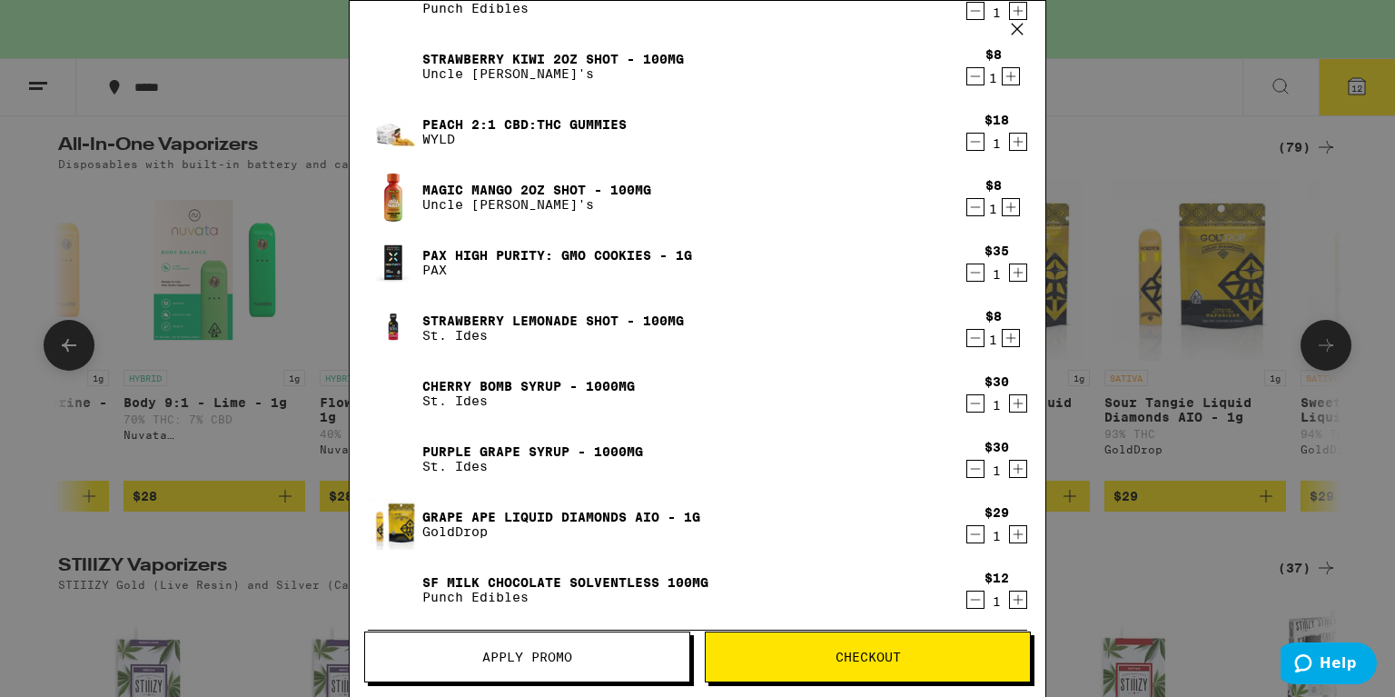
click at [975, 272] on icon "Decrement" at bounding box center [976, 272] width 10 height 0
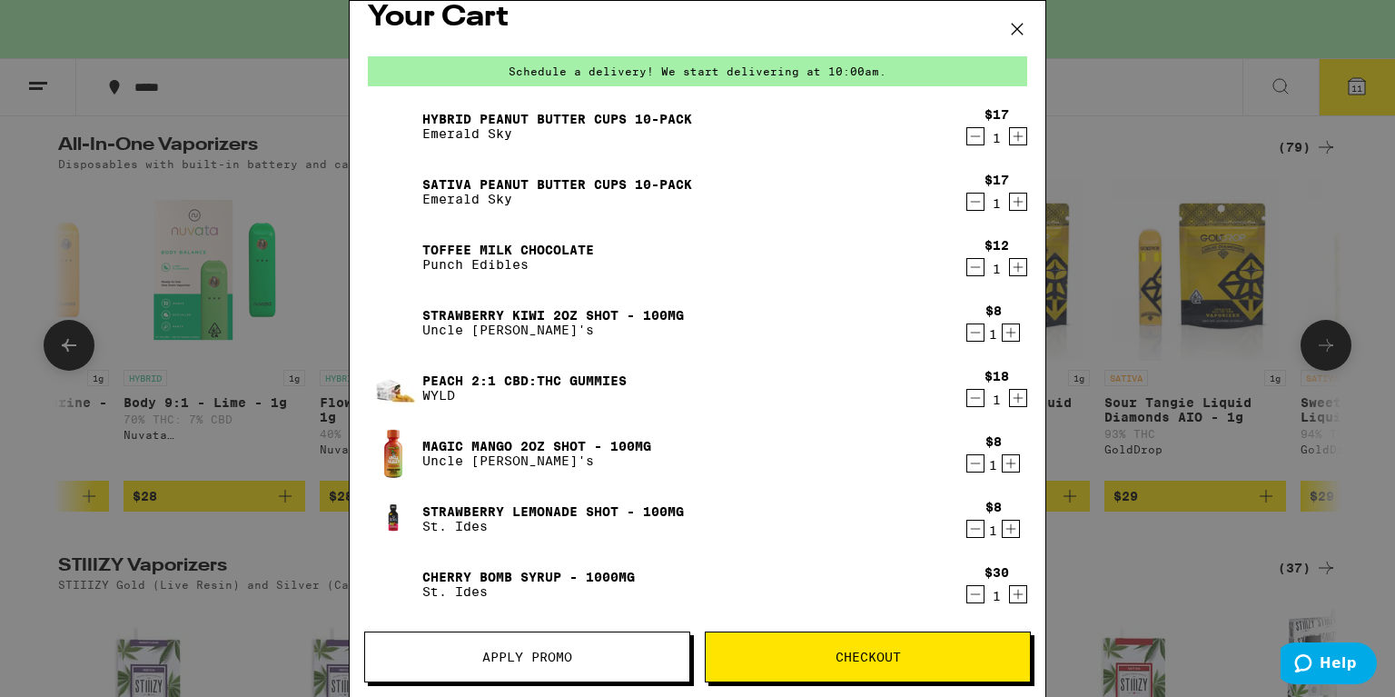
scroll to position [0, 0]
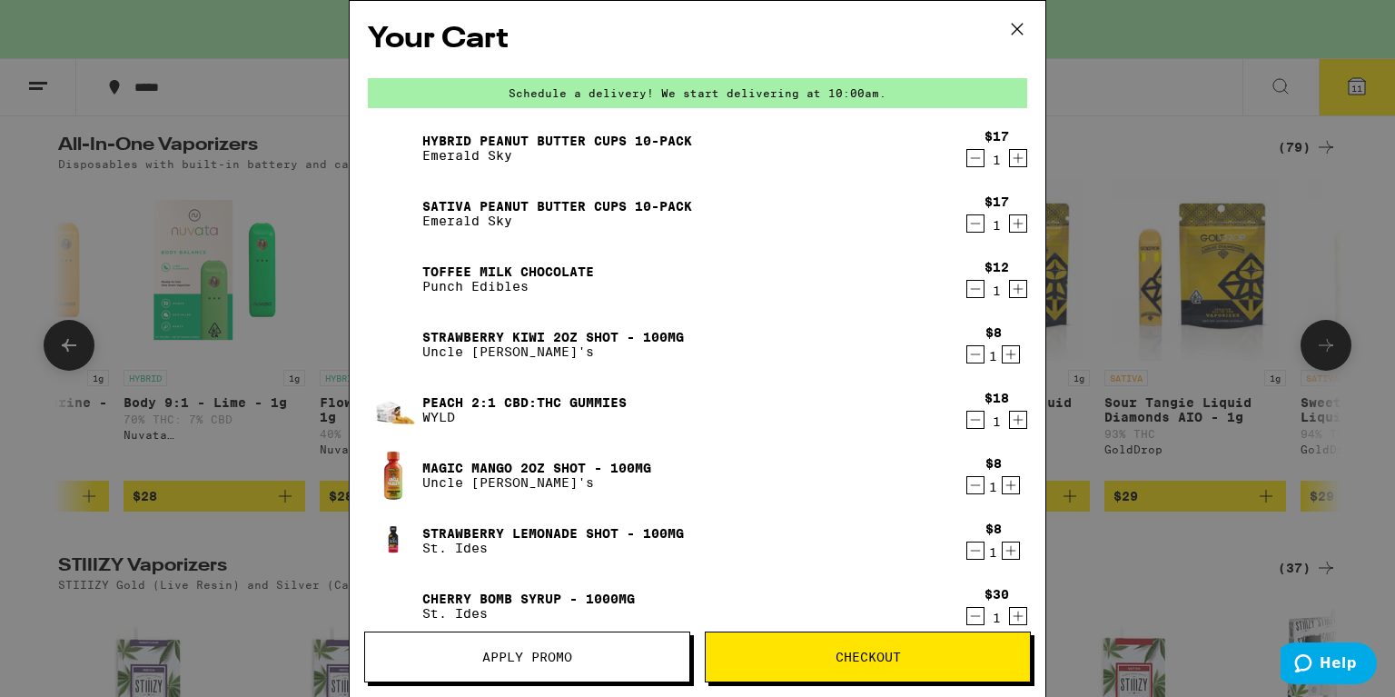
click at [975, 223] on icon "Decrement" at bounding box center [976, 223] width 10 height 0
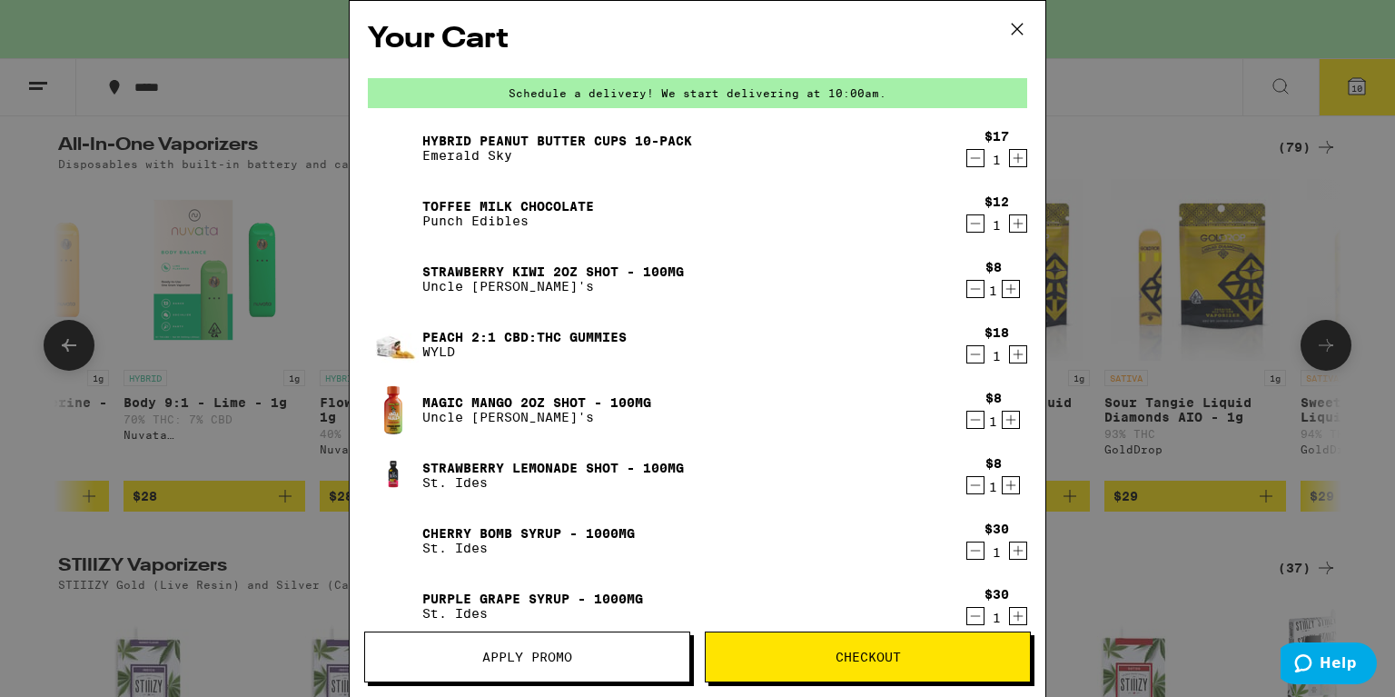
click at [975, 420] on icon "Decrement" at bounding box center [976, 420] width 10 height 0
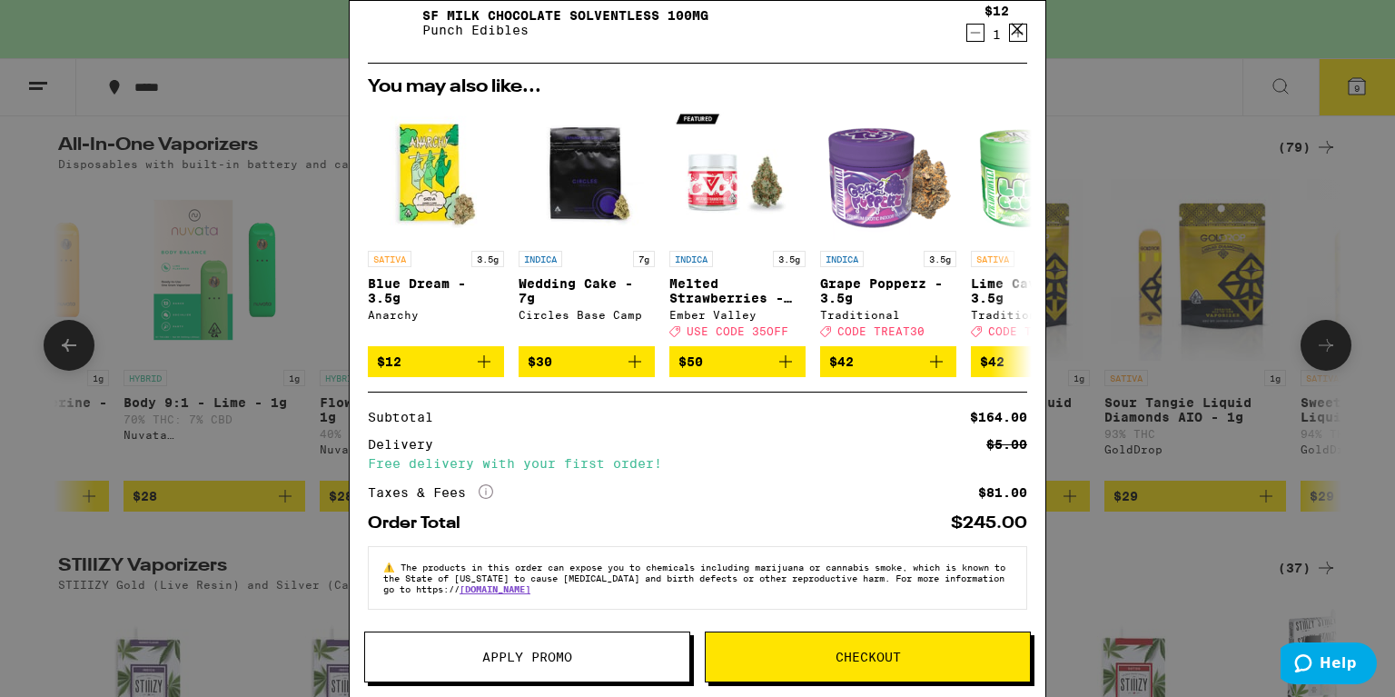
scroll to position [658, 0]
click at [485, 488] on icon "More Info" at bounding box center [486, 491] width 15 height 15
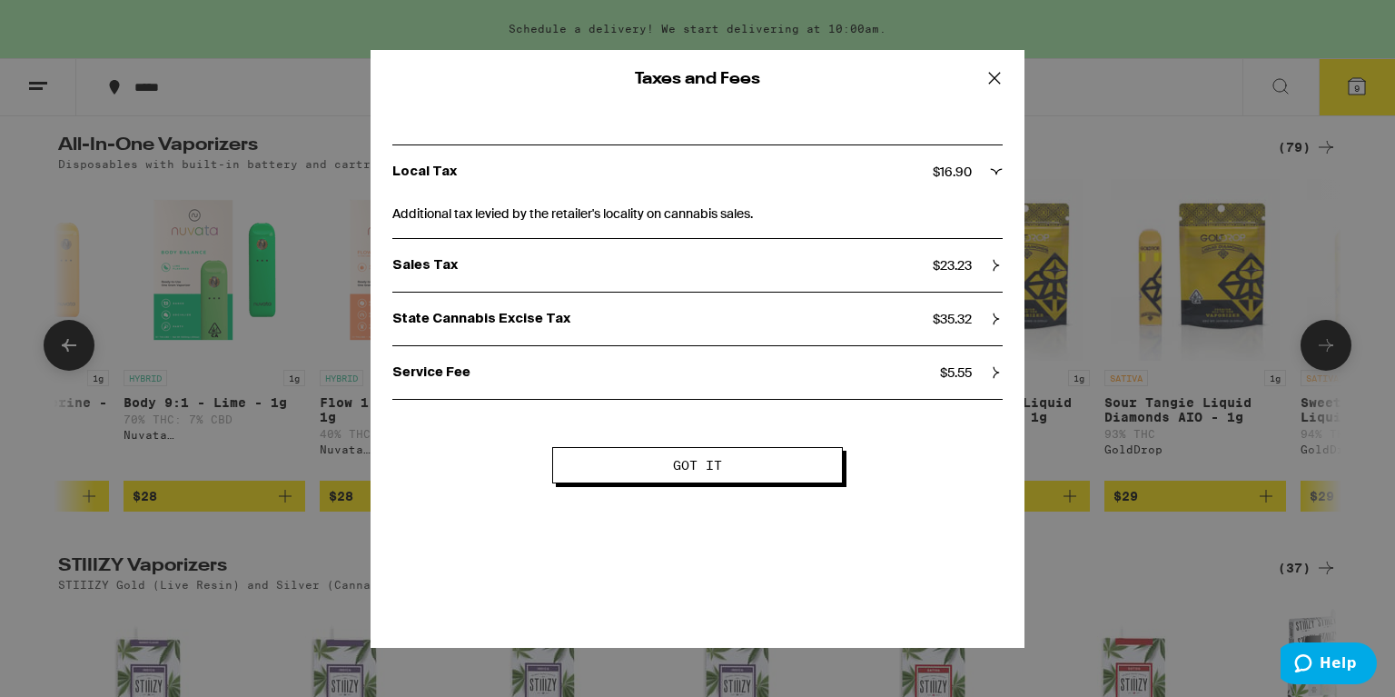
click at [996, 318] on icon at bounding box center [996, 318] width 5 height 12
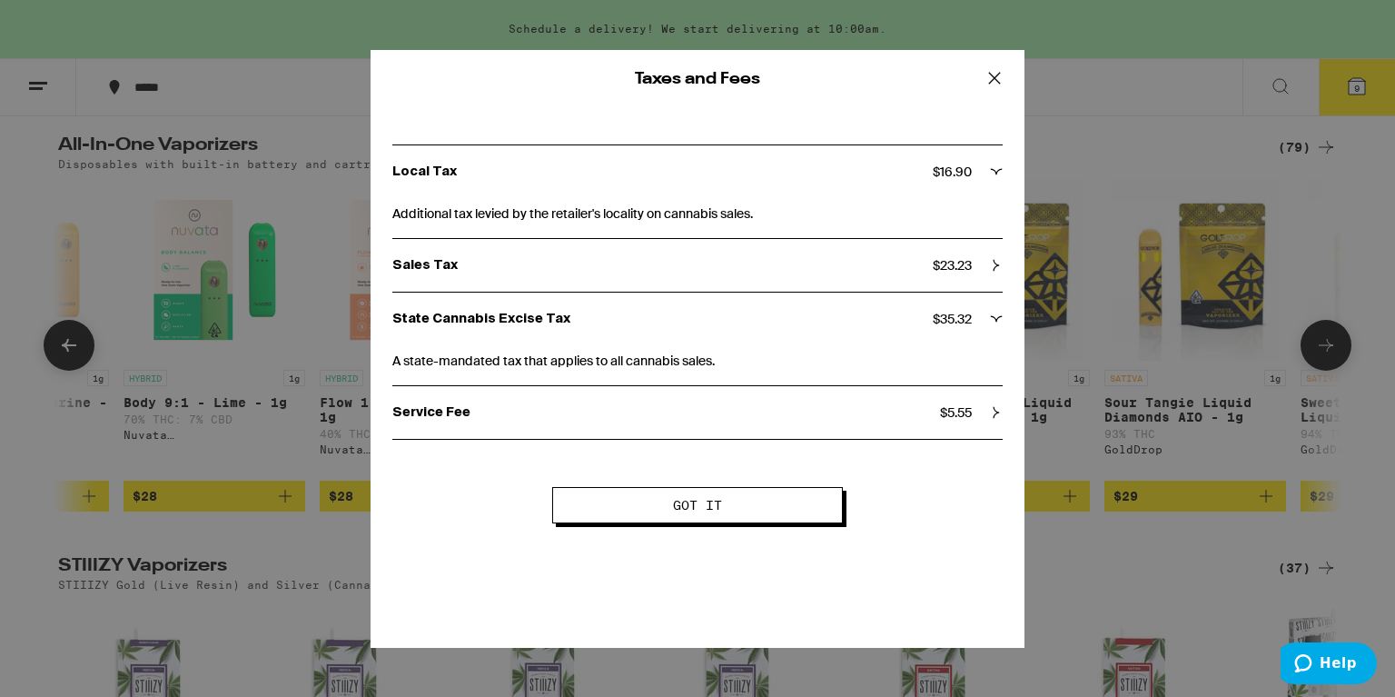
click at [988, 79] on icon at bounding box center [994, 77] width 27 height 27
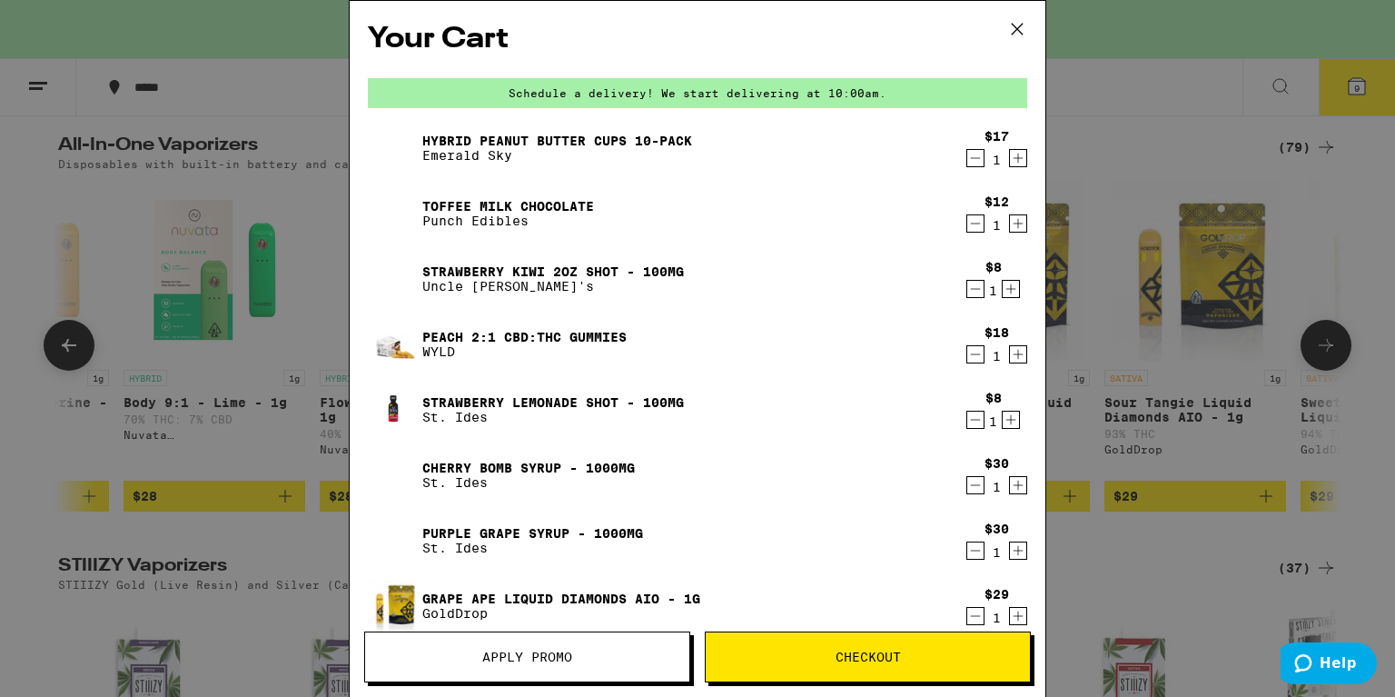
click at [1021, 22] on icon at bounding box center [1017, 28] width 27 height 27
